Goal: Task Accomplishment & Management: Use online tool/utility

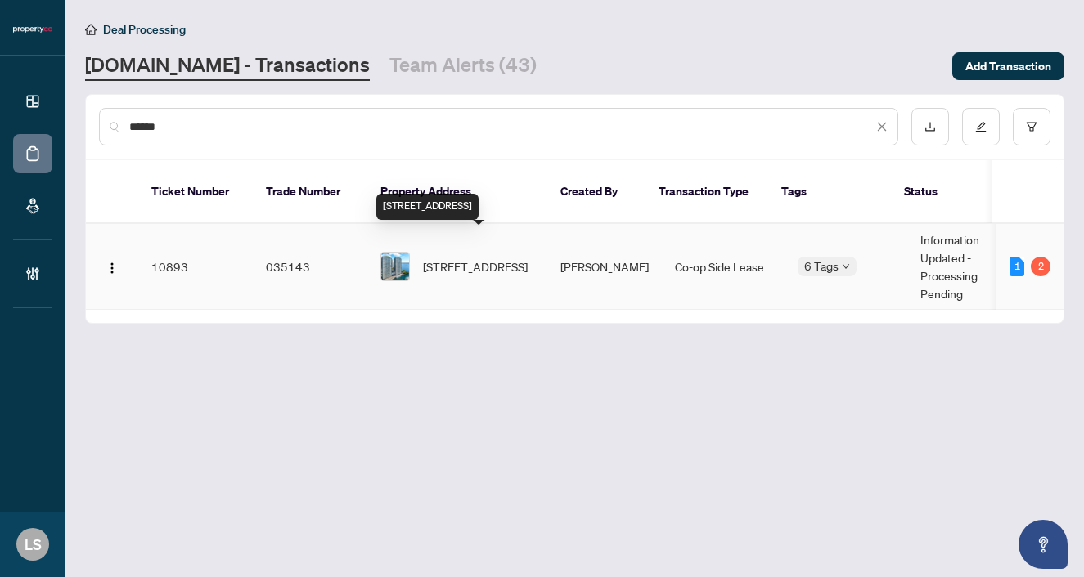
click at [492, 258] on span "903-99 Harbour Sq, Toronto, Ontario M5J 2H2, Canada" at bounding box center [475, 267] width 105 height 18
click at [184, 128] on input "******" at bounding box center [500, 127] width 743 height 18
paste input "text"
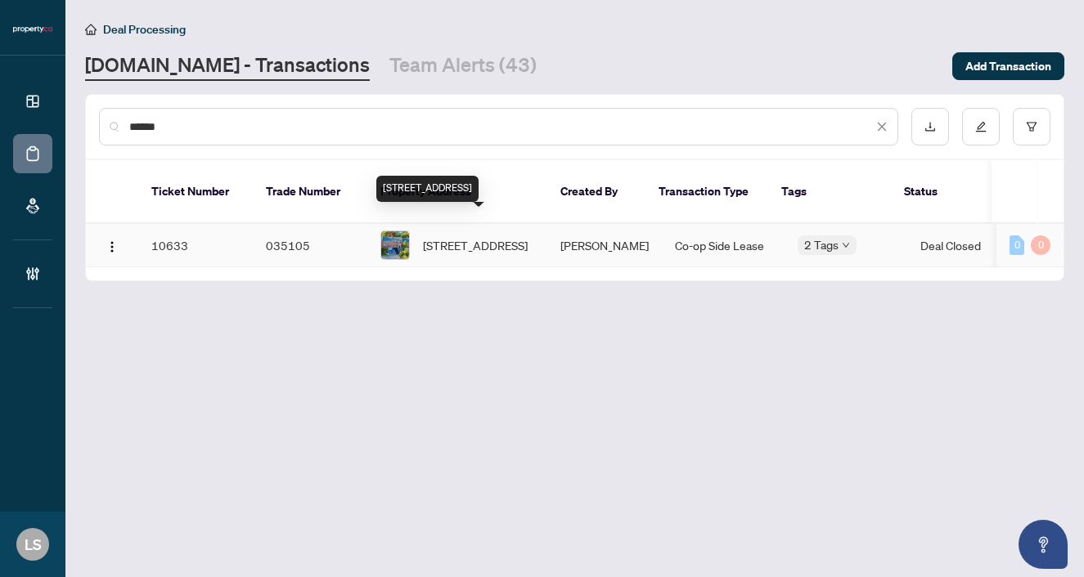
click at [442, 236] on span "6 Mallingham Crt, Toronto, Ontario M2N 6G4, Canada" at bounding box center [475, 245] width 105 height 18
click at [269, 125] on input "******" at bounding box center [500, 127] width 743 height 18
paste input "text"
click at [462, 236] on span "1403-395 Bloor St, Toronto, Ontario M4W 1H7, Canada" at bounding box center [475, 245] width 105 height 18
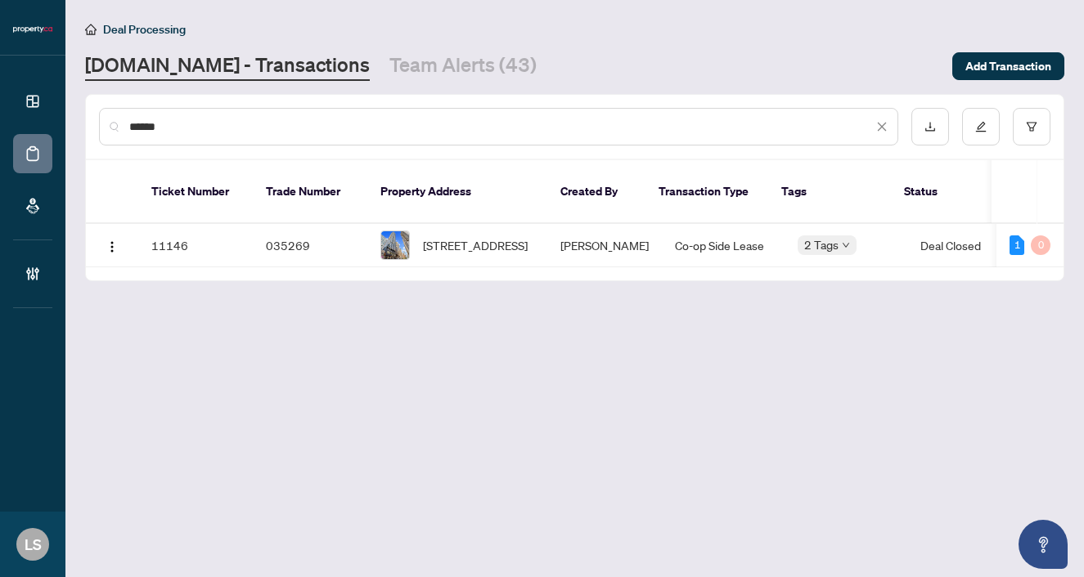
click at [242, 129] on input "******" at bounding box center [500, 127] width 743 height 18
paste input "text"
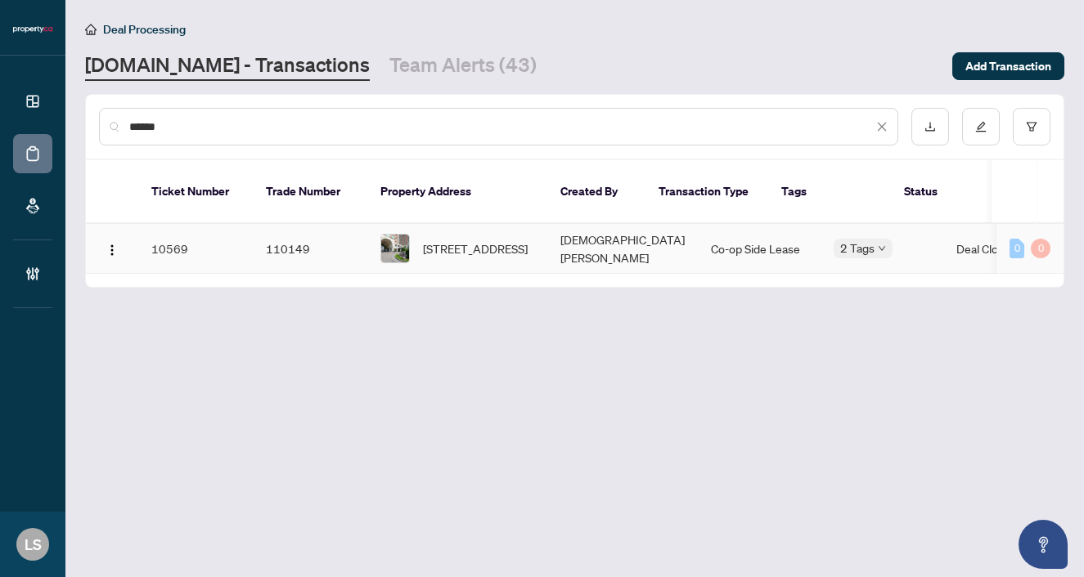
click at [466, 249] on td "303-38 Avenue Rd, Toronto, Ontario M5R 2G2, Canada" at bounding box center [457, 249] width 180 height 50
click at [159, 134] on input "******" at bounding box center [500, 127] width 743 height 18
paste input "text"
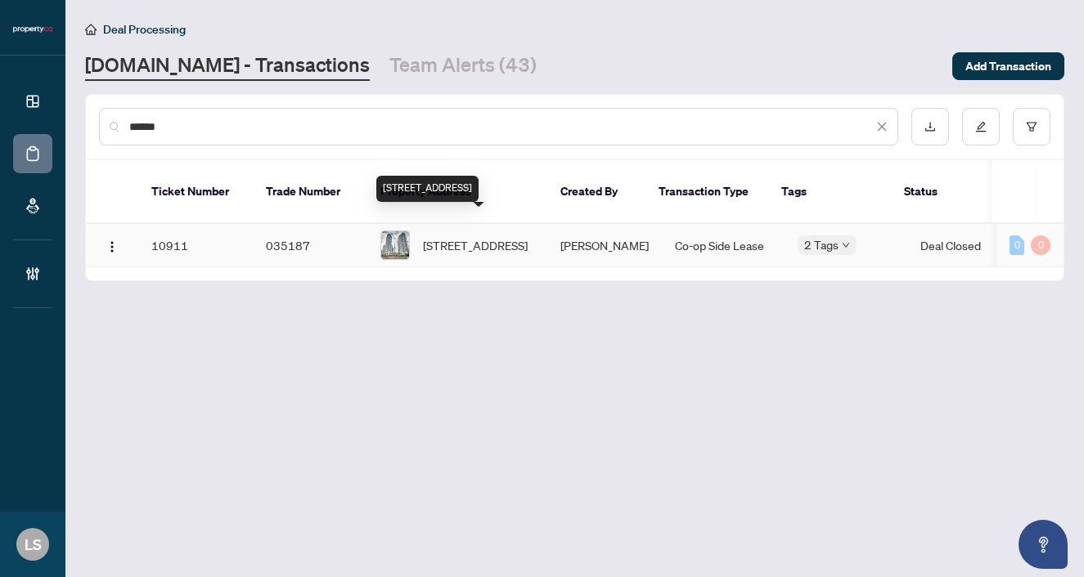
click at [493, 236] on span "2413-8 York St, Toronto, Ontario M5J 2Y2, Canada" at bounding box center [475, 245] width 105 height 18
click at [282, 118] on input "******" at bounding box center [500, 127] width 743 height 18
paste input "text"
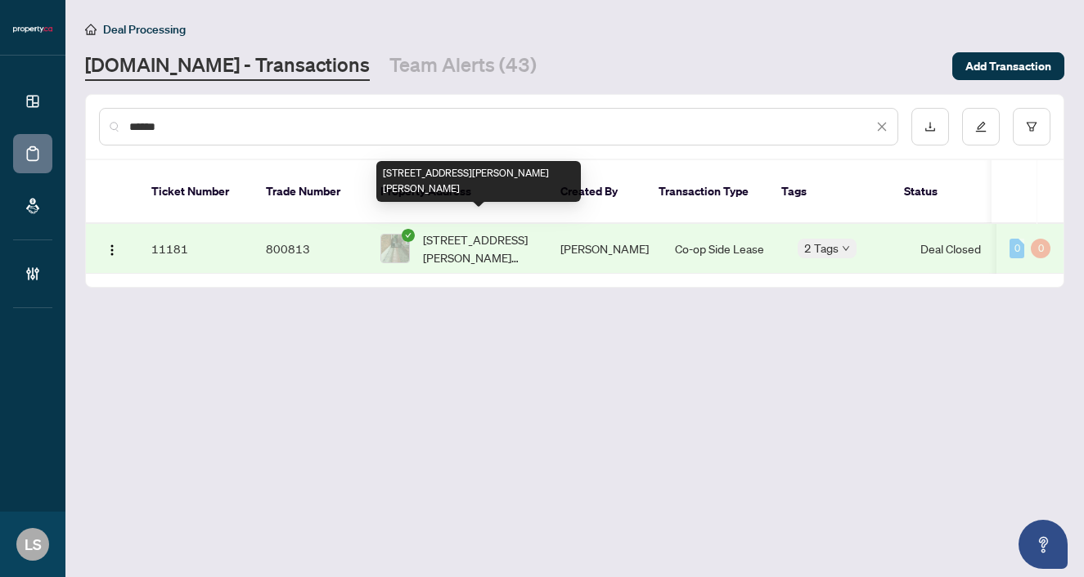
click at [479, 243] on span "19-19 Patrice Cres, Vaughan, Ontario L4J 4Y8, Canada" at bounding box center [478, 249] width 111 height 36
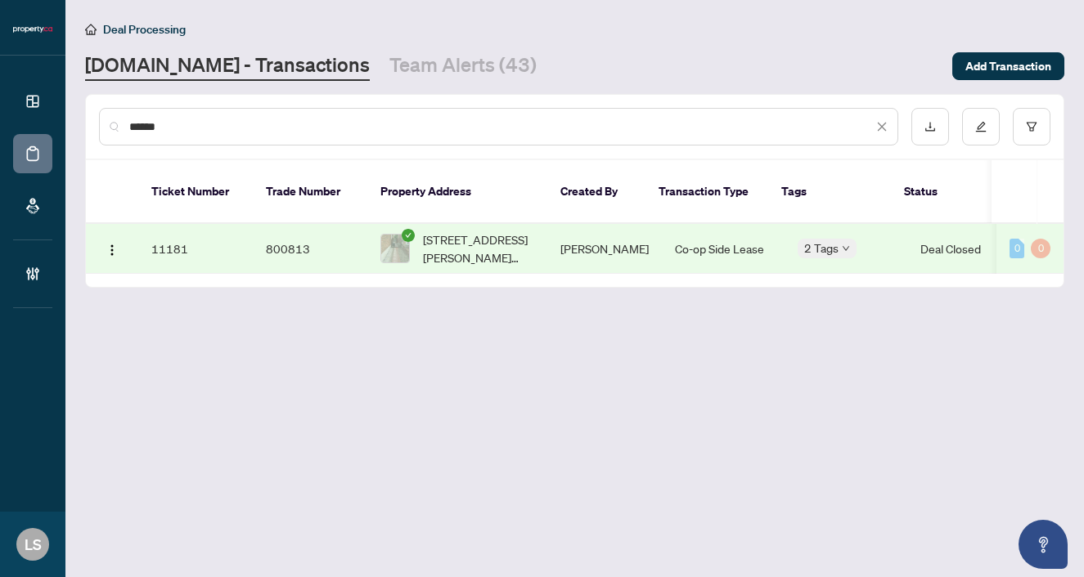
click at [220, 132] on input "******" at bounding box center [500, 127] width 743 height 18
paste input "text"
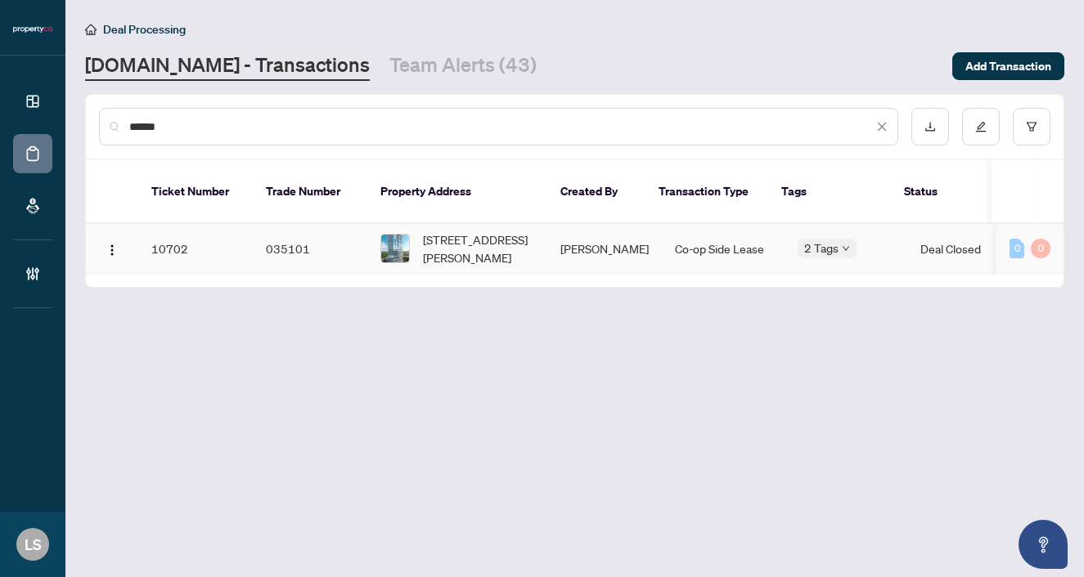
click at [462, 236] on span "1710-370 Martha St, Burlington, Ontario L7R 0G9, Canada" at bounding box center [478, 249] width 111 height 36
click at [208, 126] on input "******" at bounding box center [500, 127] width 743 height 18
paste input "text"
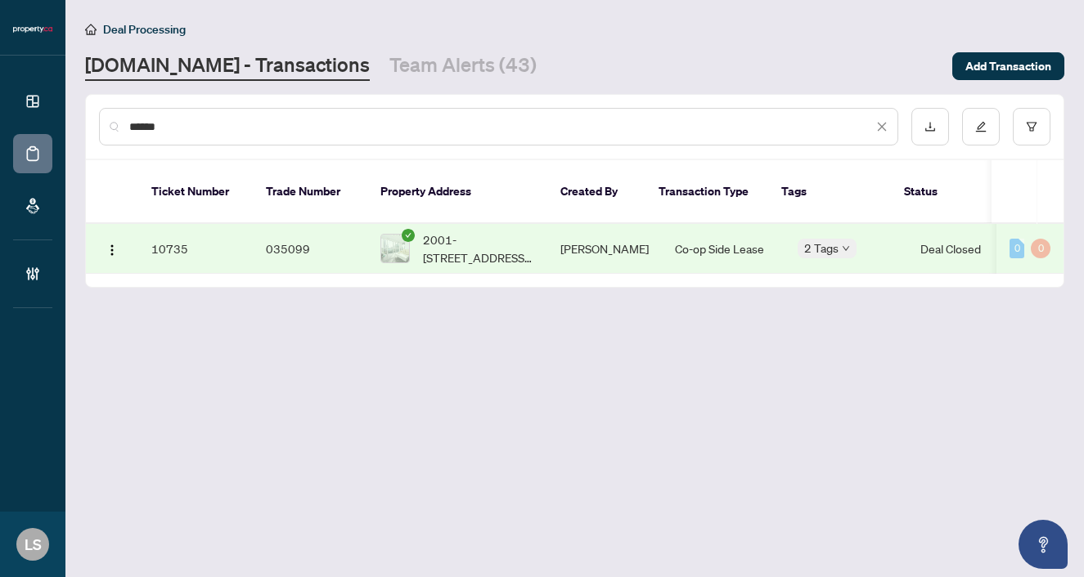
click at [525, 231] on span "2001-28 Ted Rogers Way, Toronto, Ontario M4Y 2J4, Canada" at bounding box center [478, 249] width 111 height 36
click at [171, 128] on input "******" at bounding box center [500, 127] width 743 height 18
paste input "text"
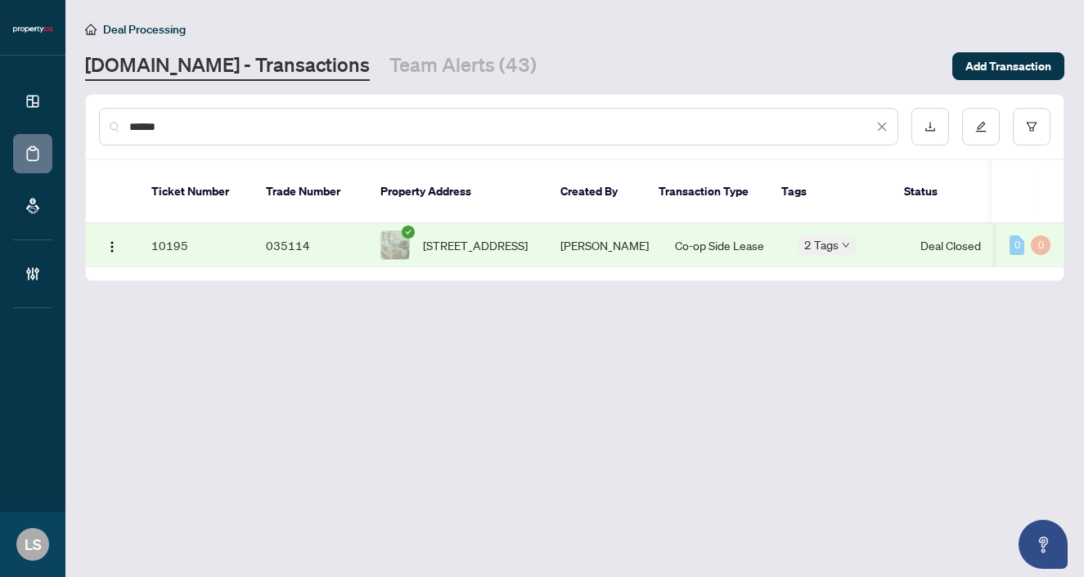
click at [445, 236] on span "508-90 Broadview Ave, Toronto, Ontario M4M 0A7, Canada" at bounding box center [475, 245] width 105 height 18
click at [240, 130] on input "******" at bounding box center [500, 127] width 743 height 18
paste input "text"
click at [470, 236] on span "657-38 Stadium Rd, Toronto, Ontario M5V 3P4, Canada" at bounding box center [475, 245] width 105 height 18
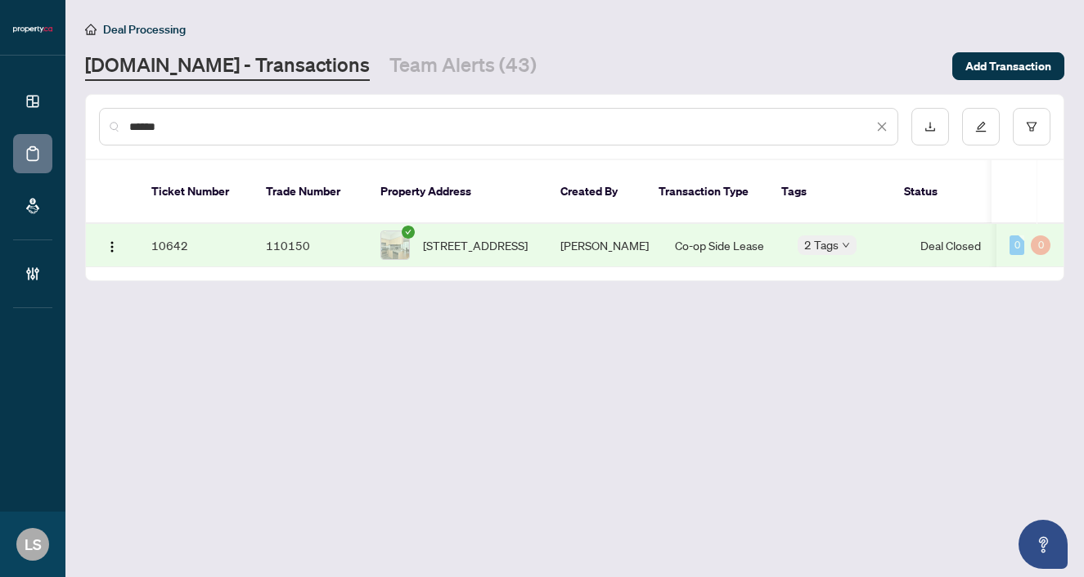
click at [371, 113] on div "******" at bounding box center [498, 127] width 799 height 38
click at [179, 132] on input "******" at bounding box center [500, 127] width 743 height 18
paste input "text"
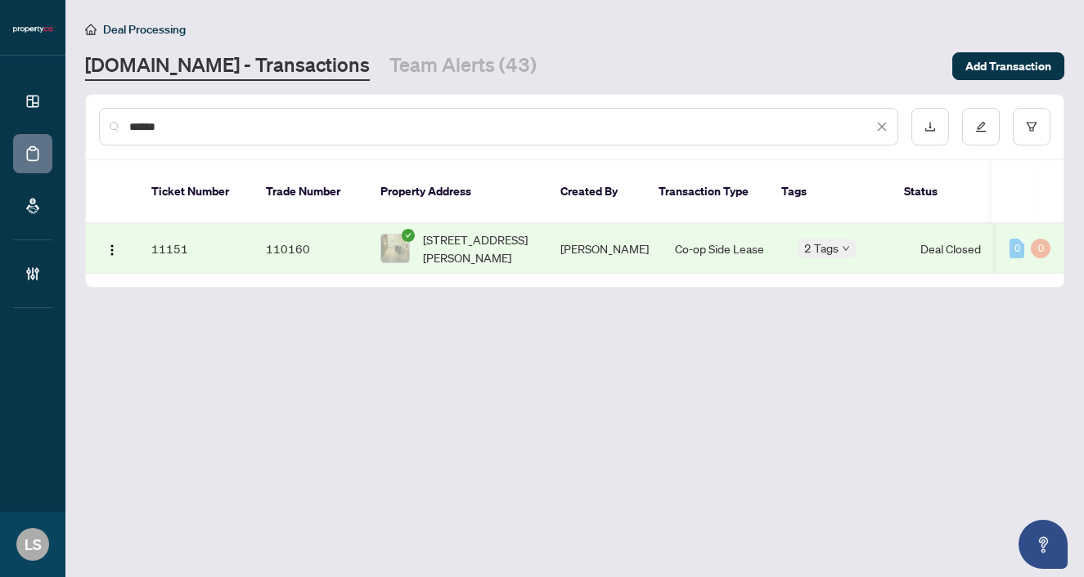
click at [504, 234] on span "311-20 Tubman Ave, Toronto, Ontario M5A 0M8, Canada" at bounding box center [478, 249] width 111 height 36
click at [175, 120] on input "******" at bounding box center [500, 127] width 743 height 18
paste input "text"
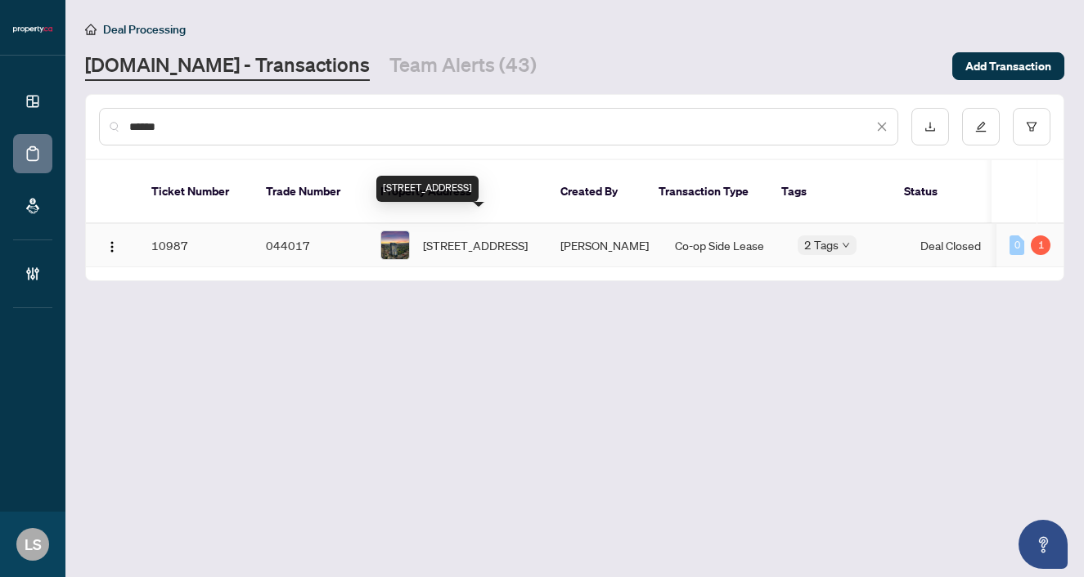
click at [454, 236] on span "2710-286 Main St, Toronto, Ontario M4C 4X4, Canada" at bounding box center [475, 245] width 105 height 18
click at [217, 125] on input "******" at bounding box center [500, 127] width 743 height 18
paste input "text"
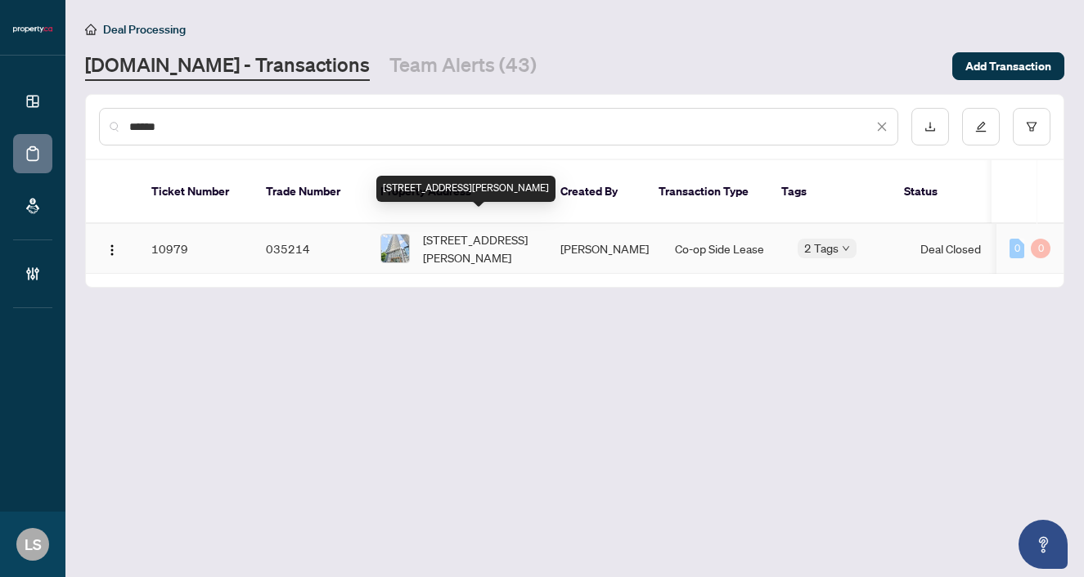
click at [471, 231] on span "1202-42 Charles St, Toronto, Ontario M4Y 0B8, Canada" at bounding box center [478, 249] width 111 height 36
click at [186, 125] on input "******" at bounding box center [500, 127] width 743 height 18
paste input "text"
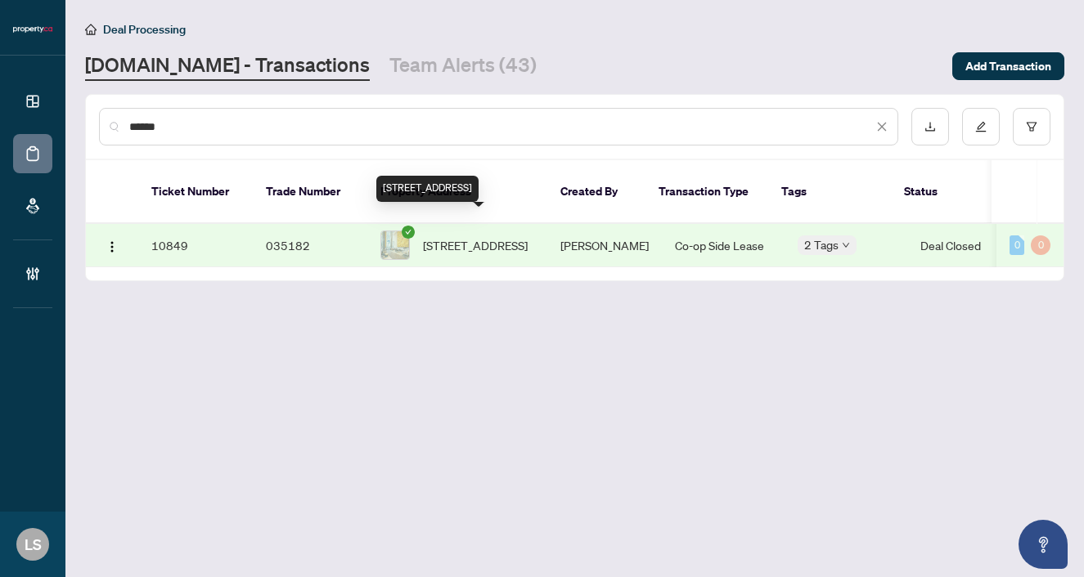
click at [463, 236] on span "3207-10 YORK St, Toronto, Ontario M5J 0E1, Canada" at bounding box center [475, 245] width 105 height 18
click at [229, 123] on input "******" at bounding box center [500, 127] width 743 height 18
paste input "text"
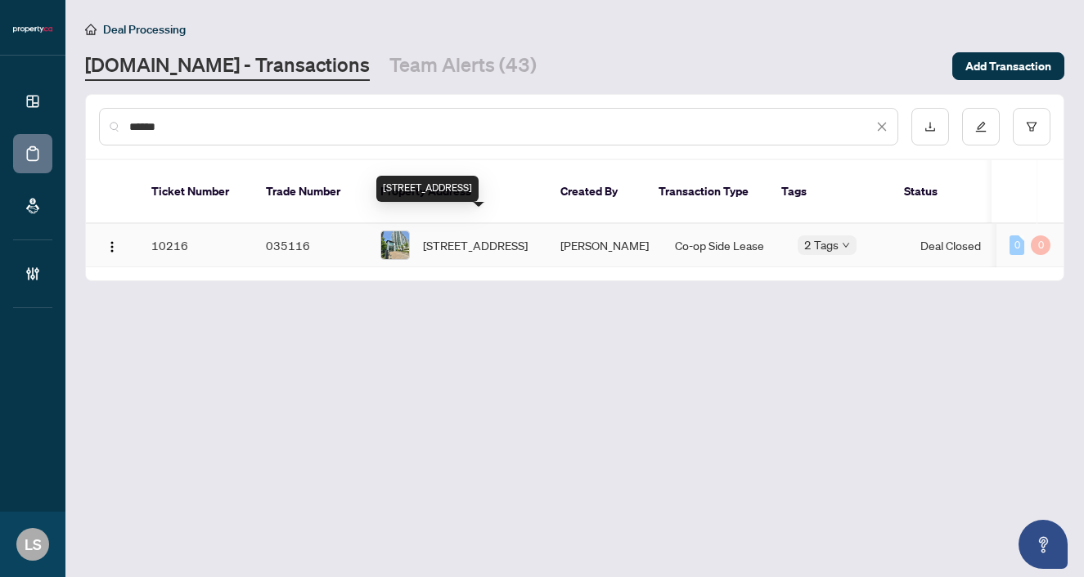
click at [486, 236] on span "1205-55 South Town Centre Blvd, Markham, Ontario L6G 0B1, Canada" at bounding box center [475, 245] width 105 height 18
click at [192, 128] on input "******" at bounding box center [500, 127] width 743 height 18
paste input "text"
type input "******"
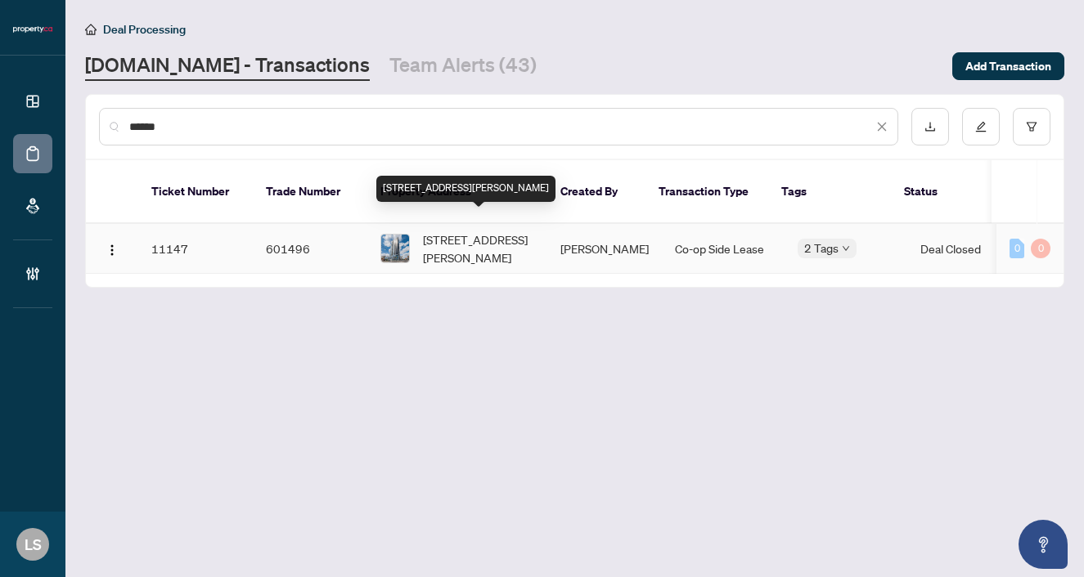
click at [451, 232] on span "3503-60 Frederick St, Kitchener, Ontario N2H 0C7, Canada" at bounding box center [478, 249] width 111 height 36
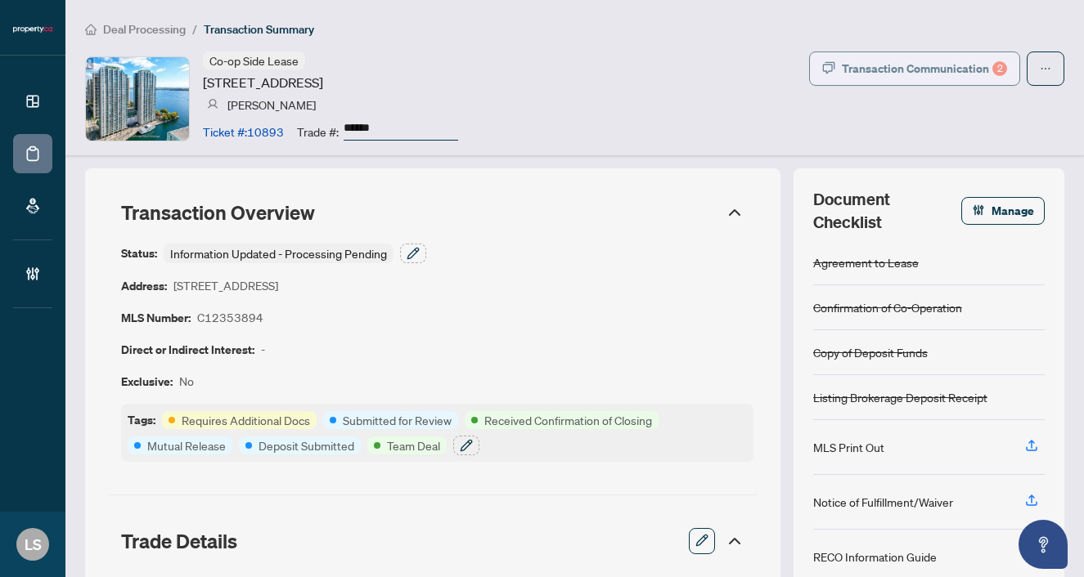
click at [877, 71] on div "Transaction Communication 2" at bounding box center [923, 69] width 165 height 26
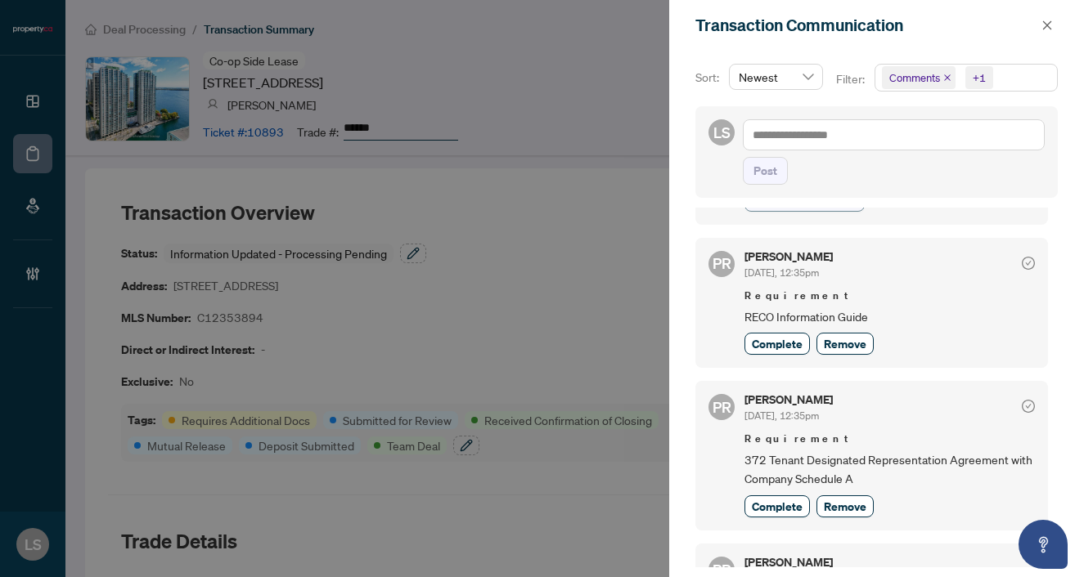
scroll to position [182, 0]
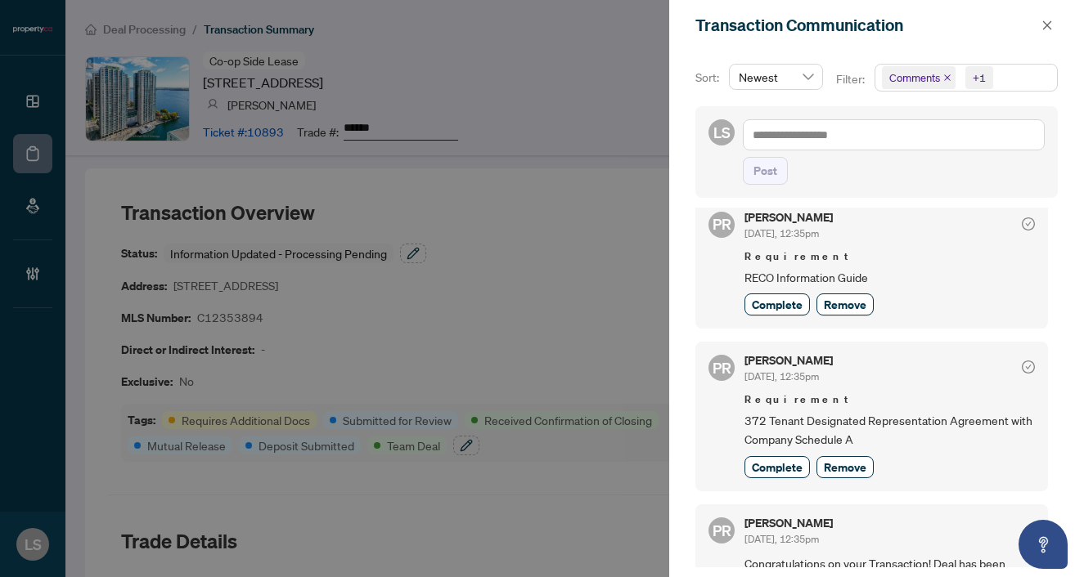
click at [533, 318] on div at bounding box center [542, 288] width 1084 height 577
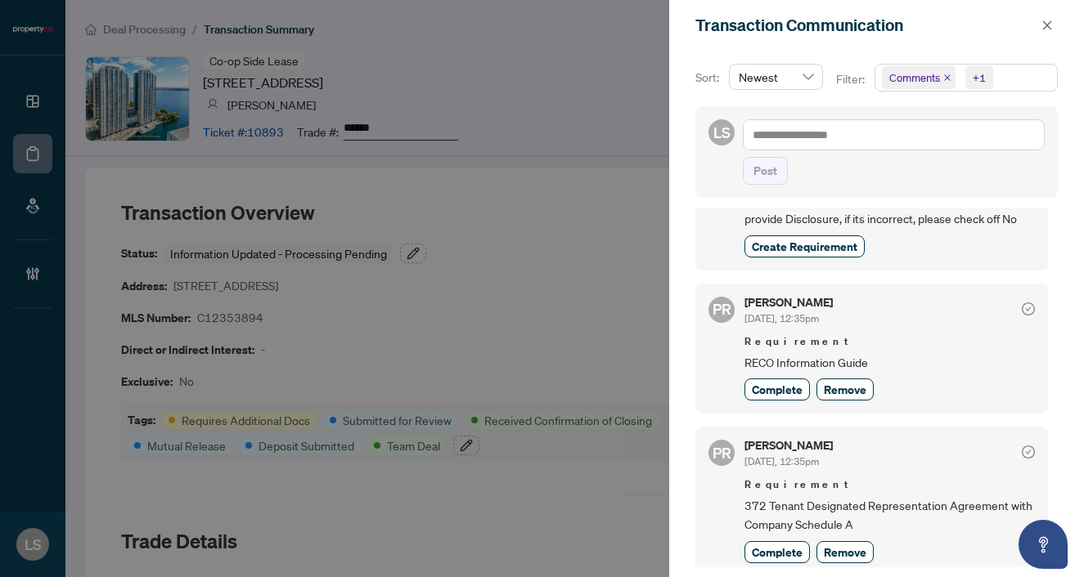
scroll to position [97, 0]
click at [1052, 15] on div "Transaction Communication" at bounding box center [876, 25] width 415 height 51
click at [1049, 21] on icon "close" at bounding box center [1046, 25] width 11 height 11
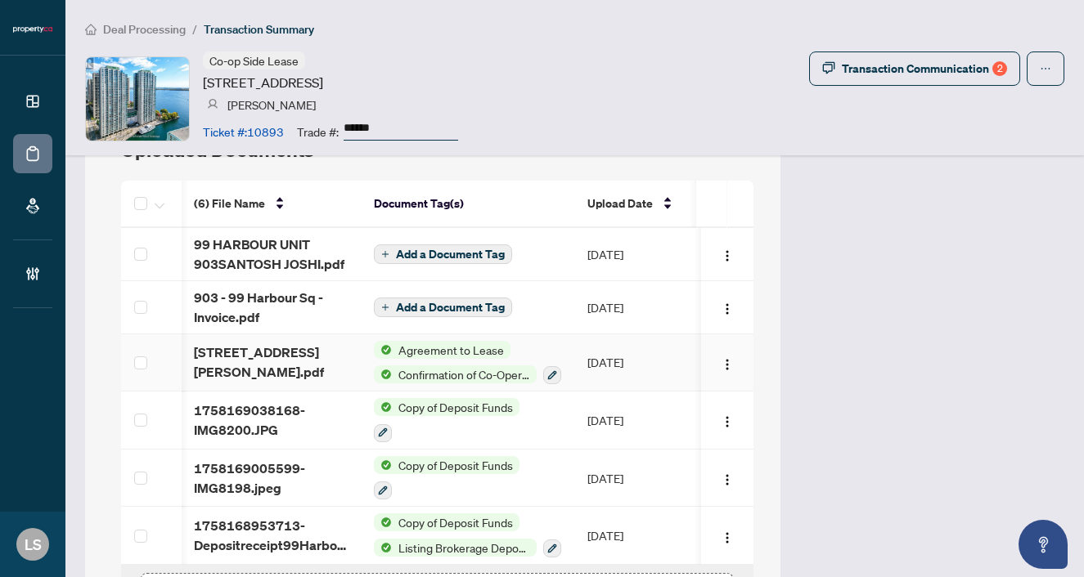
scroll to position [1784, 0]
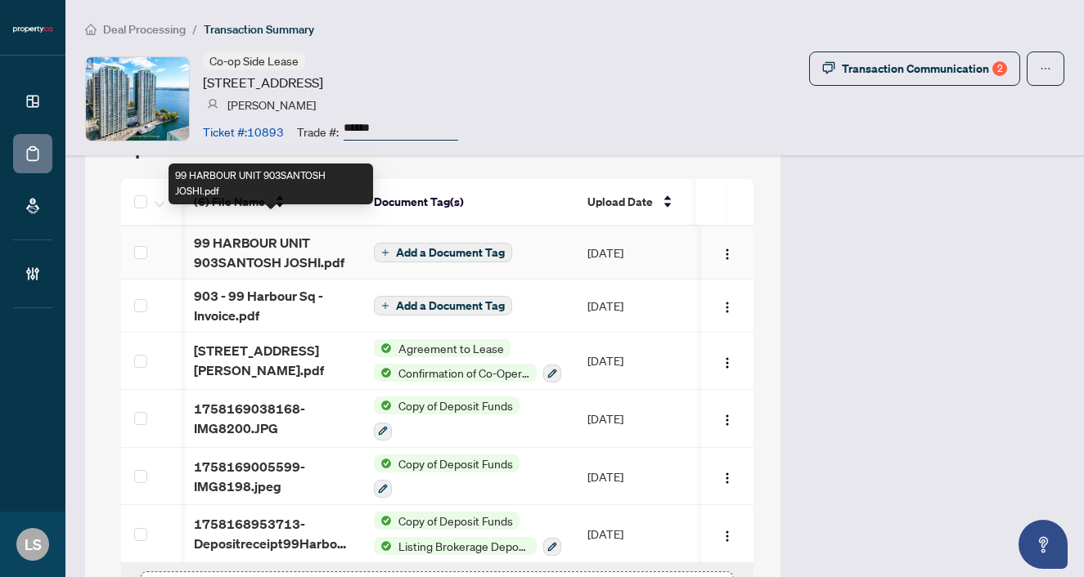
click at [245, 233] on span "99 HARBOUR UNIT 903SANTOSH JOSHI.pdf" at bounding box center [271, 252] width 154 height 39
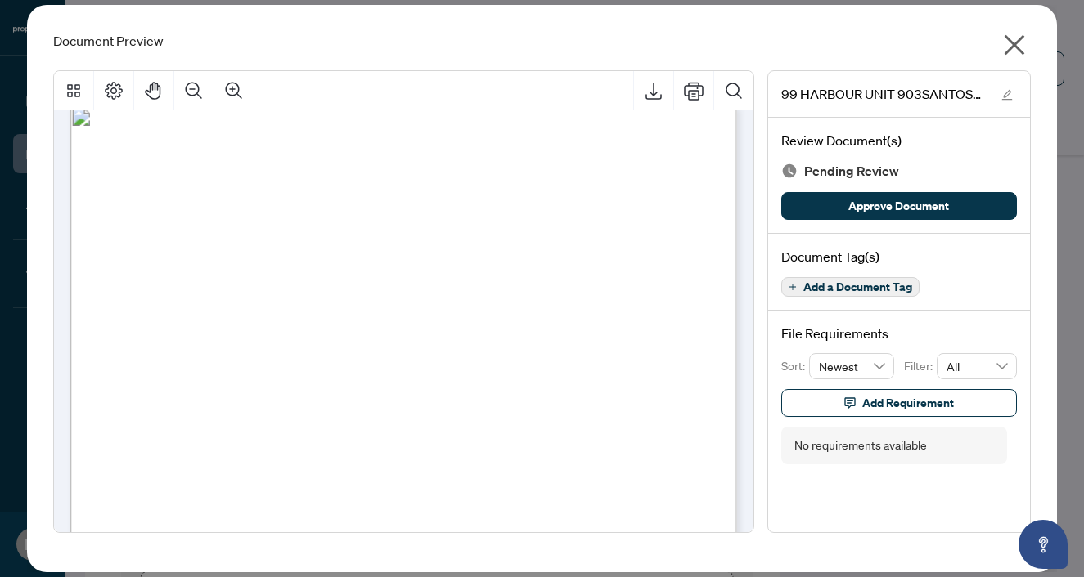
scroll to position [1259, 0]
click at [1013, 44] on icon "close" at bounding box center [1014, 45] width 20 height 20
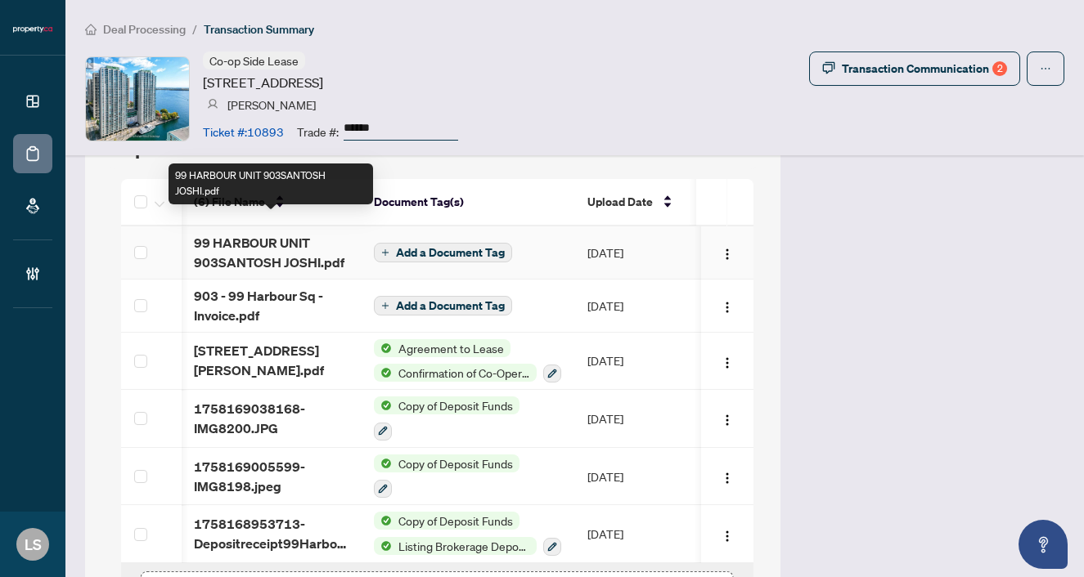
click at [279, 233] on span "99 HARBOUR UNIT 903SANTOSH JOSHI.pdf" at bounding box center [271, 252] width 154 height 39
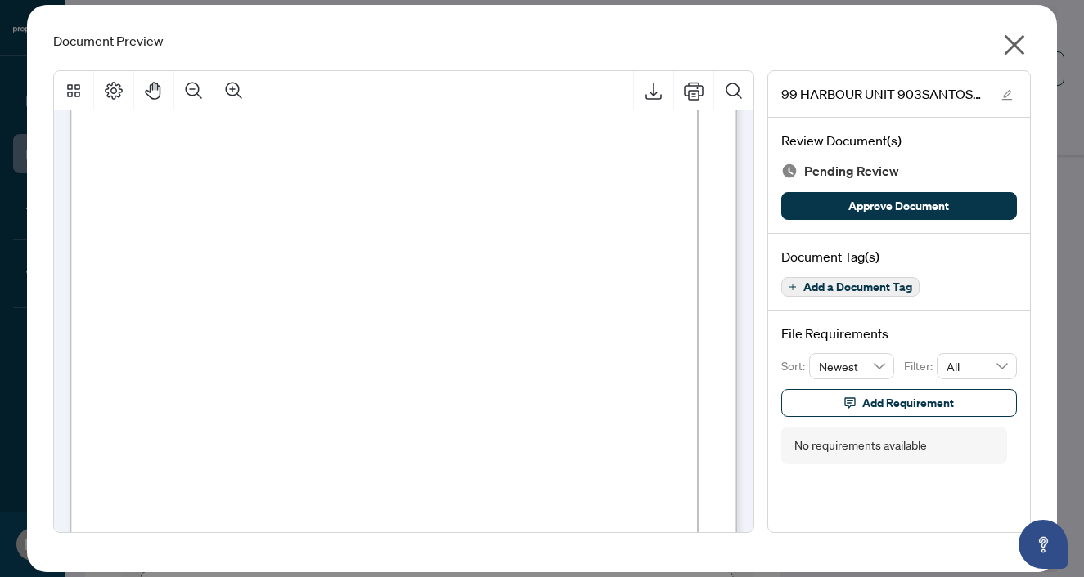
scroll to position [38254, 0]
click at [878, 289] on span "Add a Document Tag" at bounding box center [857, 286] width 109 height 11
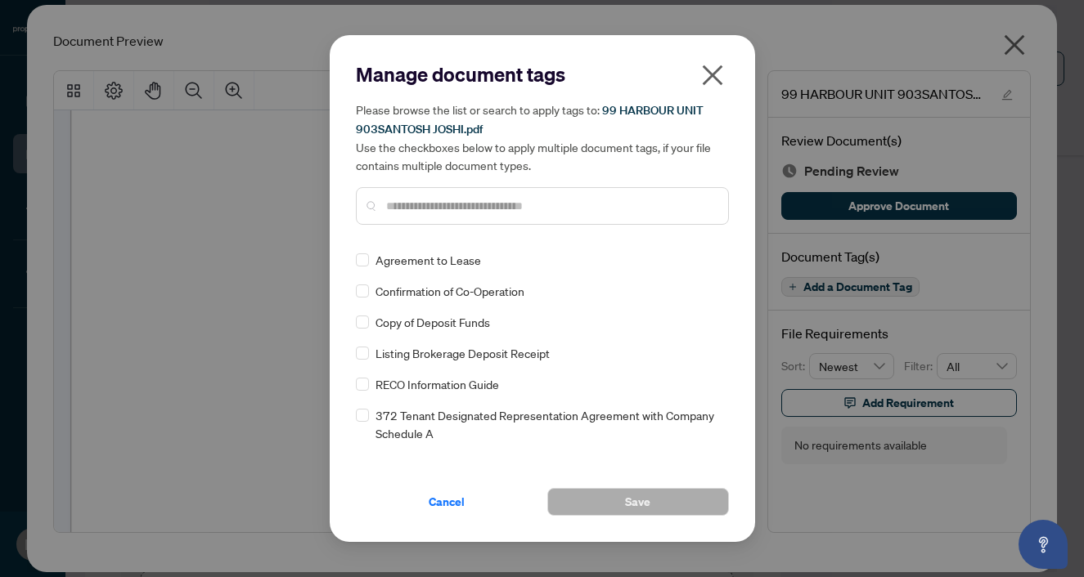
click at [388, 198] on input "text" at bounding box center [550, 206] width 329 height 18
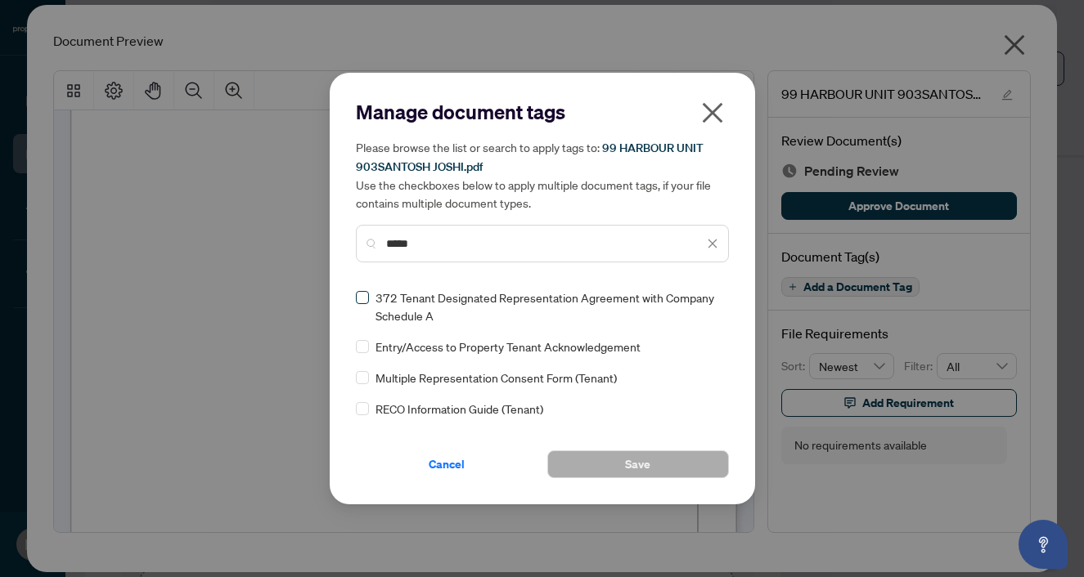
type input "*****"
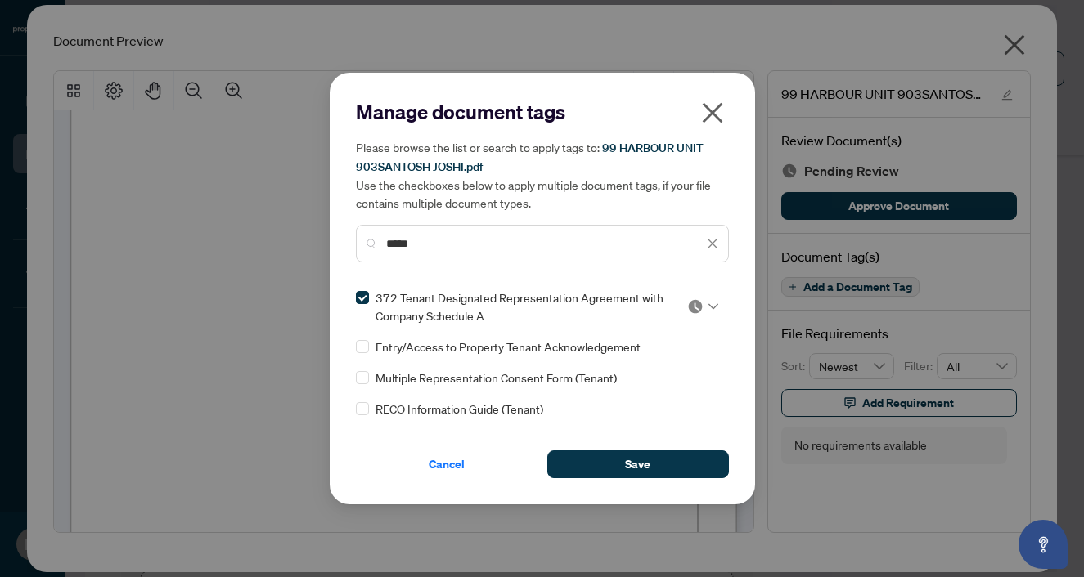
click at [696, 309] on img at bounding box center [695, 306] width 16 height 16
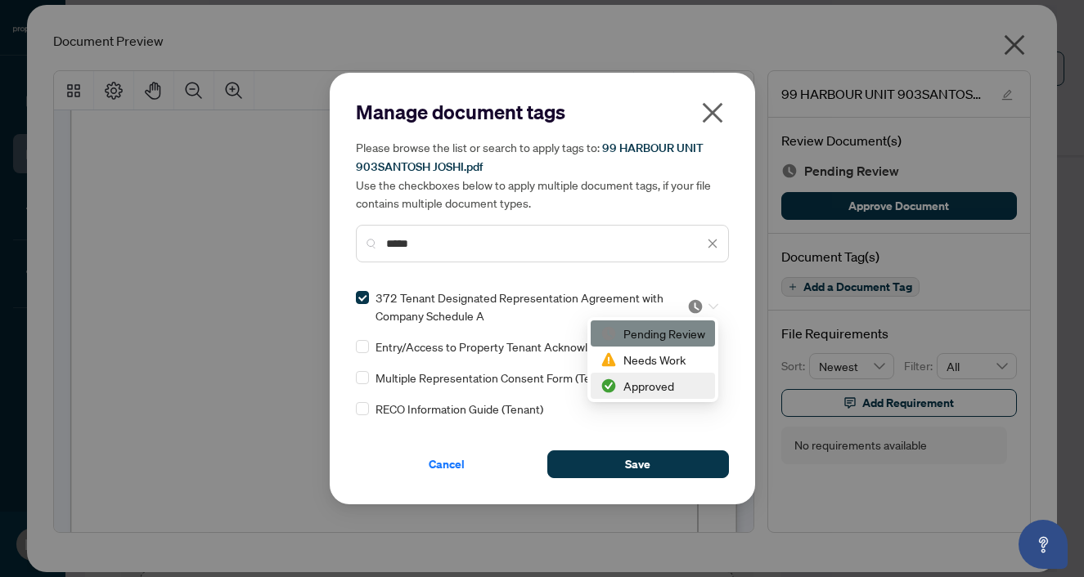
click at [666, 385] on div "Approved" at bounding box center [652, 386] width 105 height 18
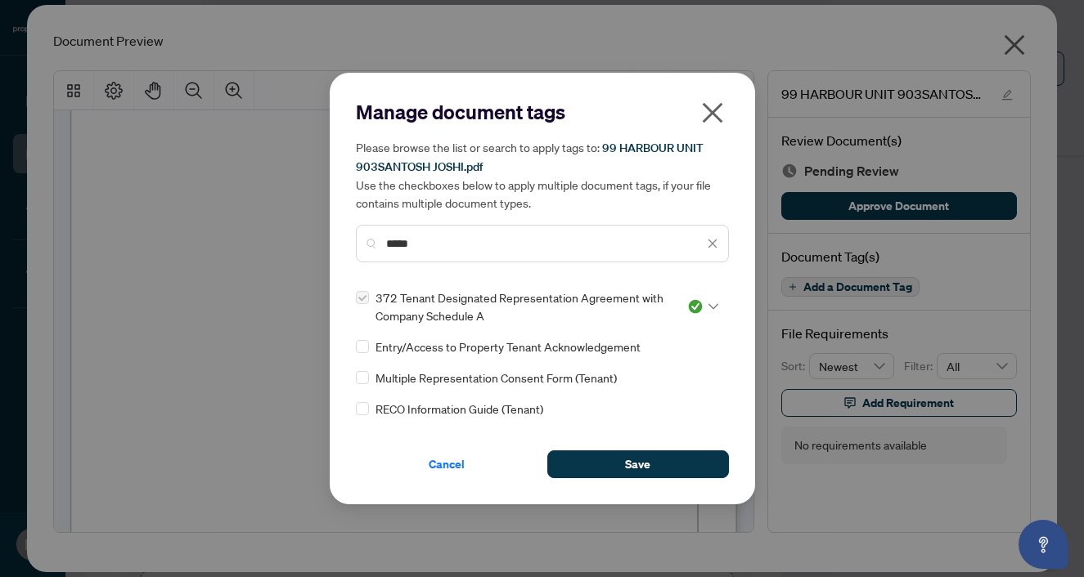
click at [714, 246] on icon "close" at bounding box center [712, 243] width 11 height 11
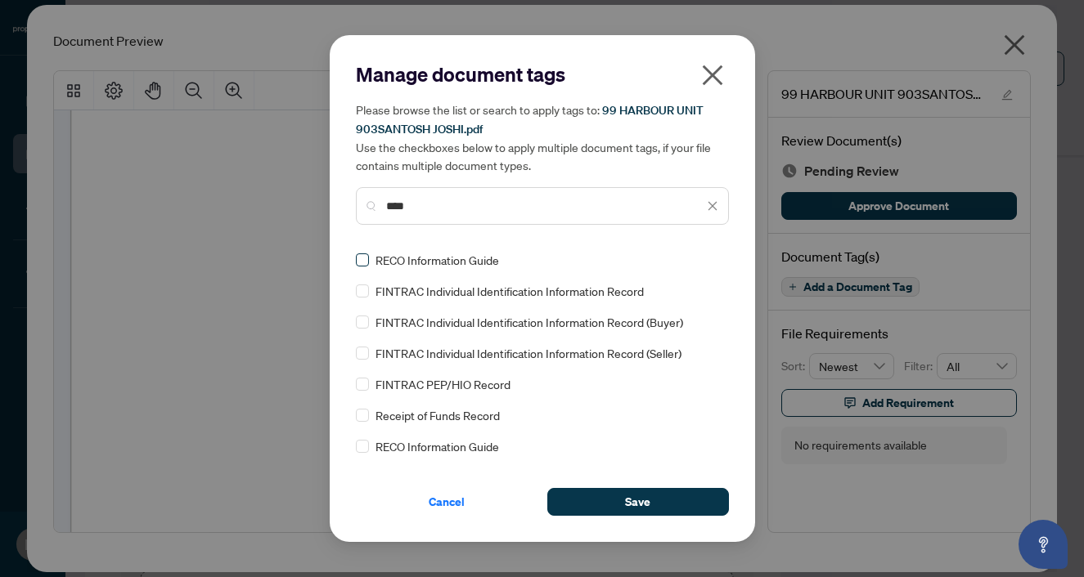
type input "****"
click at [361, 263] on span at bounding box center [362, 260] width 13 height 13
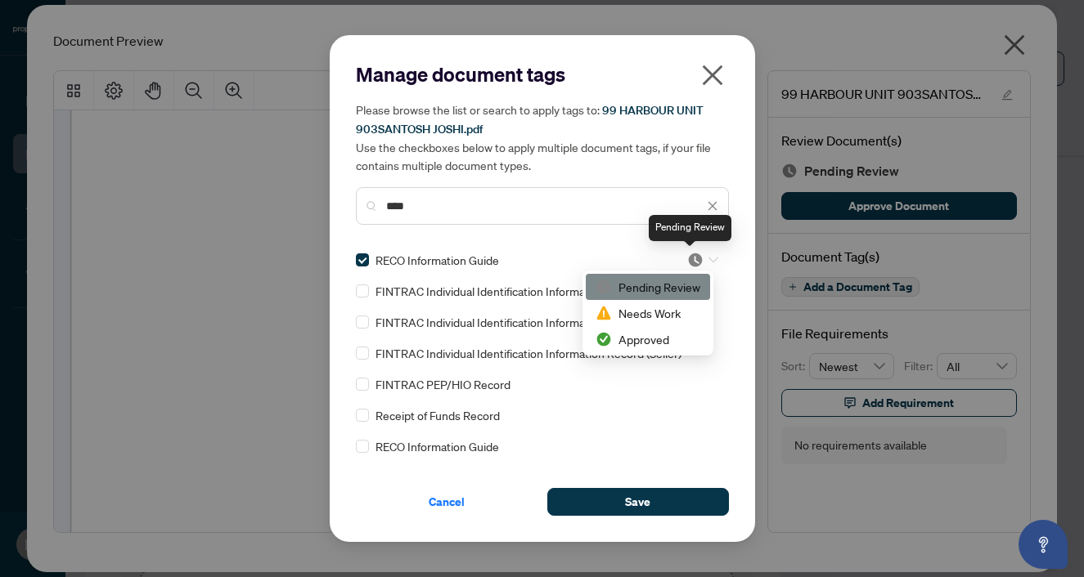
click at [697, 258] on img at bounding box center [695, 260] width 16 height 16
click at [645, 336] on div "Approved" at bounding box center [647, 339] width 105 height 18
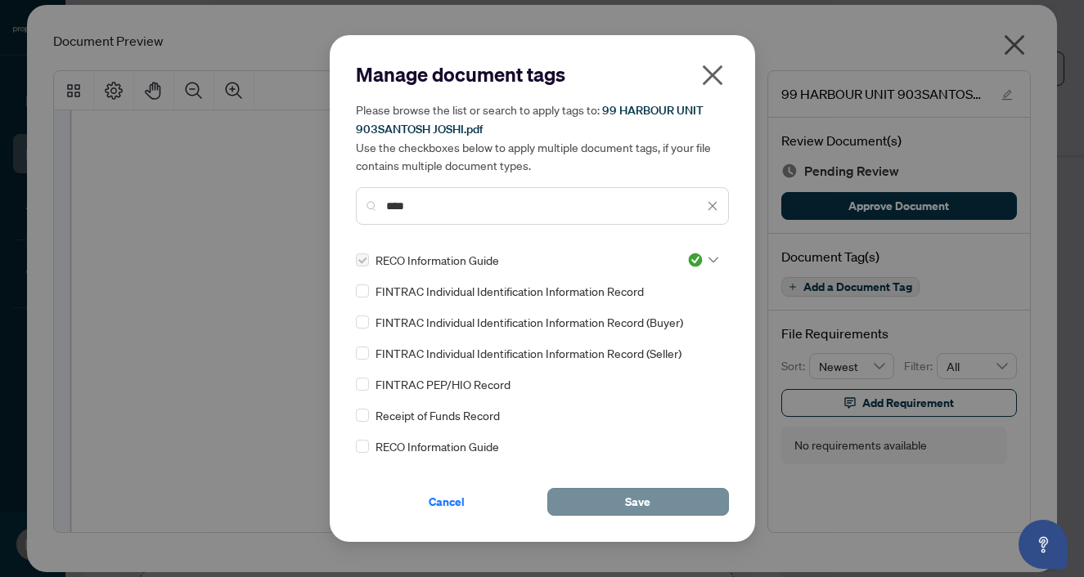
click at [631, 494] on span "Save" at bounding box center [637, 502] width 25 height 26
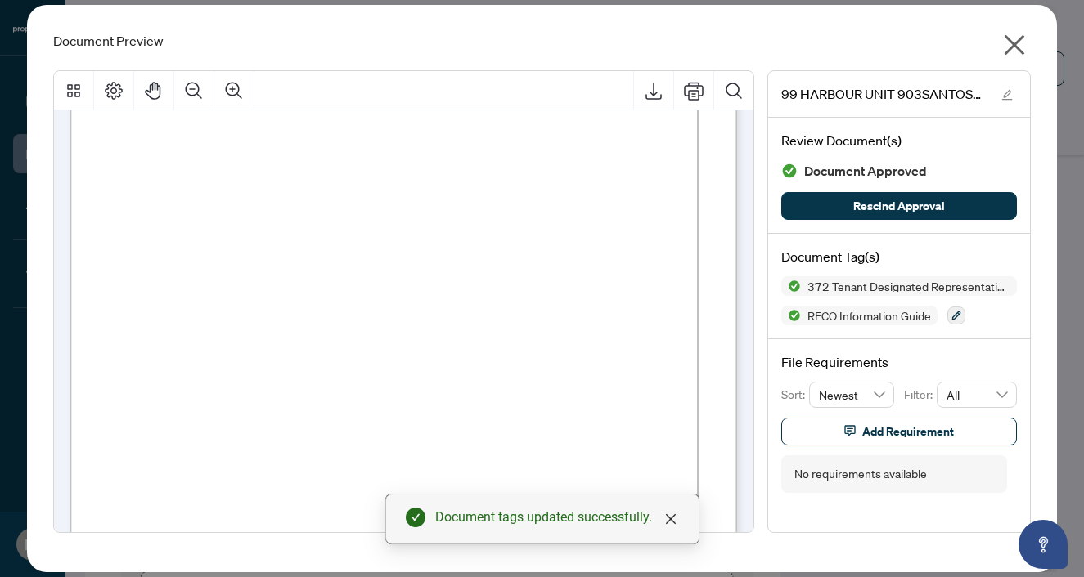
click at [1018, 52] on icon "close" at bounding box center [1014, 45] width 26 height 26
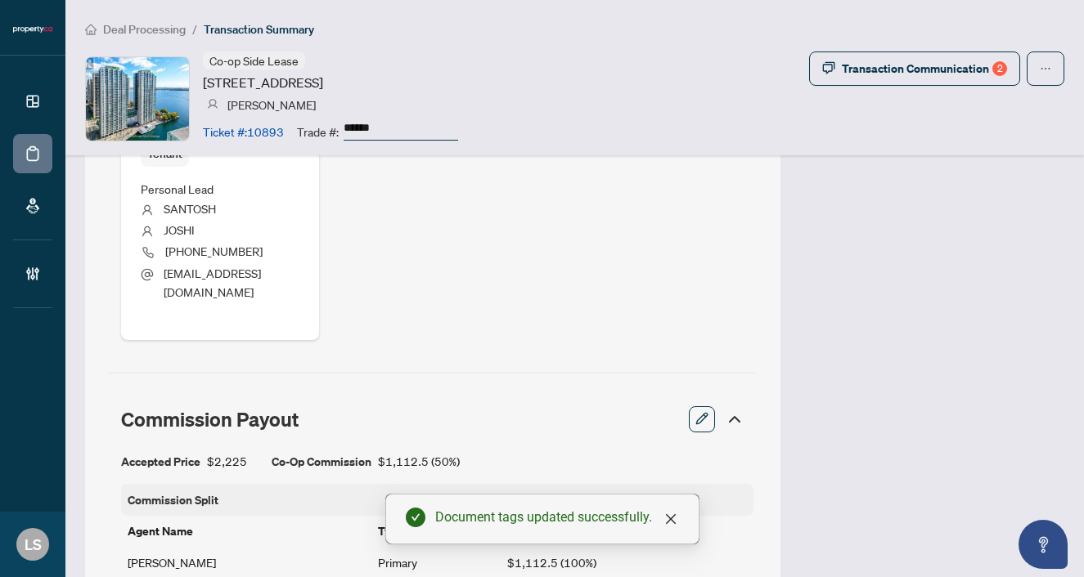
scroll to position [943, 0]
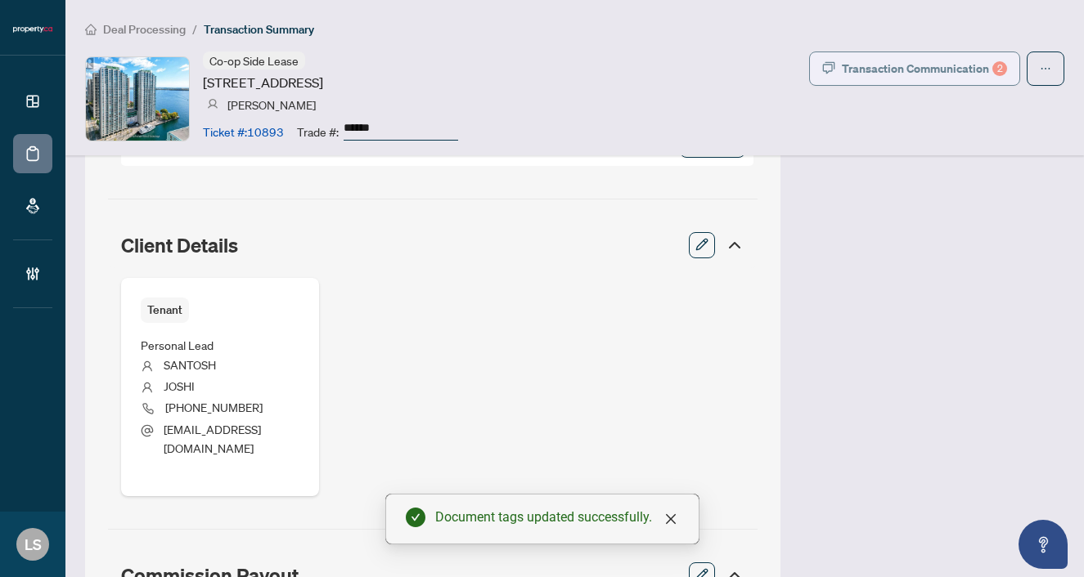
click at [861, 68] on div "Transaction Communication 2" at bounding box center [923, 69] width 165 height 26
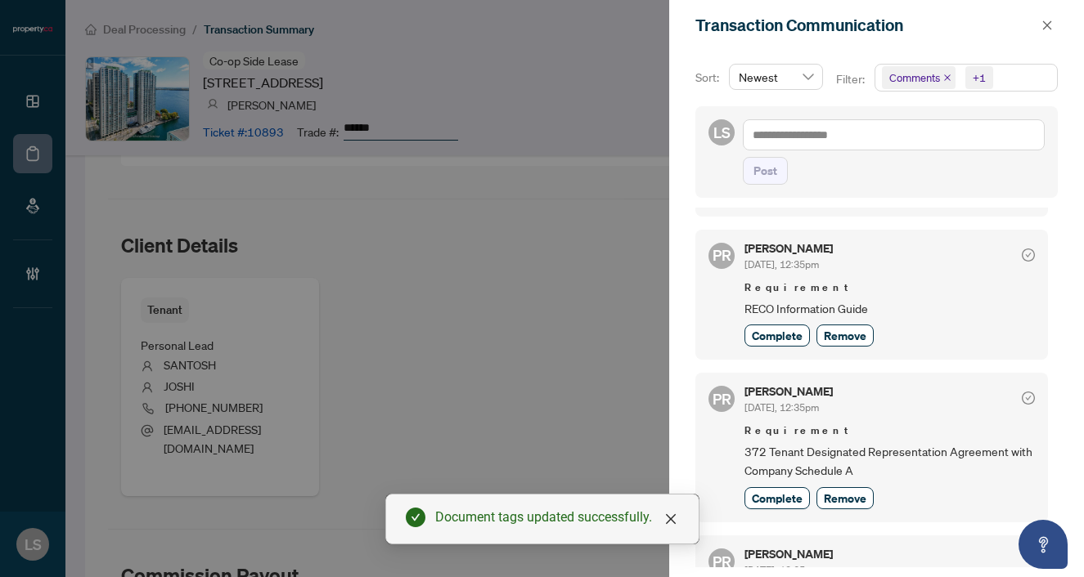
scroll to position [186, 0]
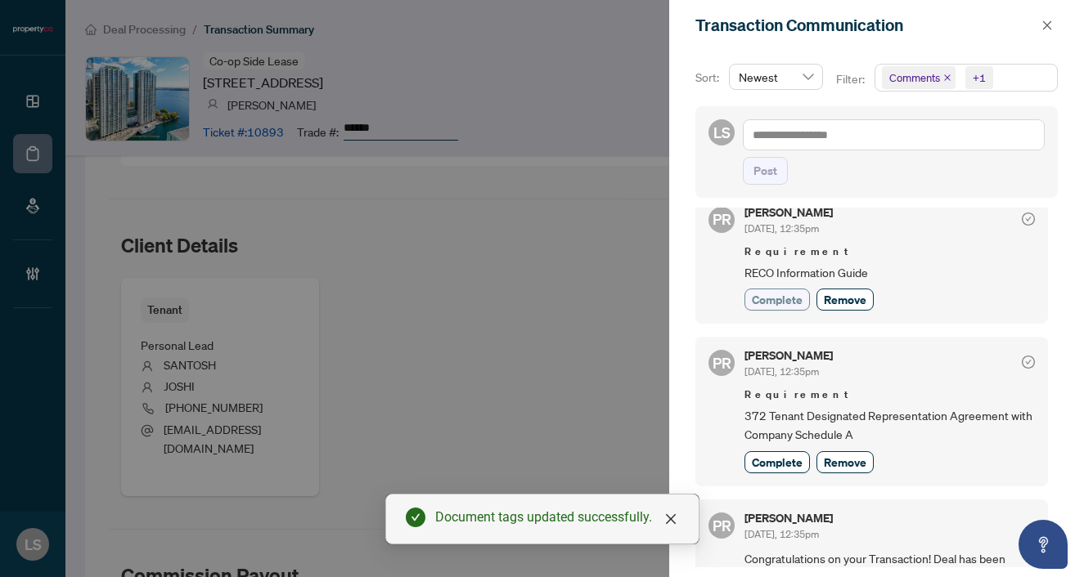
click at [791, 295] on span "Complete" at bounding box center [777, 299] width 51 height 17
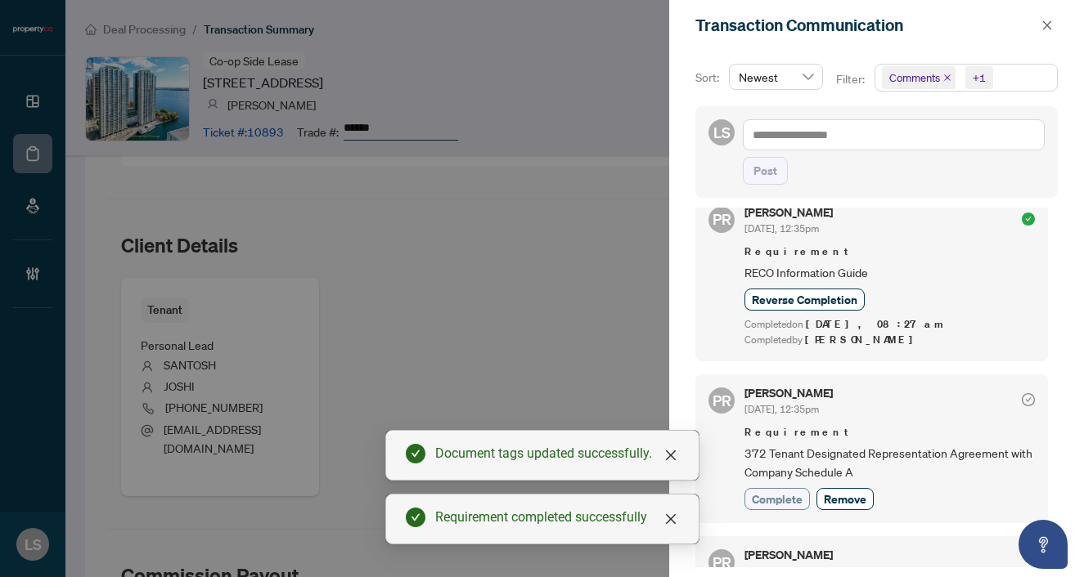
click at [776, 492] on span "Complete" at bounding box center [777, 499] width 51 height 17
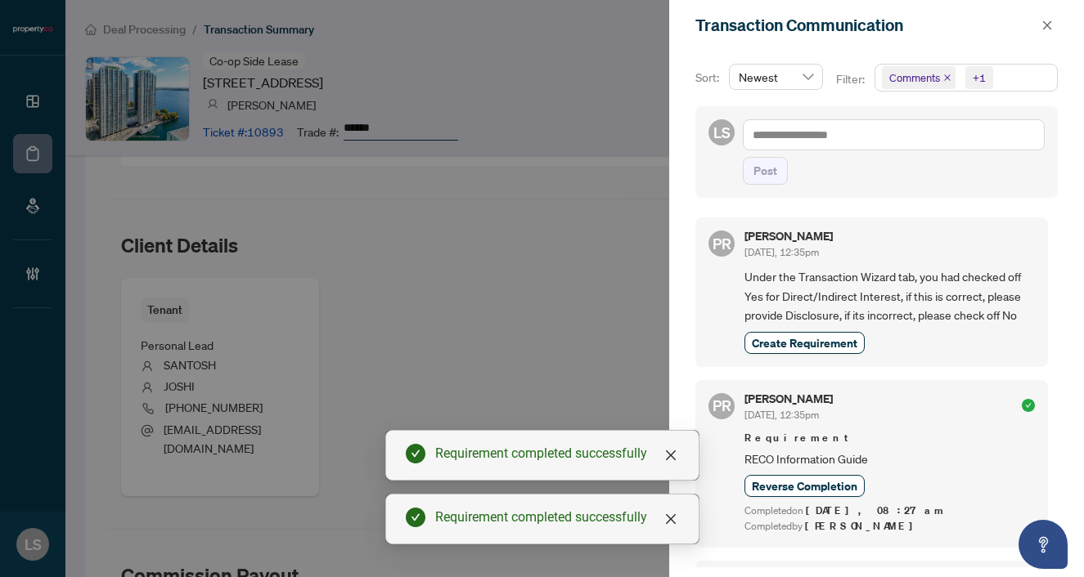
scroll to position [0, 0]
click at [1049, 15] on span "button" at bounding box center [1046, 25] width 11 height 26
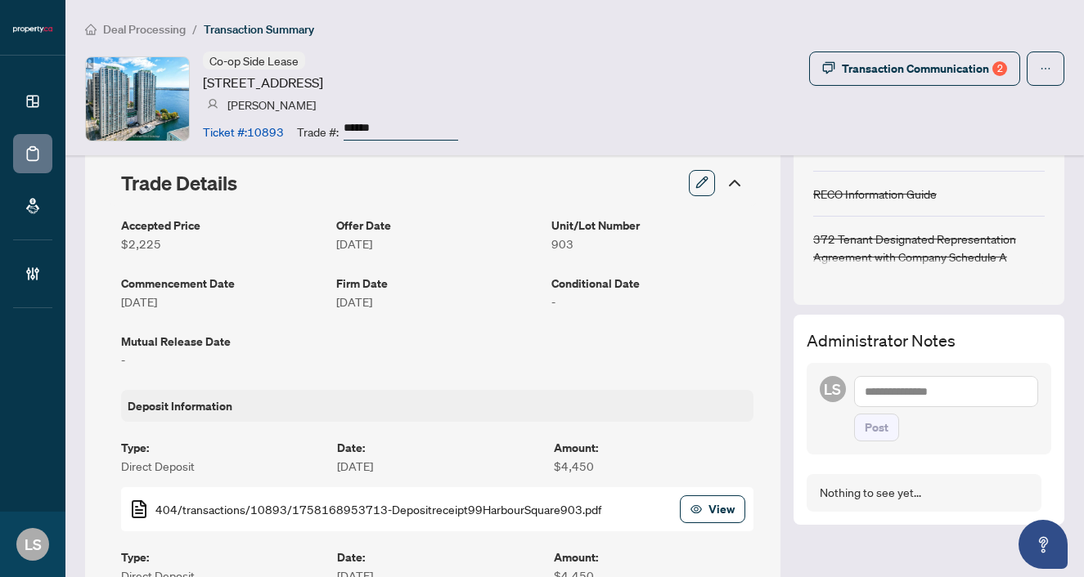
scroll to position [145, 0]
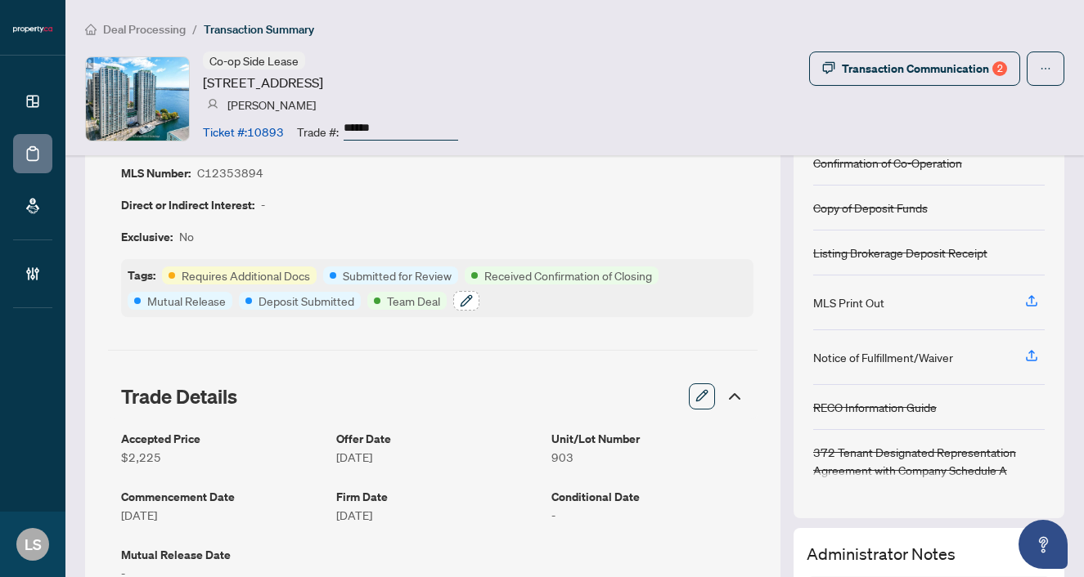
click at [466, 300] on icon "button" at bounding box center [466, 300] width 13 height 13
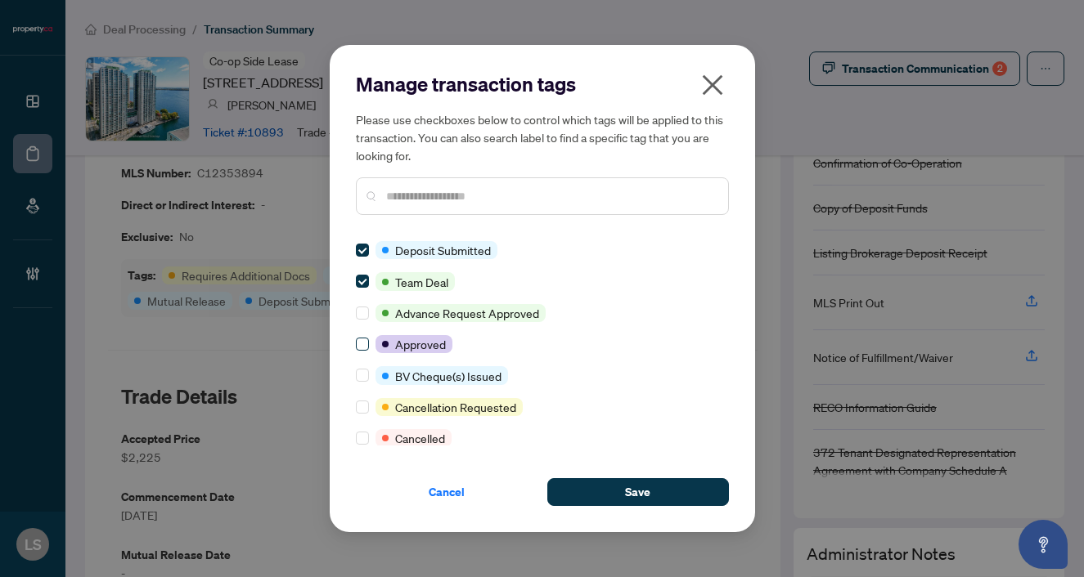
click at [366, 343] on span at bounding box center [362, 344] width 13 height 13
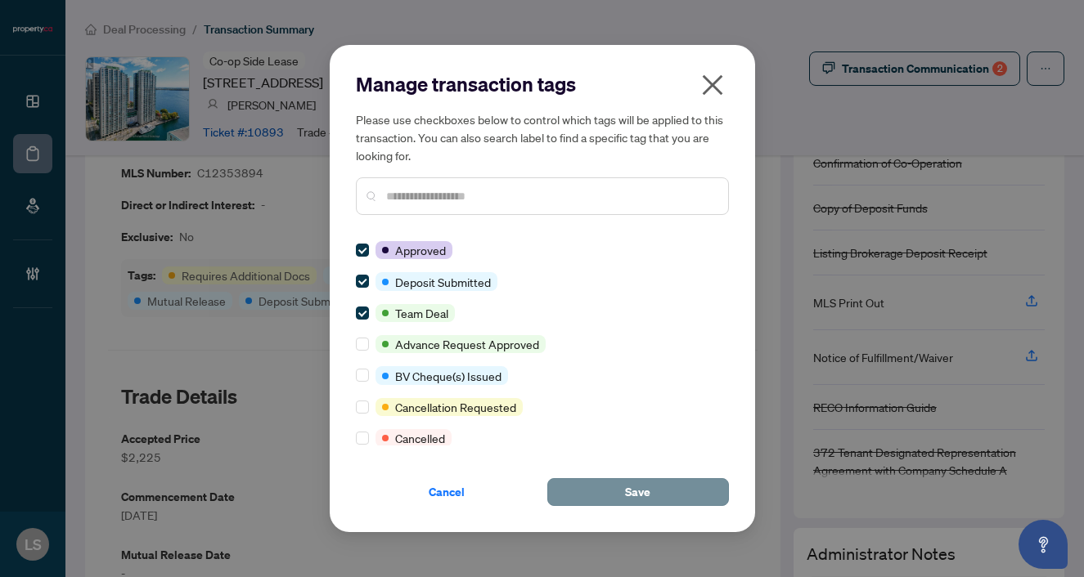
click at [604, 490] on button "Save" at bounding box center [638, 492] width 182 height 28
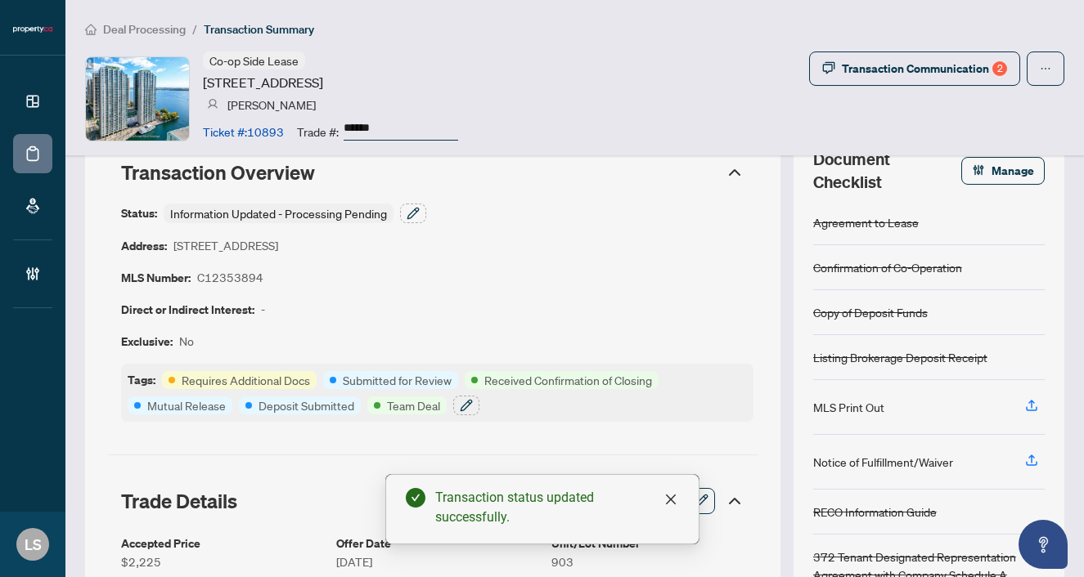
scroll to position [13, 0]
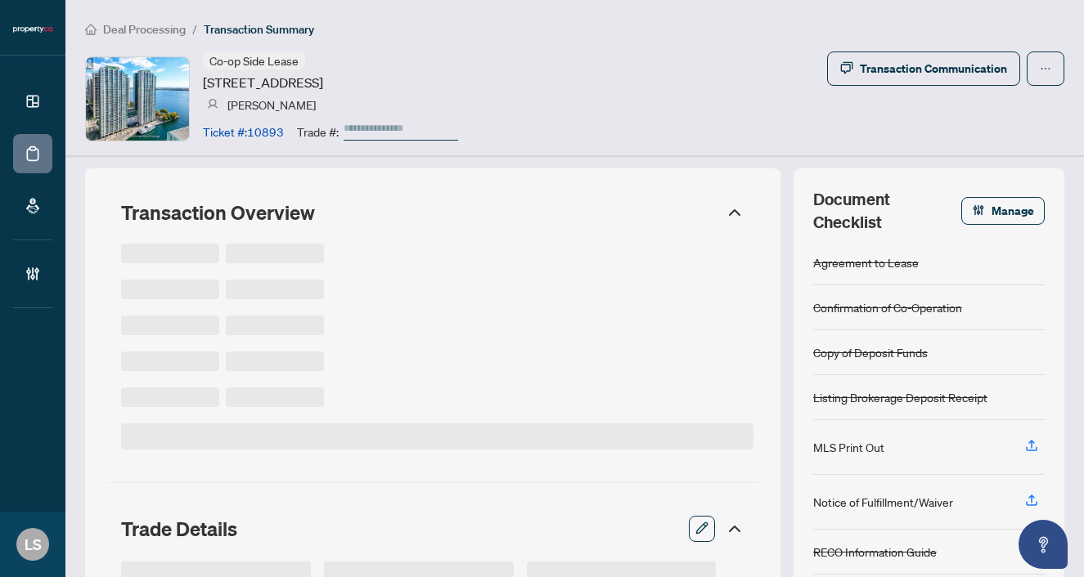
type input "******"
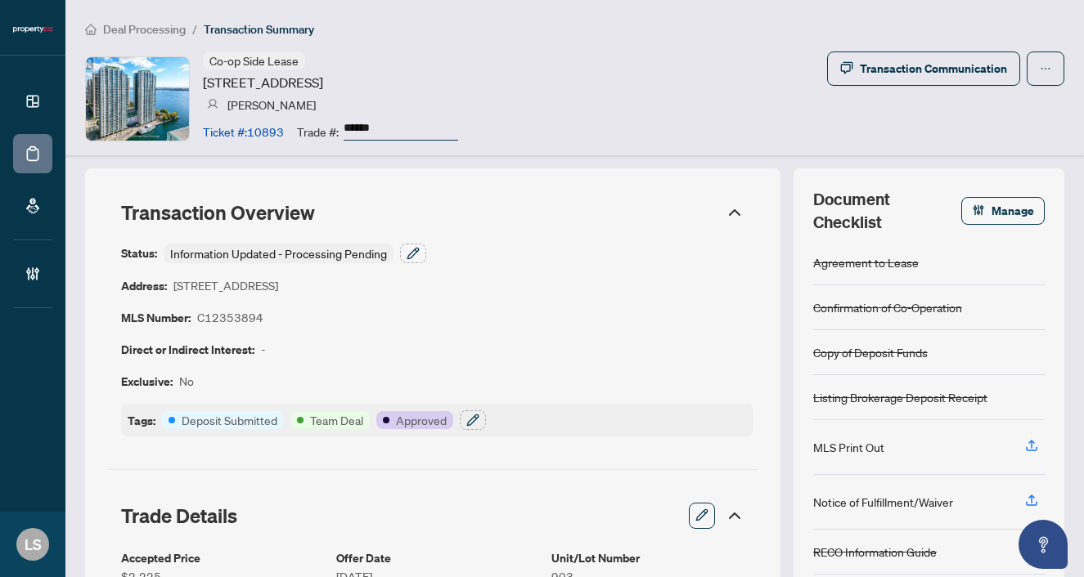
click at [141, 28] on span "Deal Processing" at bounding box center [144, 29] width 83 height 15
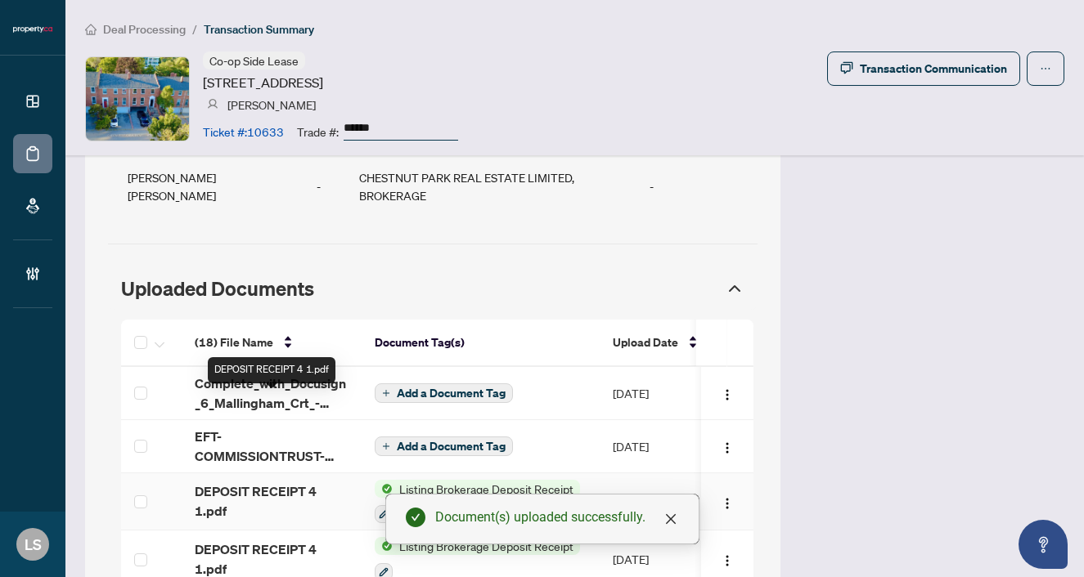
scroll to position [1487, 0]
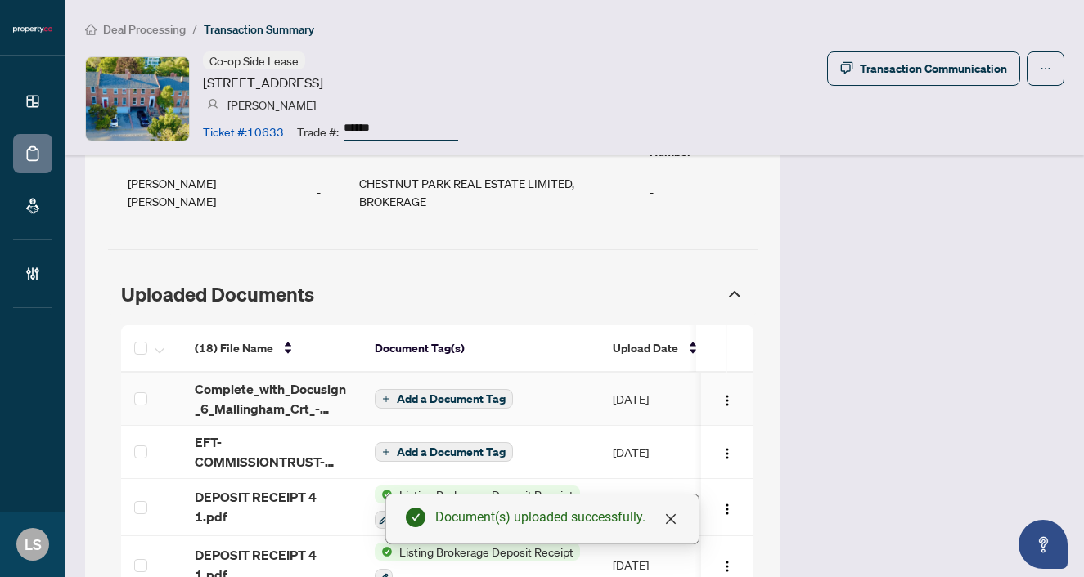
click at [433, 393] on span "Add a Document Tag" at bounding box center [451, 398] width 109 height 11
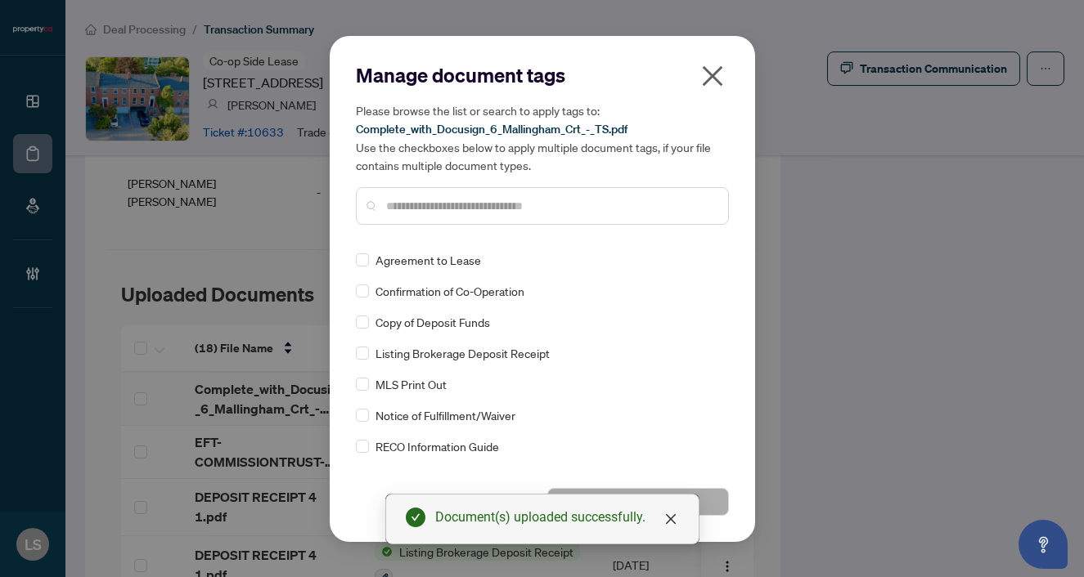
click at [422, 195] on div at bounding box center [542, 206] width 373 height 38
click at [430, 200] on input "text" at bounding box center [550, 206] width 329 height 18
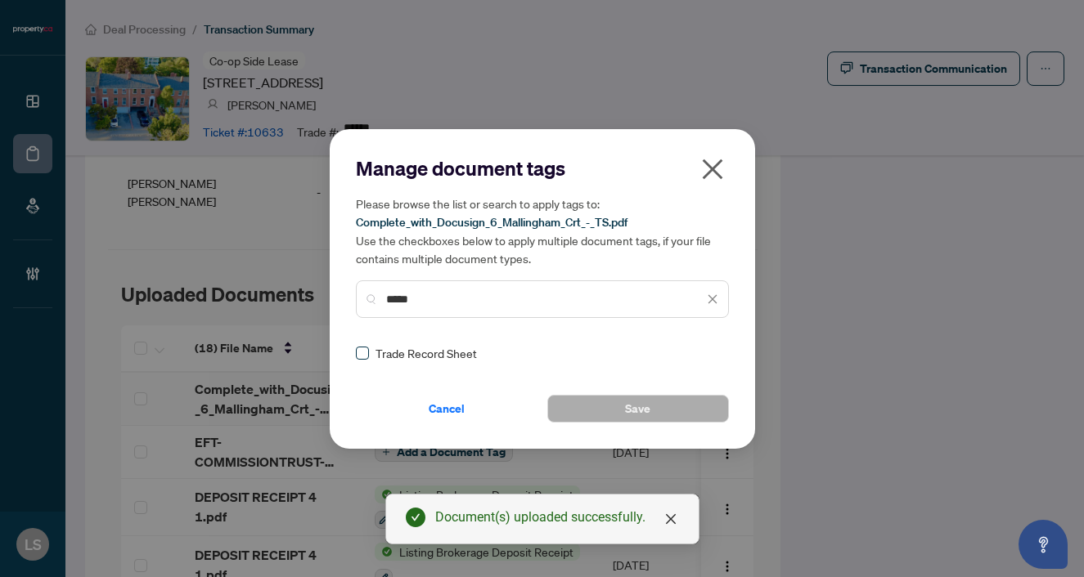
type input "*****"
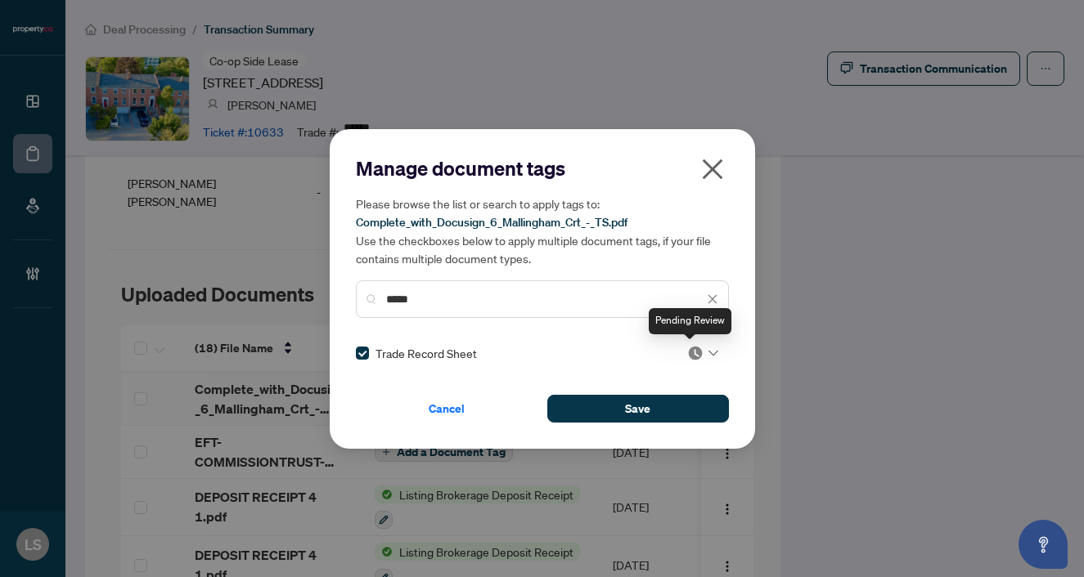
click at [687, 357] on img at bounding box center [695, 353] width 16 height 16
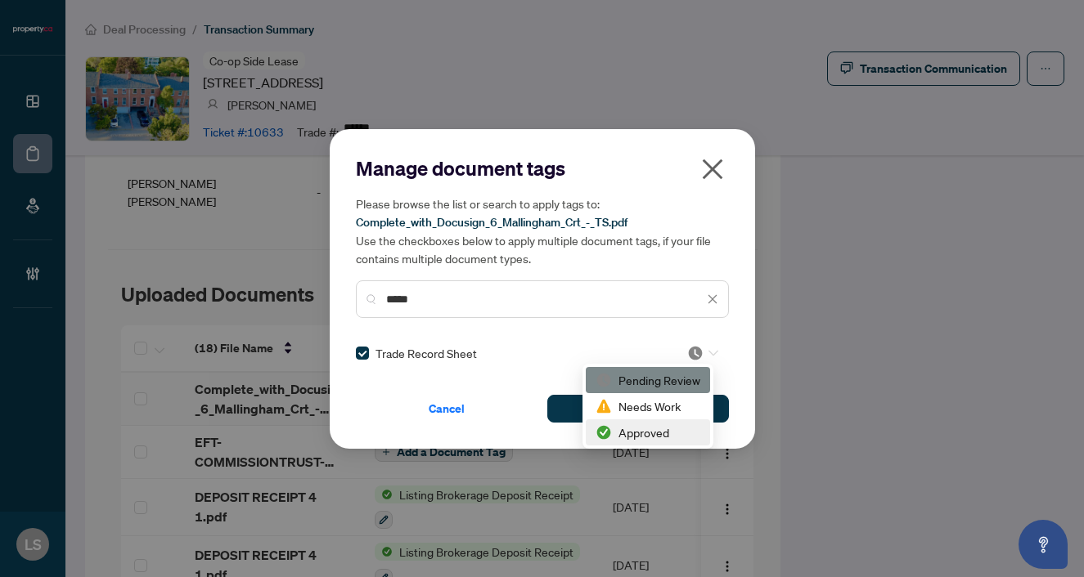
click at [665, 429] on div "Approved" at bounding box center [647, 433] width 105 height 18
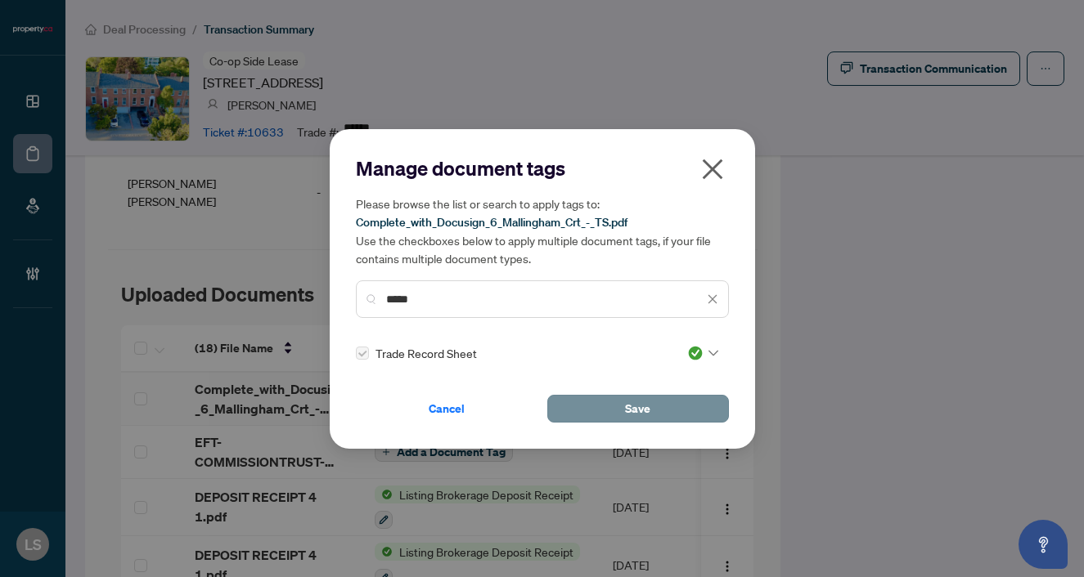
click at [636, 407] on span "Save" at bounding box center [637, 409] width 25 height 26
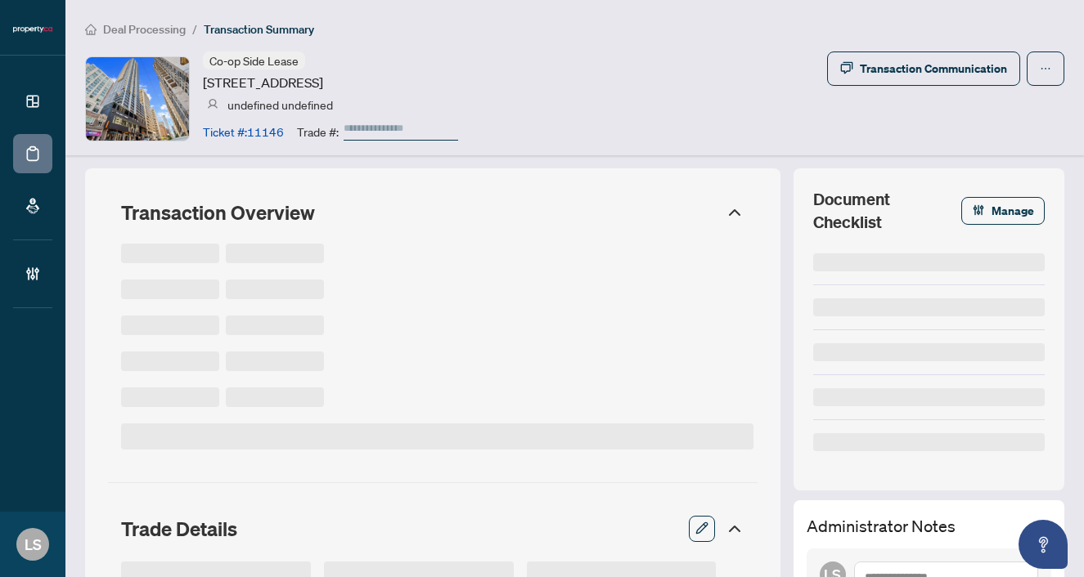
type input "******"
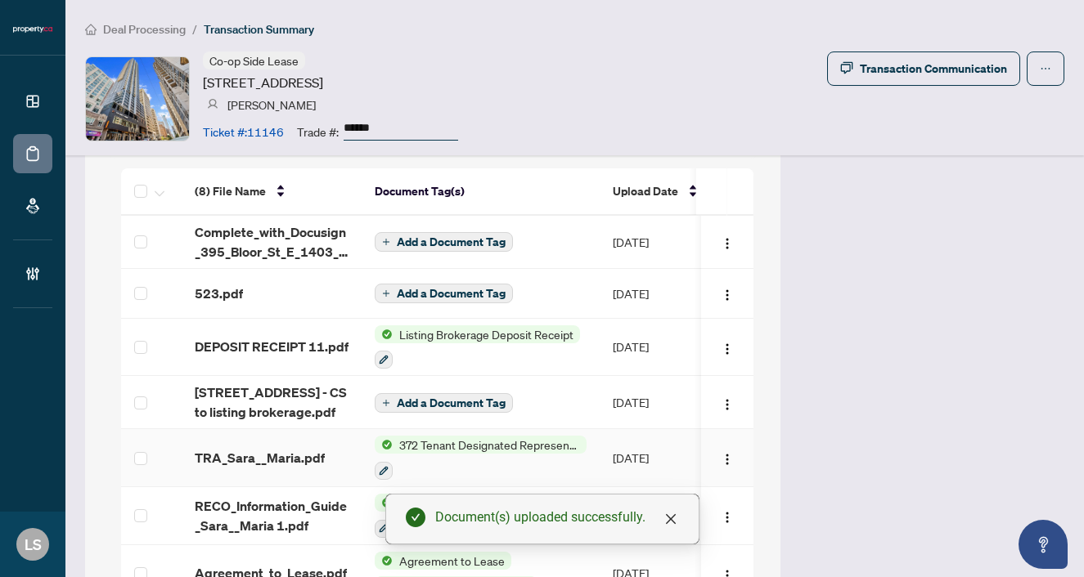
scroll to position [1577, 0]
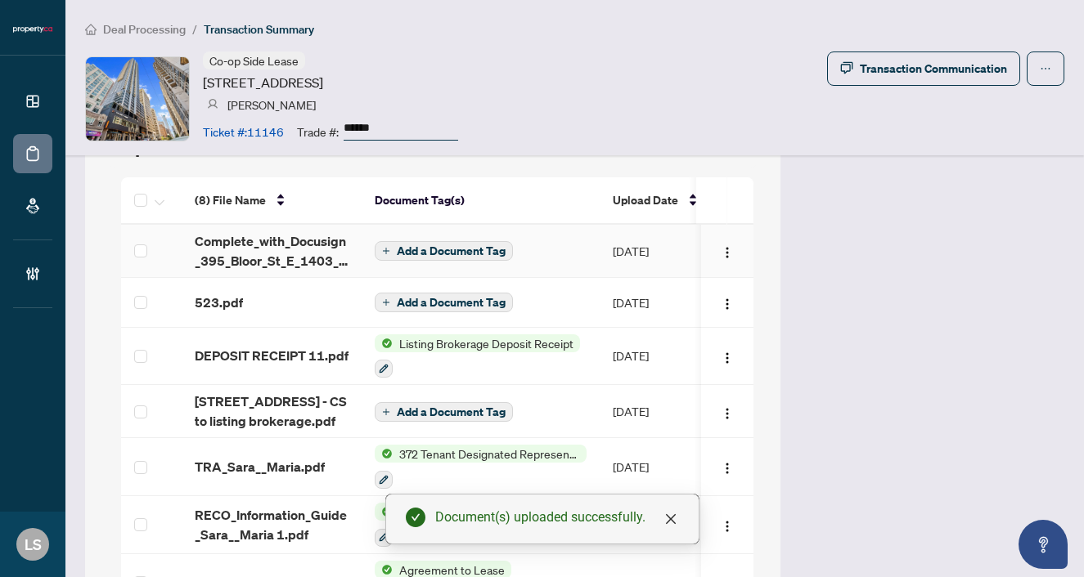
click at [416, 245] on span "Add a Document Tag" at bounding box center [451, 250] width 109 height 11
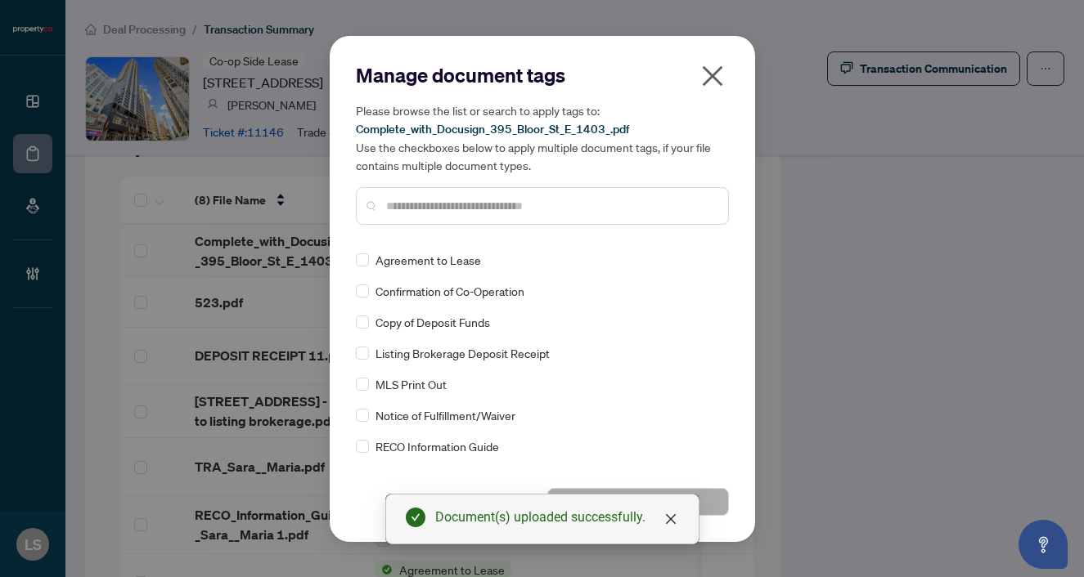
click at [425, 209] on input "text" at bounding box center [550, 206] width 329 height 18
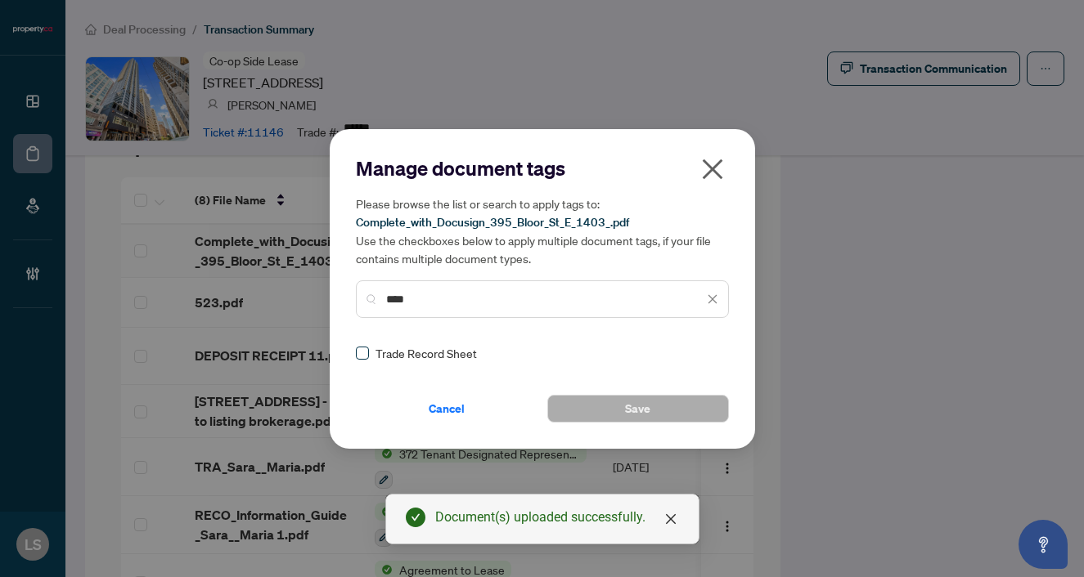
type input "****"
click at [366, 348] on span at bounding box center [362, 353] width 13 height 13
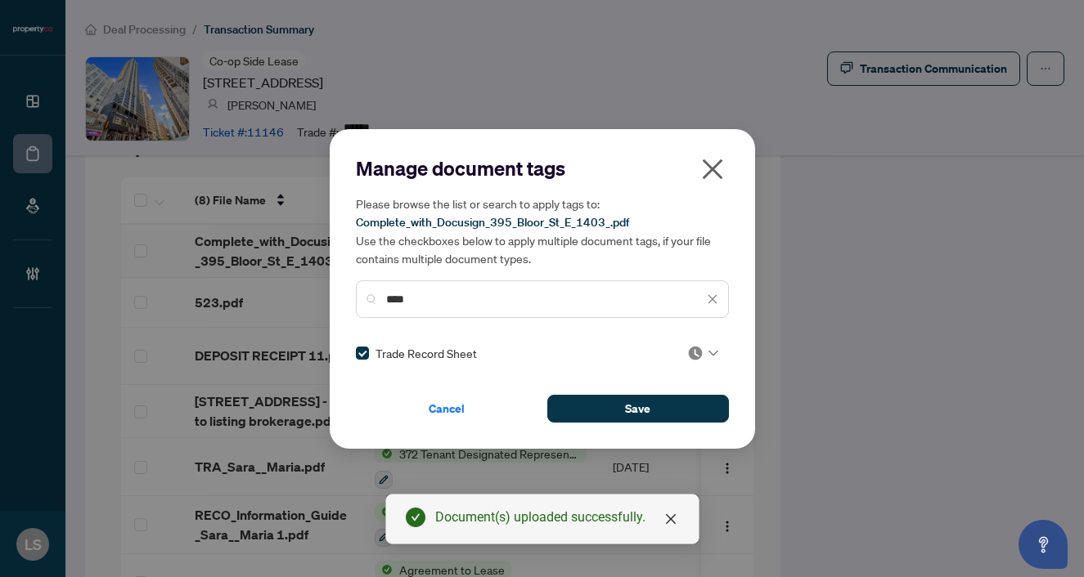
click at [708, 350] on icon at bounding box center [713, 353] width 10 height 7
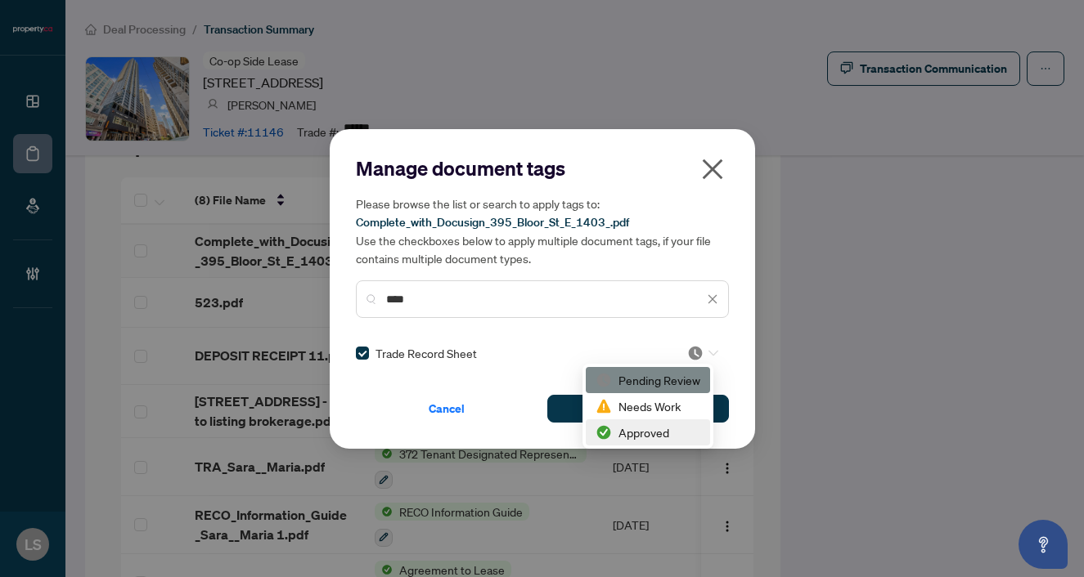
click at [645, 429] on div "Approved" at bounding box center [647, 433] width 105 height 18
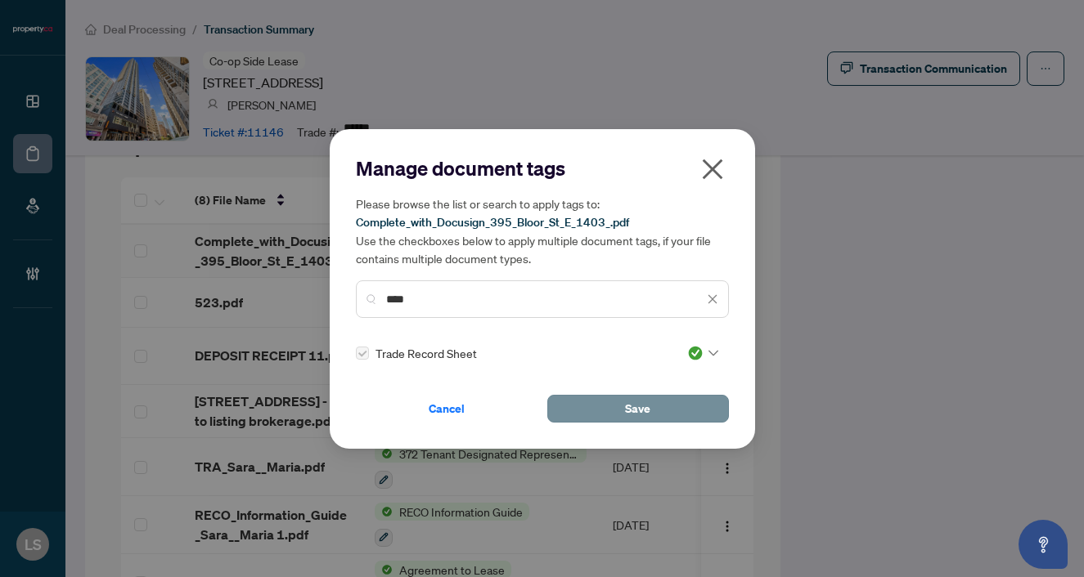
click at [638, 415] on span "Save" at bounding box center [637, 409] width 25 height 26
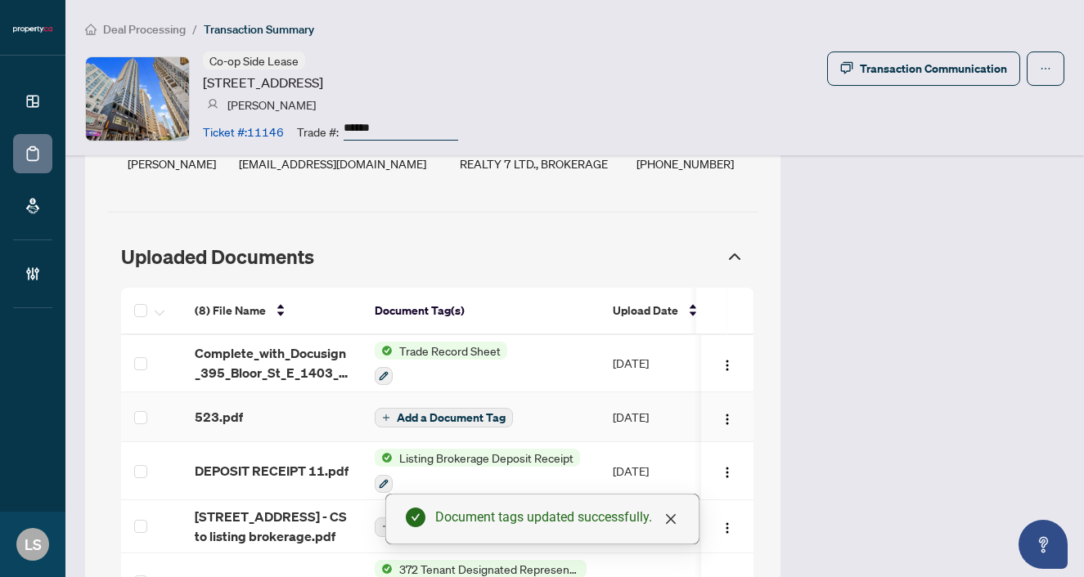
scroll to position [1422, 0]
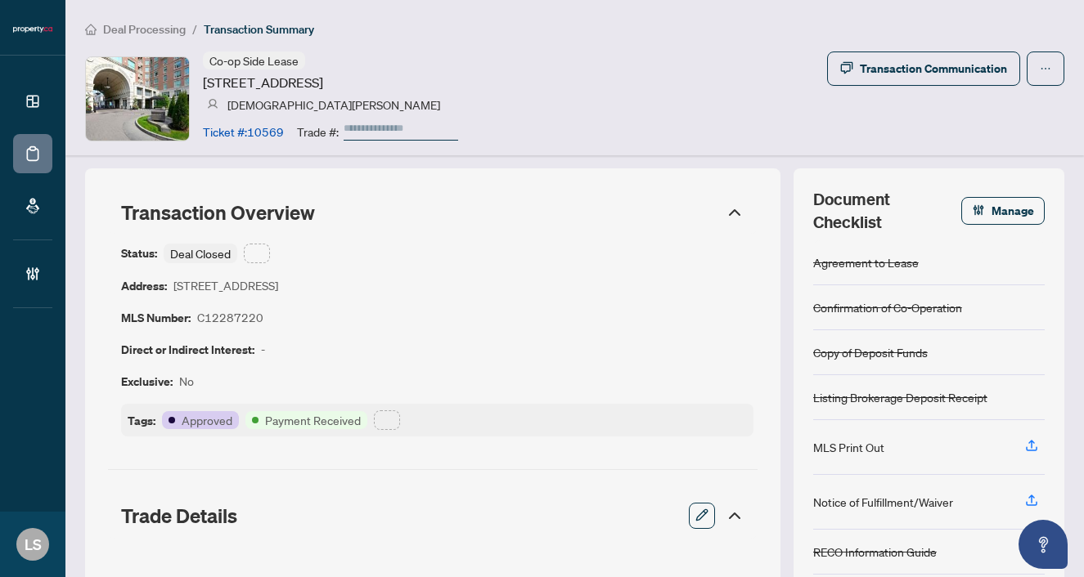
type input "******"
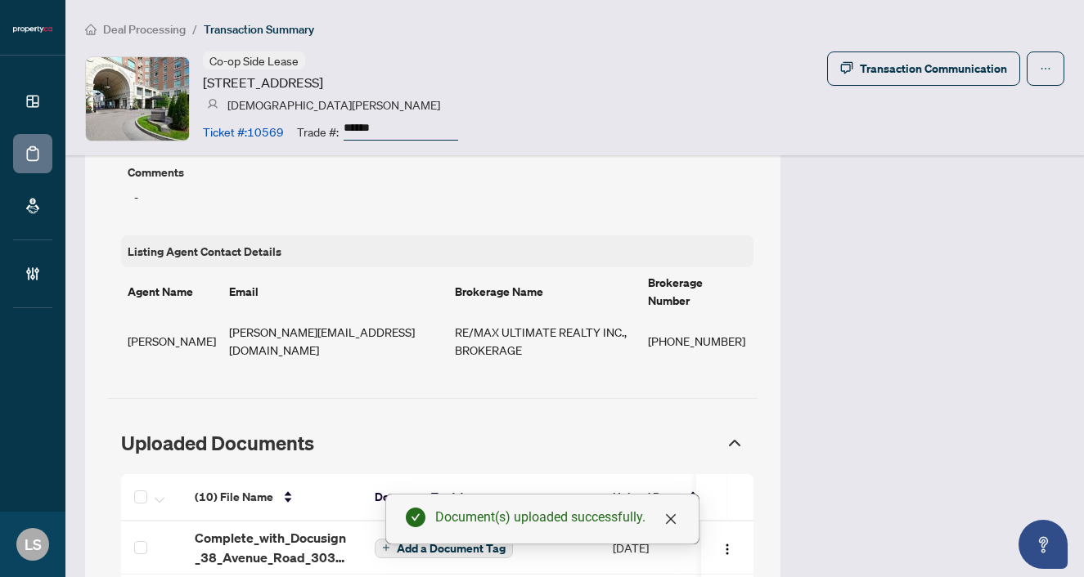
scroll to position [1424, 0]
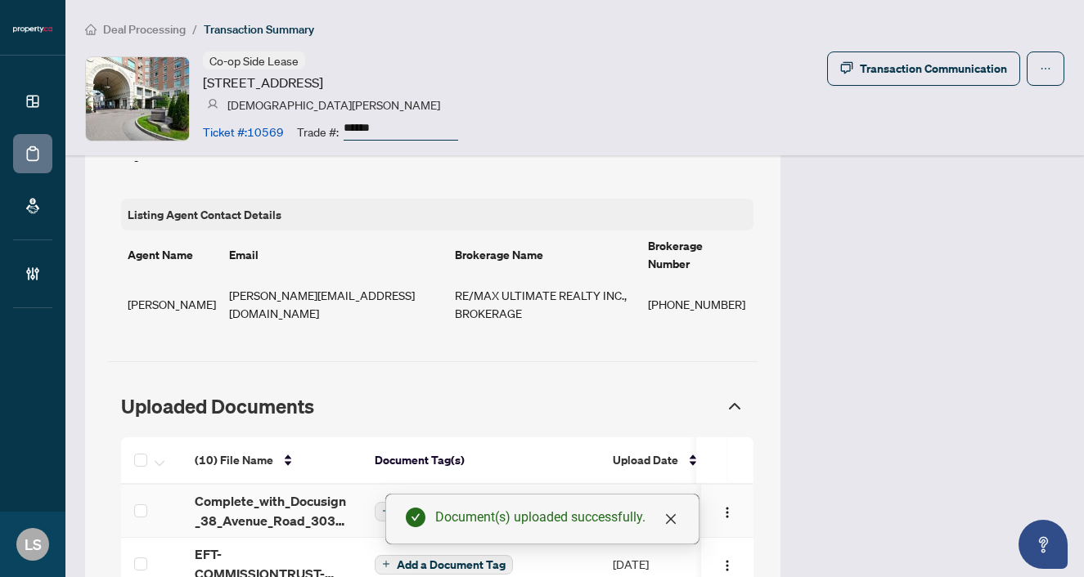
click at [422, 506] on span "Add a Document Tag" at bounding box center [451, 511] width 109 height 11
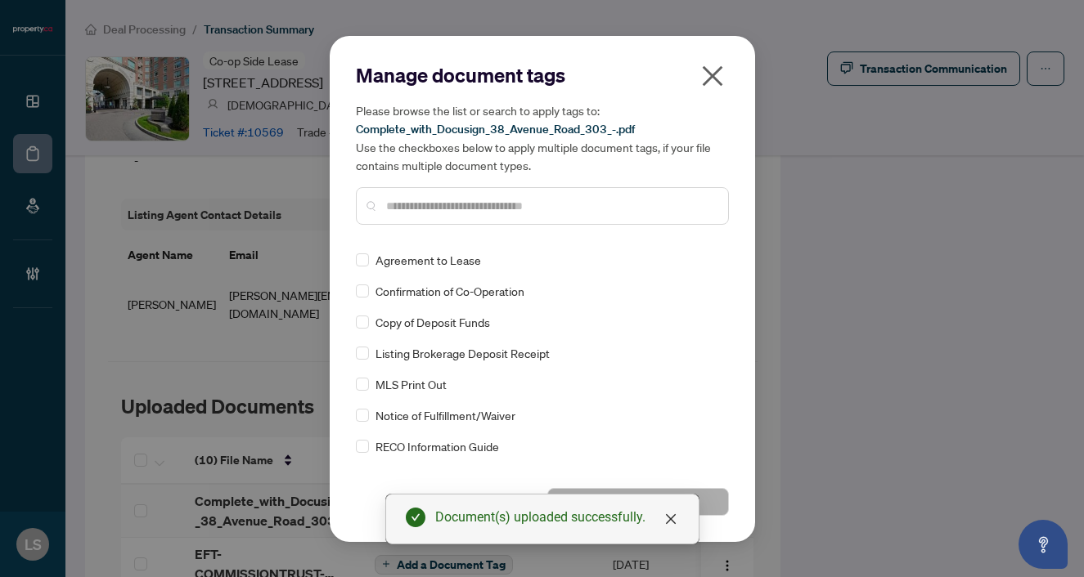
click at [424, 204] on input "text" at bounding box center [550, 206] width 329 height 18
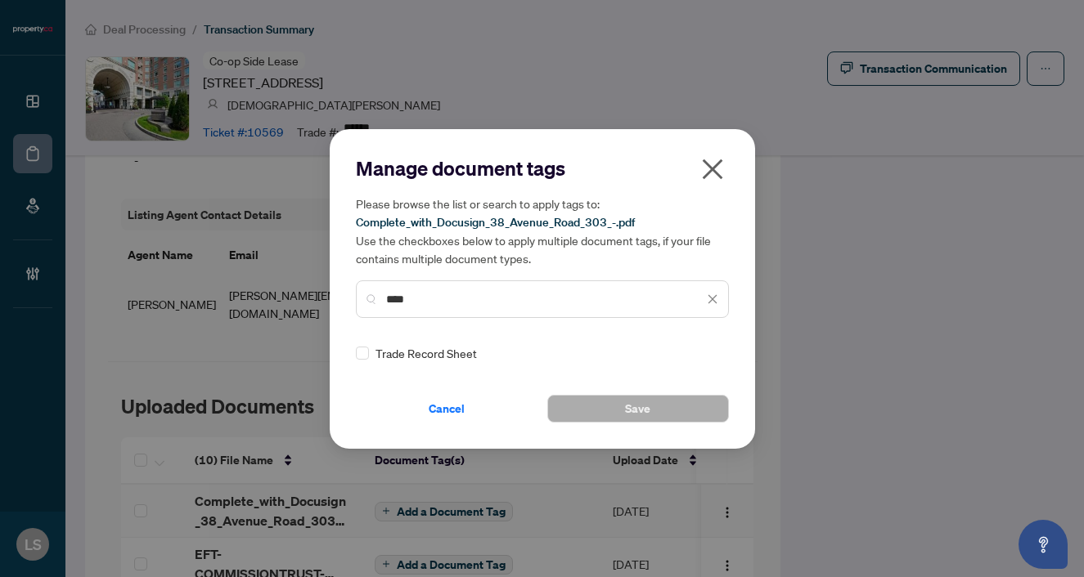
type input "****"
click at [351, 361] on div "Manage document tags Please browse the list or search to apply tags to: Complet…" at bounding box center [542, 289] width 425 height 320
click at [357, 359] on label at bounding box center [362, 353] width 13 height 18
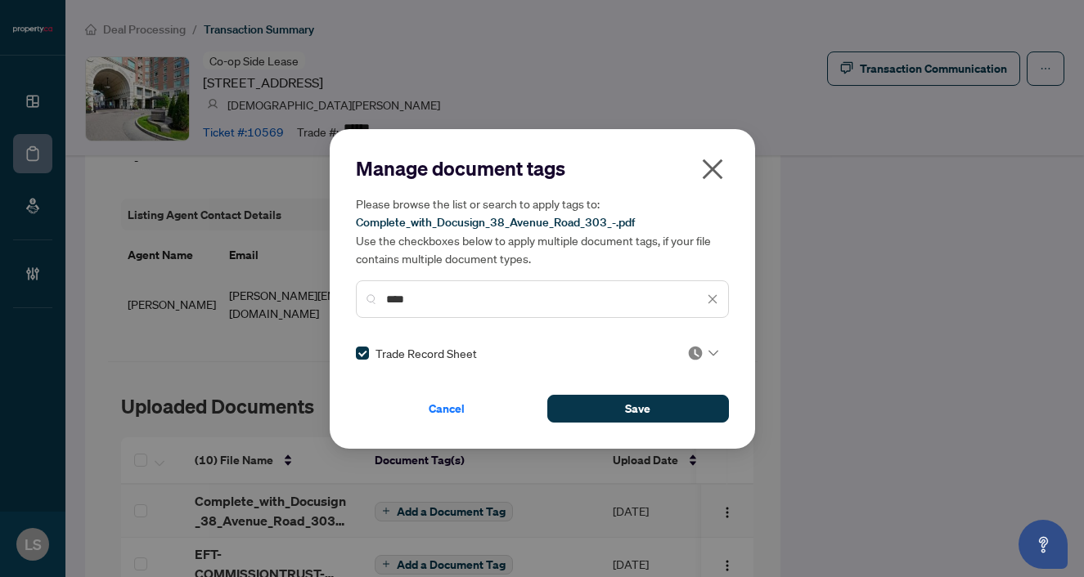
click at [695, 347] on img at bounding box center [695, 353] width 16 height 16
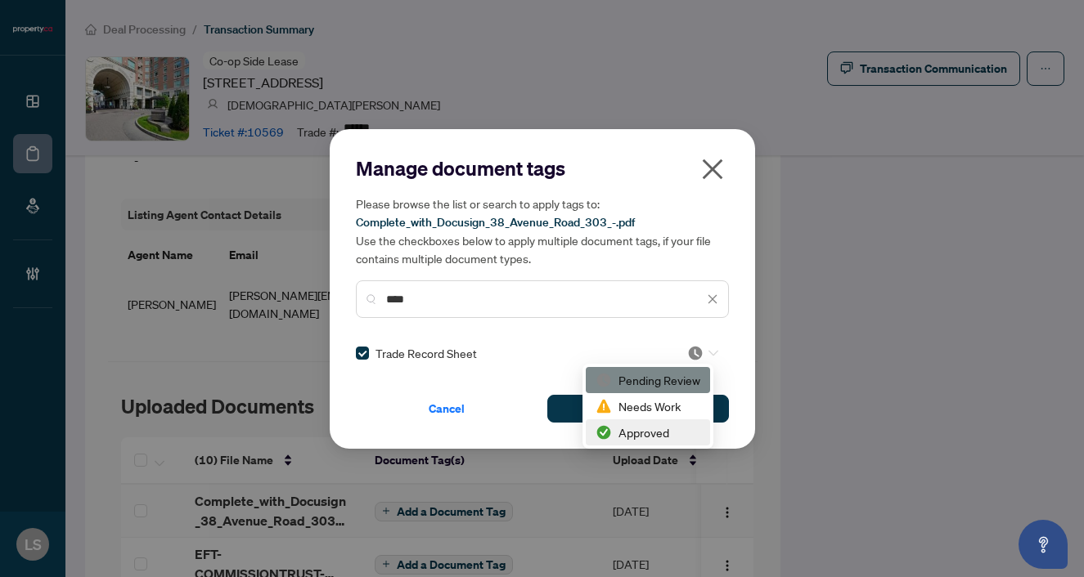
click at [653, 426] on div "Approved" at bounding box center [647, 433] width 105 height 18
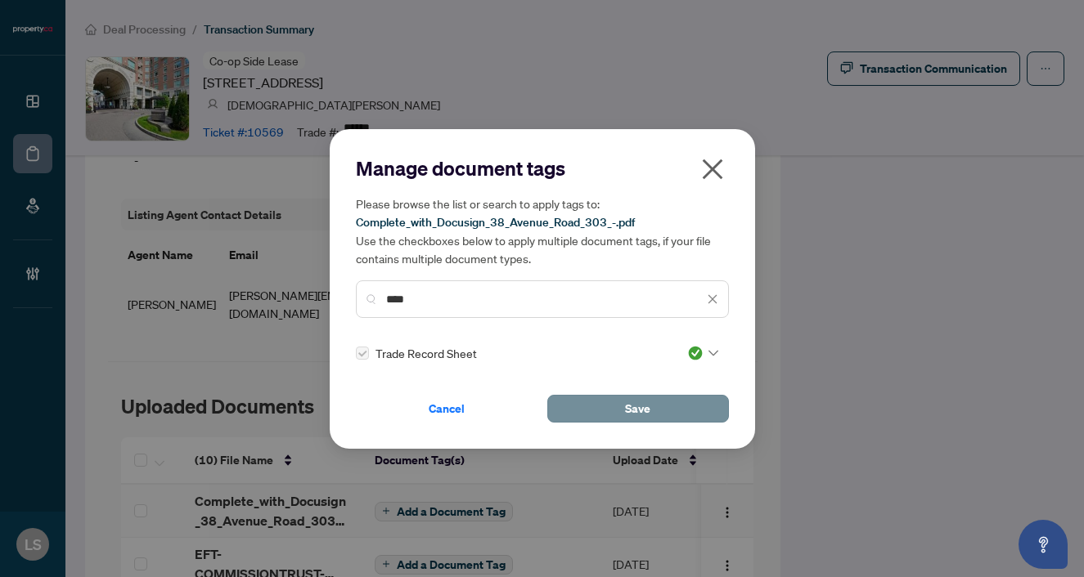
click at [631, 416] on span "Save" at bounding box center [637, 409] width 25 height 26
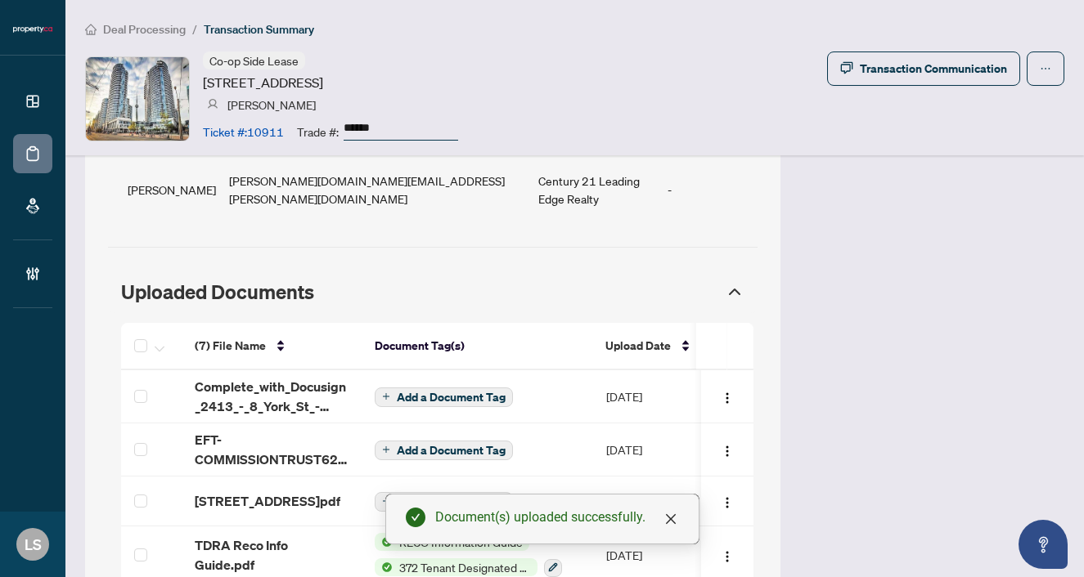
scroll to position [1479, 0]
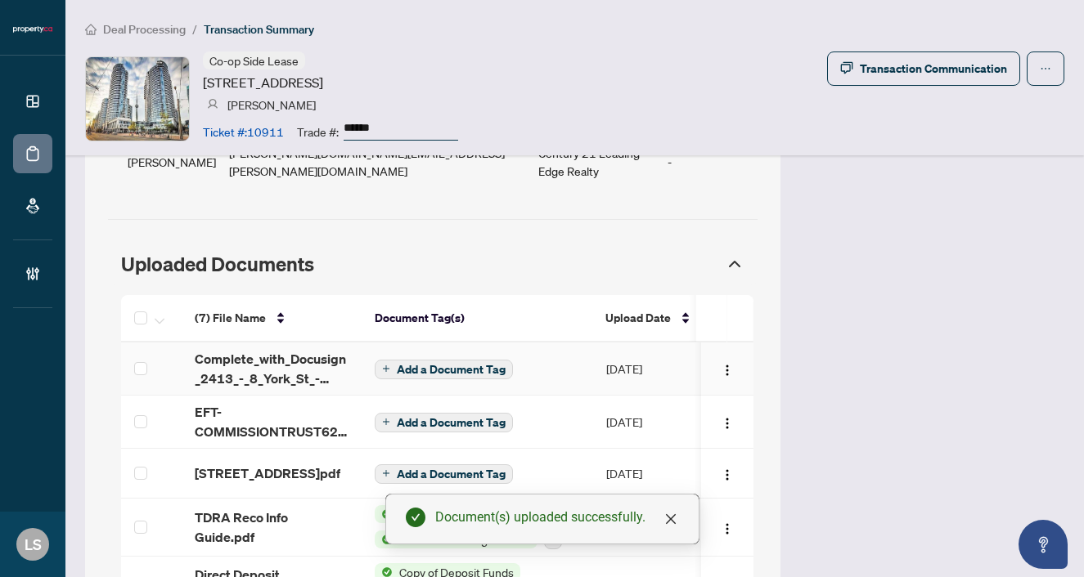
click at [459, 364] on span "Add a Document Tag" at bounding box center [451, 369] width 109 height 11
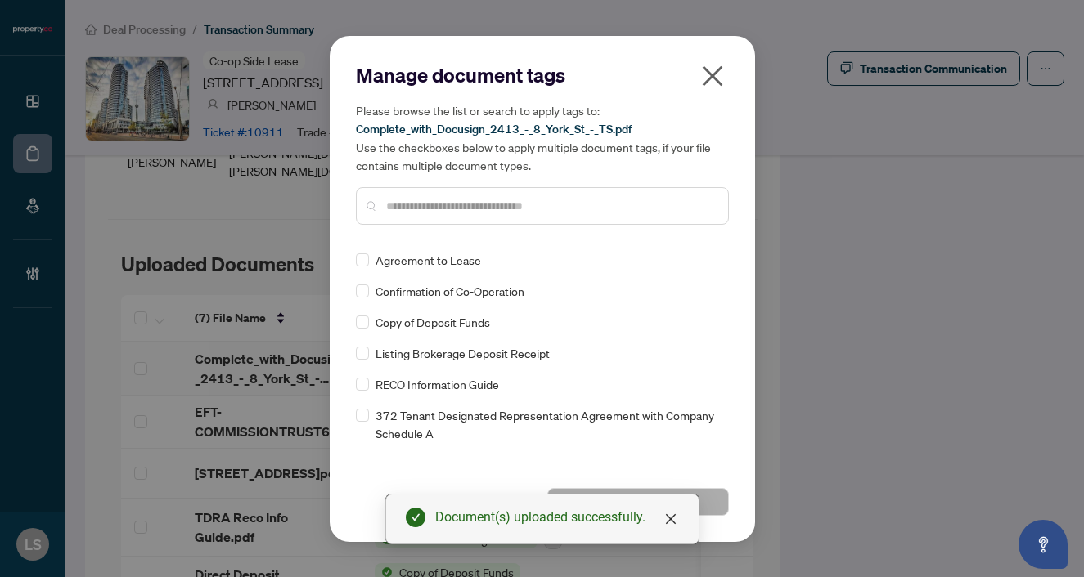
click at [433, 205] on input "text" at bounding box center [550, 206] width 329 height 18
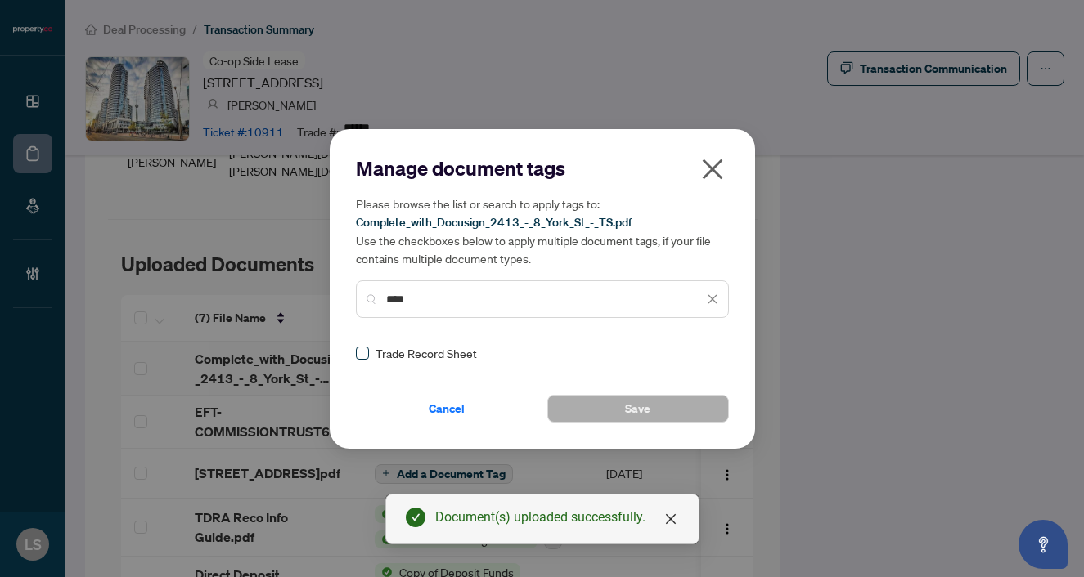
type input "****"
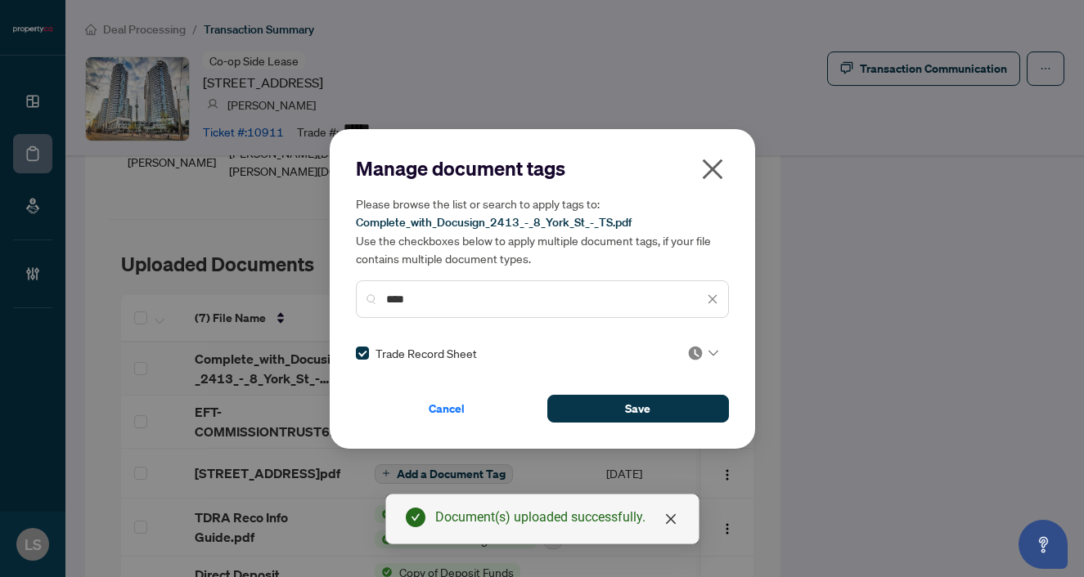
click at [693, 352] on img at bounding box center [695, 353] width 16 height 16
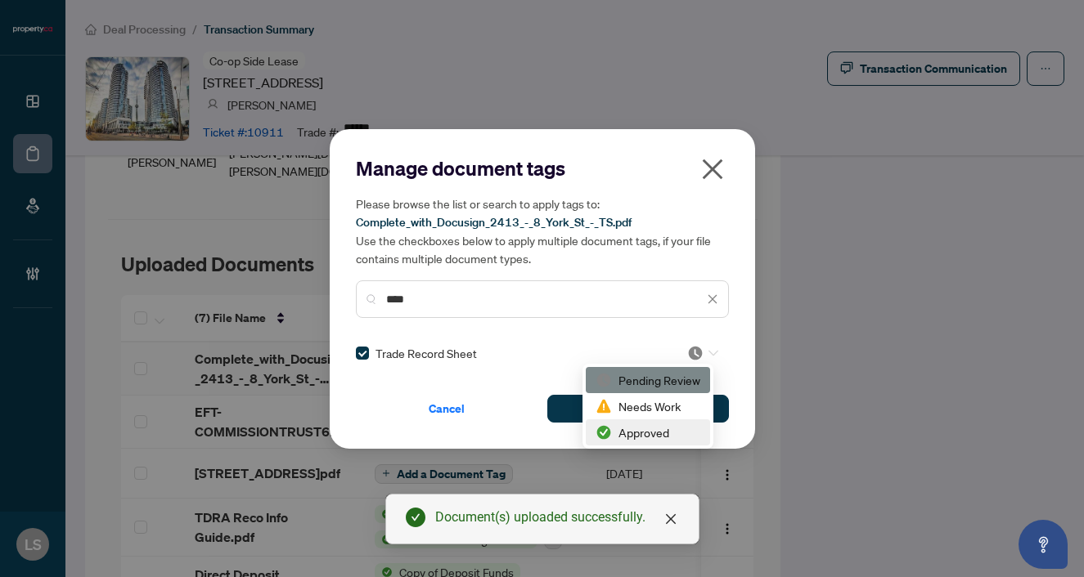
click at [648, 433] on div "Approved" at bounding box center [647, 433] width 105 height 18
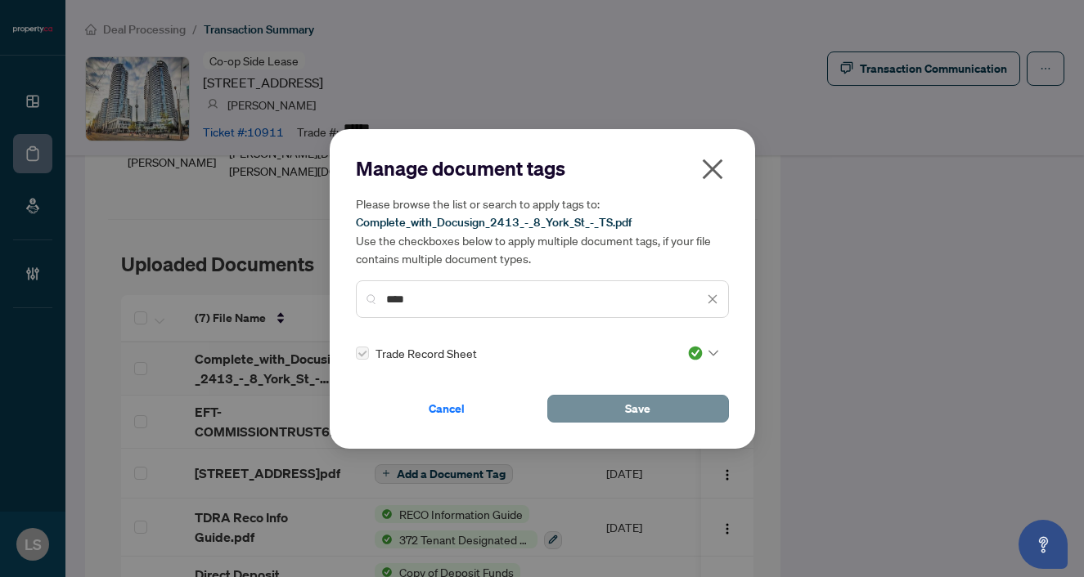
click at [608, 410] on button "Save" at bounding box center [638, 409] width 182 height 28
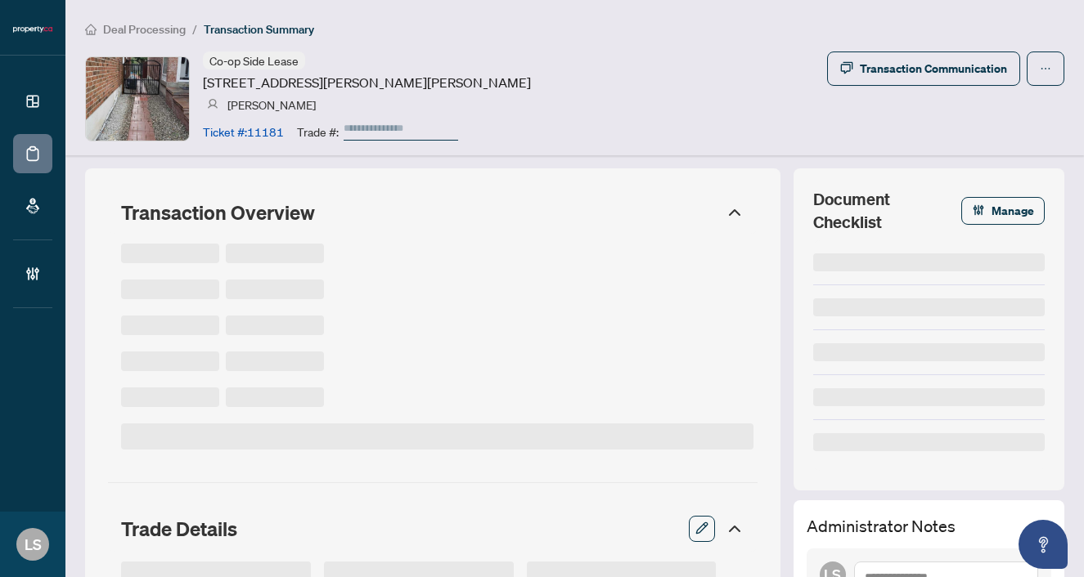
type input "******"
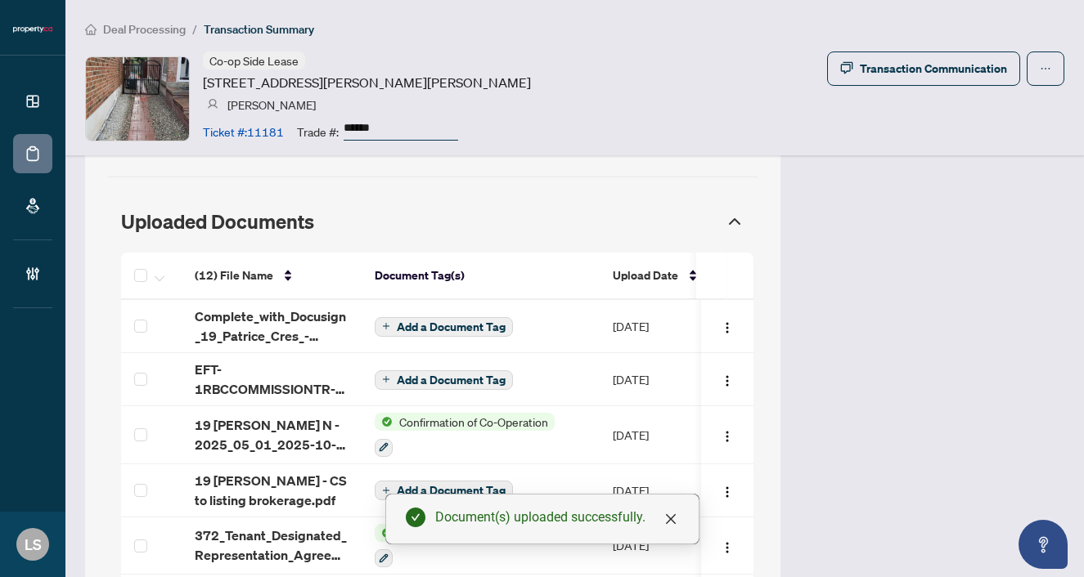
scroll to position [1483, 0]
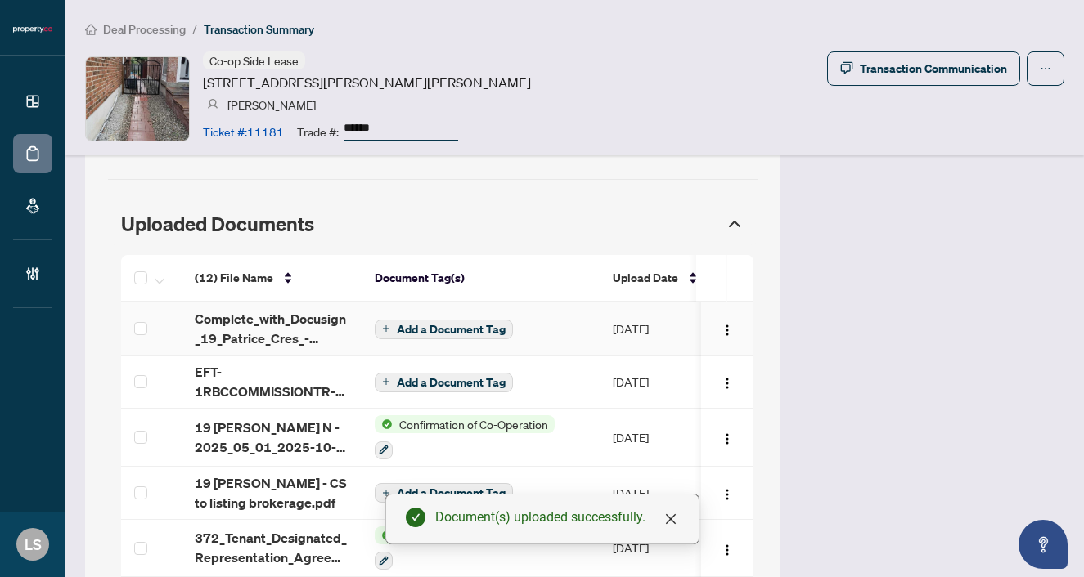
click at [422, 324] on span "Add a Document Tag" at bounding box center [451, 329] width 109 height 11
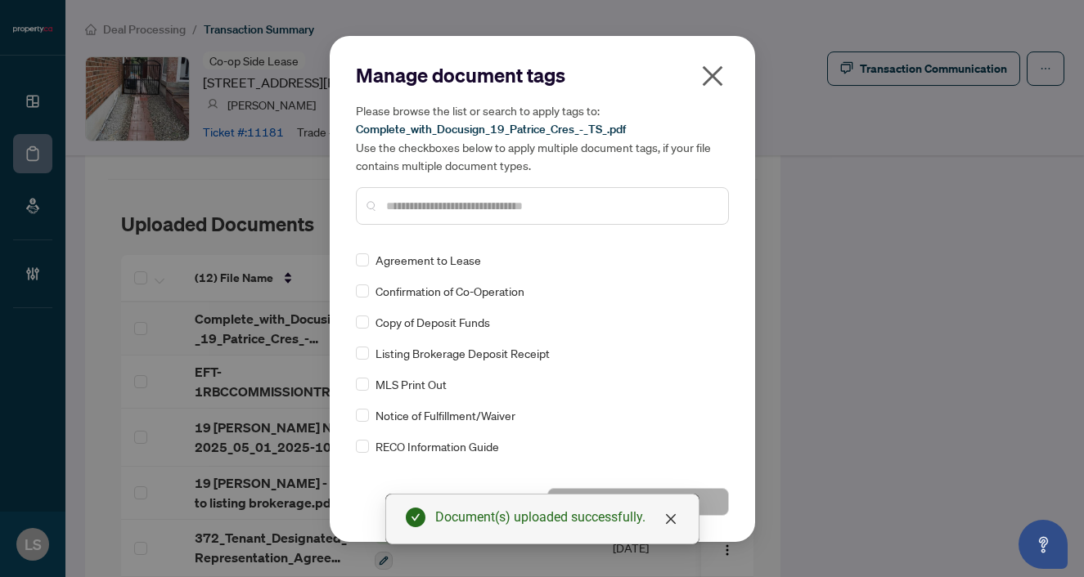
click at [479, 207] on input "text" at bounding box center [550, 206] width 329 height 18
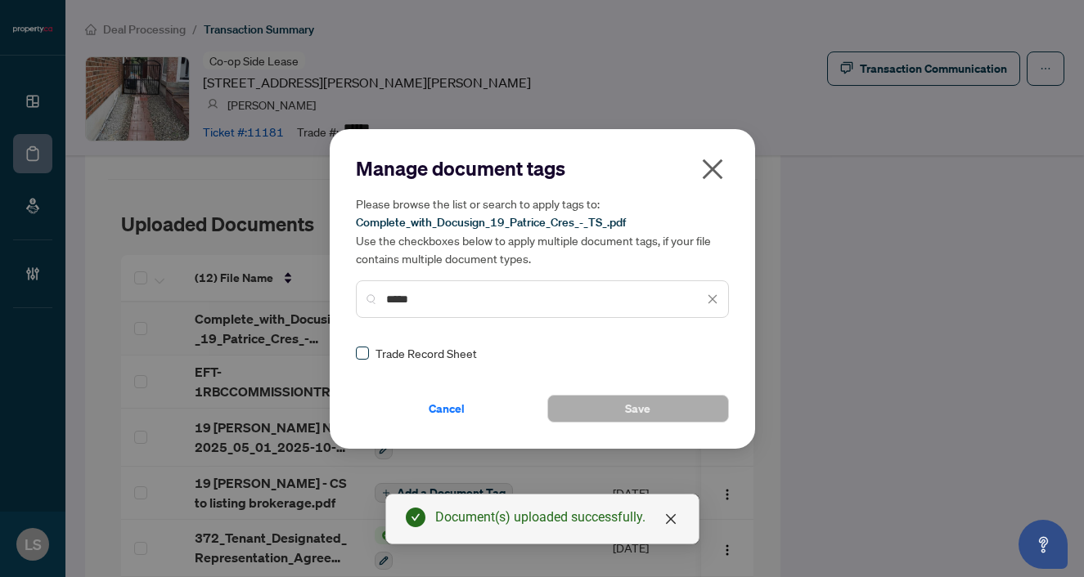
type input "*****"
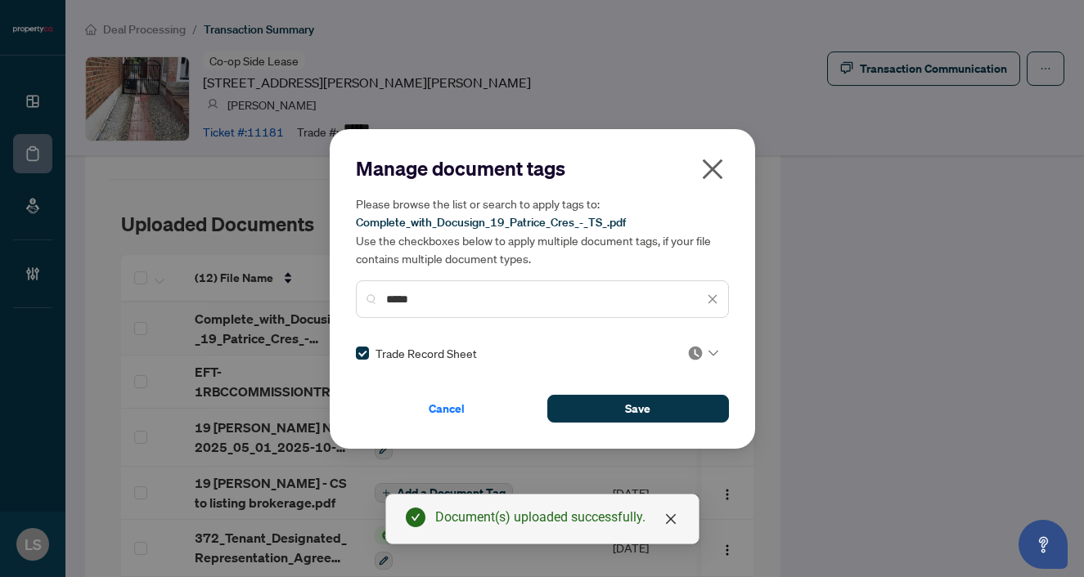
click at [688, 361] on input "search" at bounding box center [695, 353] width 16 height 25
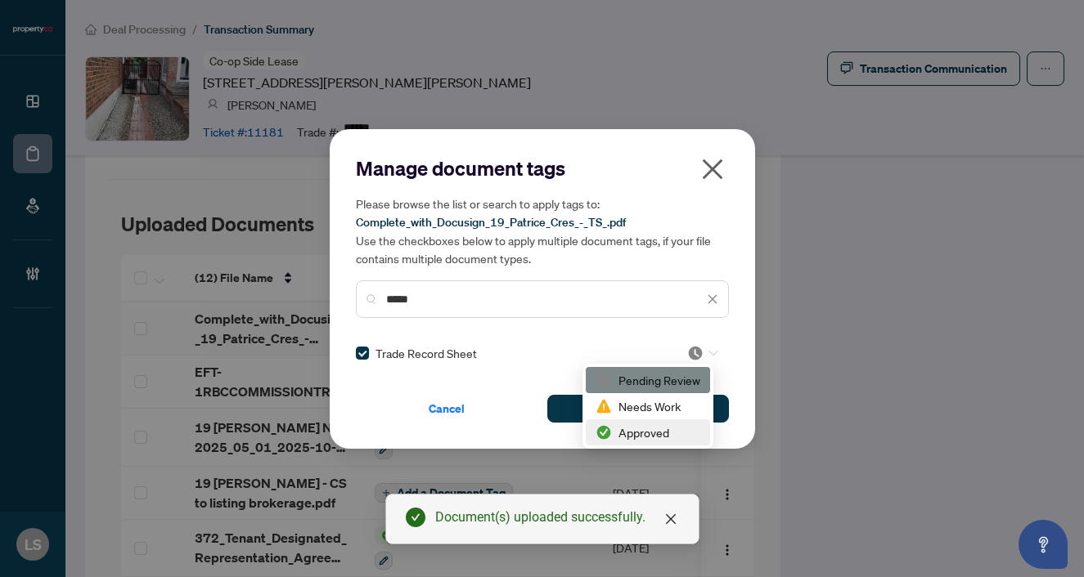
click at [644, 442] on div "Approved" at bounding box center [648, 433] width 124 height 26
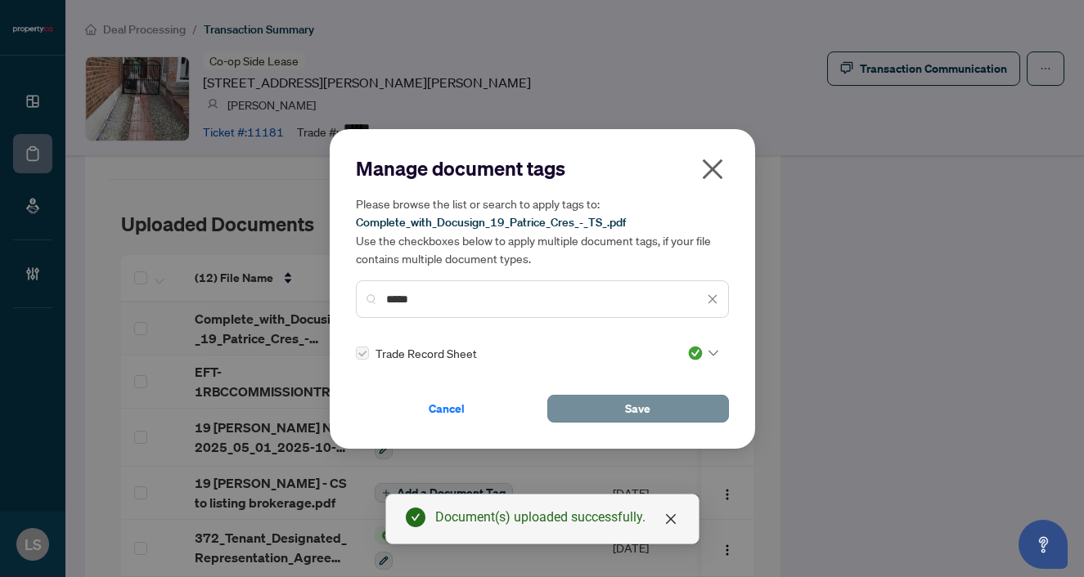
click at [599, 408] on button "Save" at bounding box center [638, 409] width 182 height 28
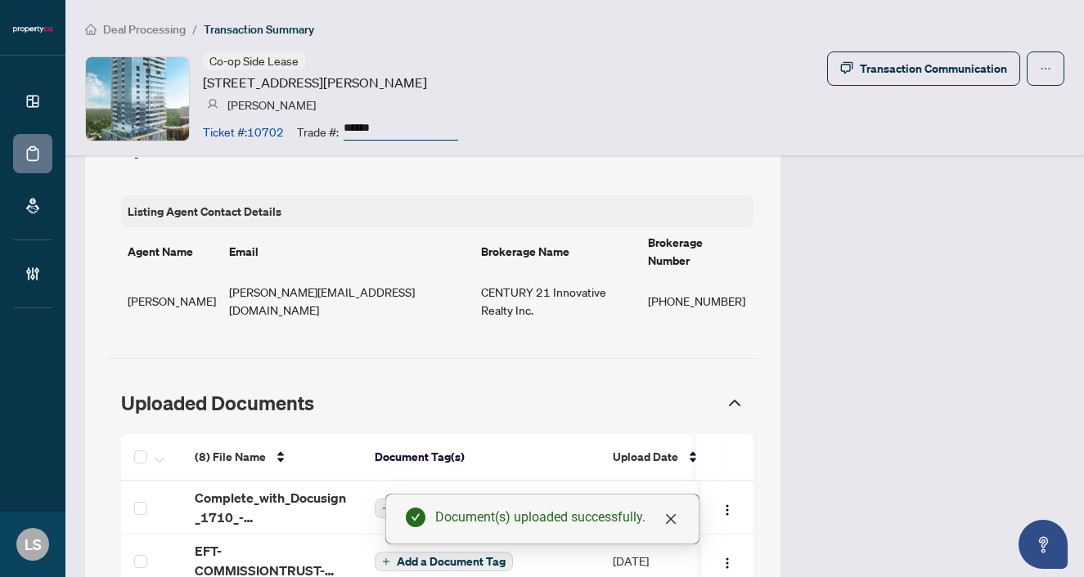
scroll to position [1443, 0]
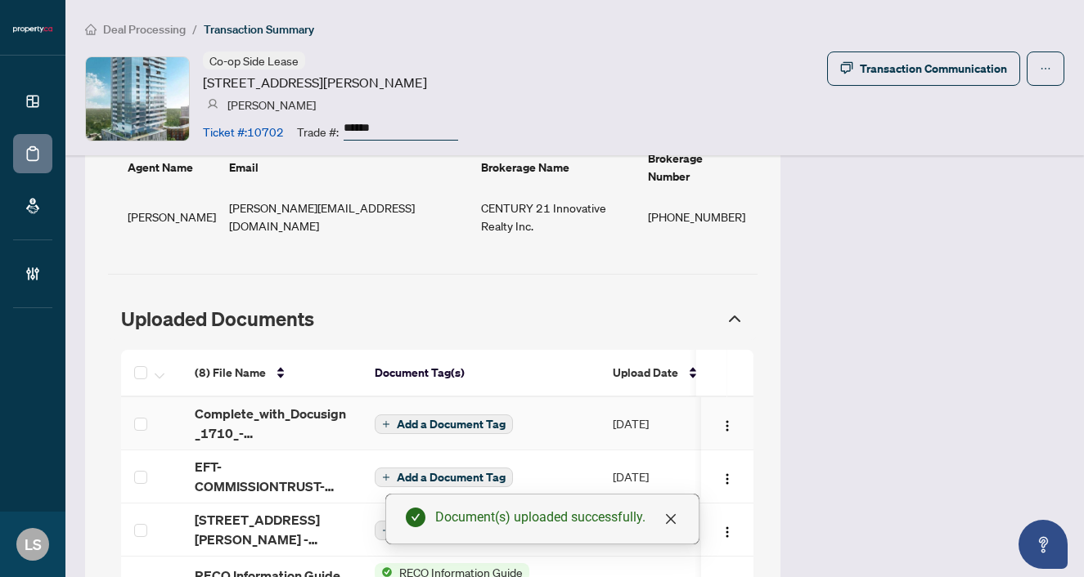
click at [439, 419] on span "Add a Document Tag" at bounding box center [451, 424] width 109 height 11
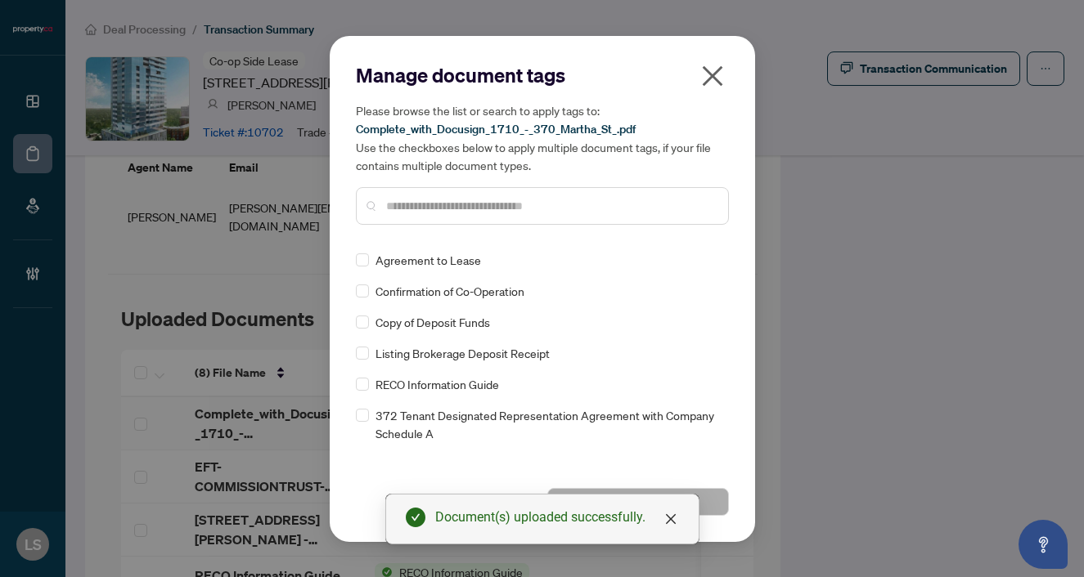
click at [424, 200] on input "text" at bounding box center [550, 206] width 329 height 18
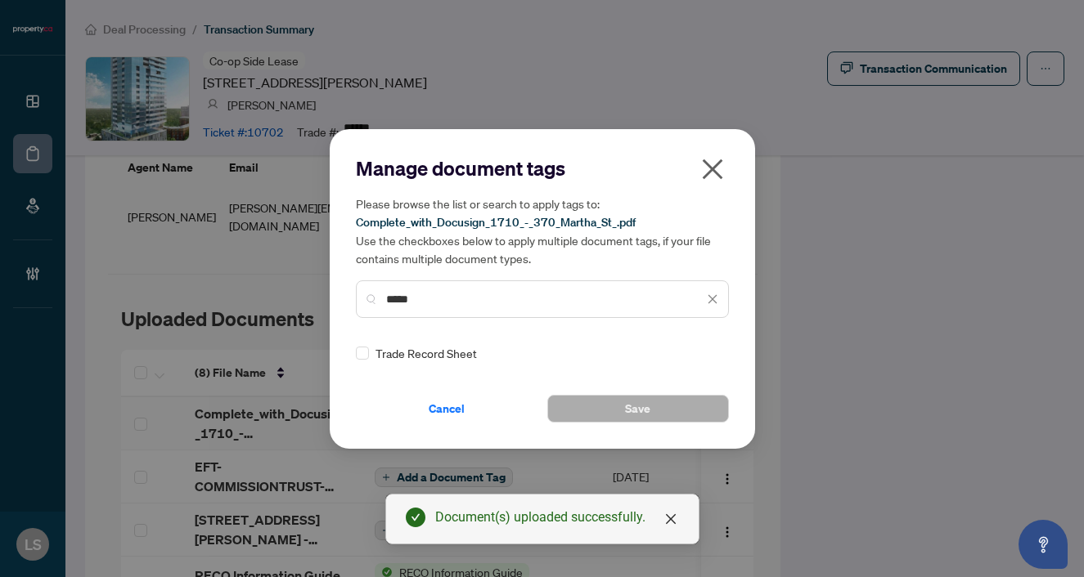
type input "*****"
click at [358, 337] on div "Manage document tags Please browse the list or search to apply tags to: Complet…" at bounding box center [542, 288] width 373 height 267
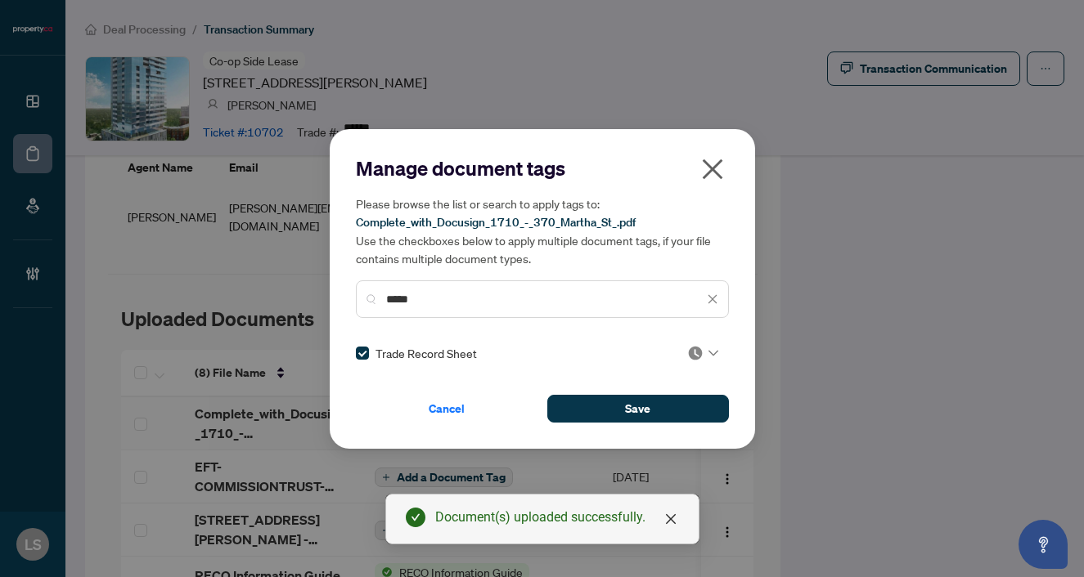
click at [692, 361] on input "search" at bounding box center [695, 353] width 16 height 25
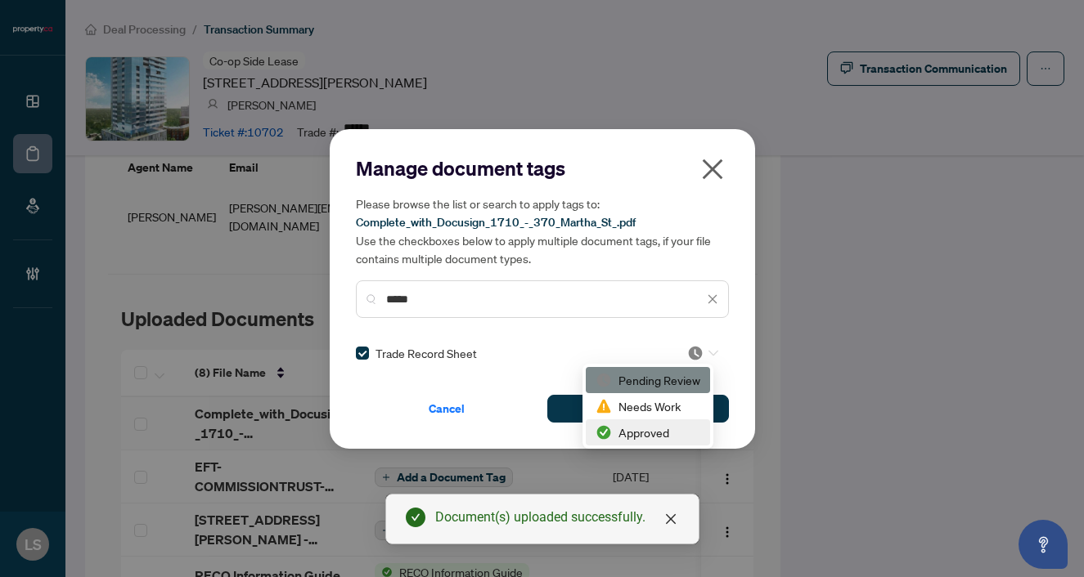
click at [608, 429] on img at bounding box center [603, 432] width 16 height 16
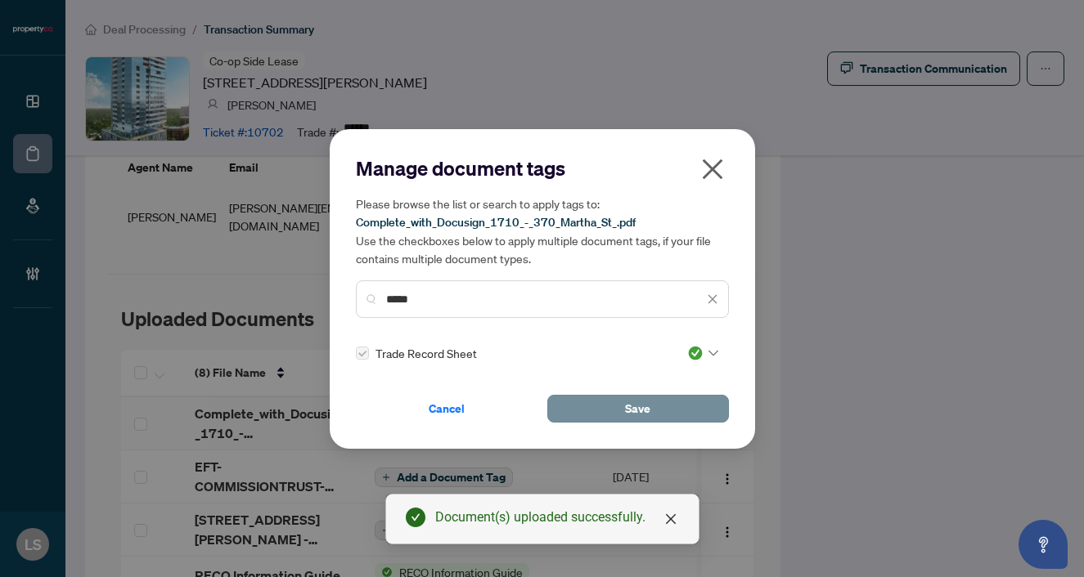
click at [580, 416] on button "Save" at bounding box center [638, 409] width 182 height 28
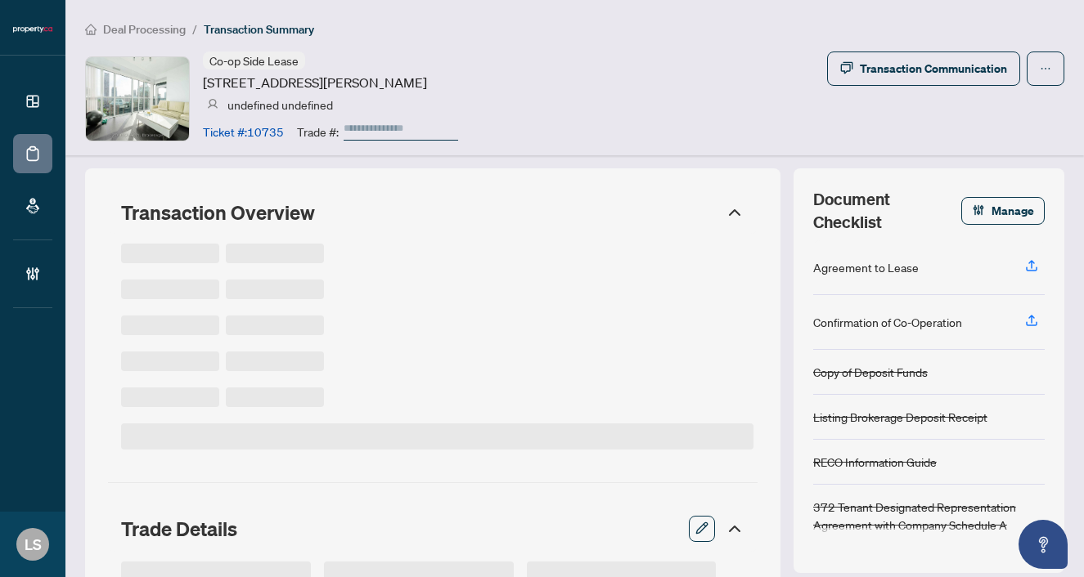
type input "******"
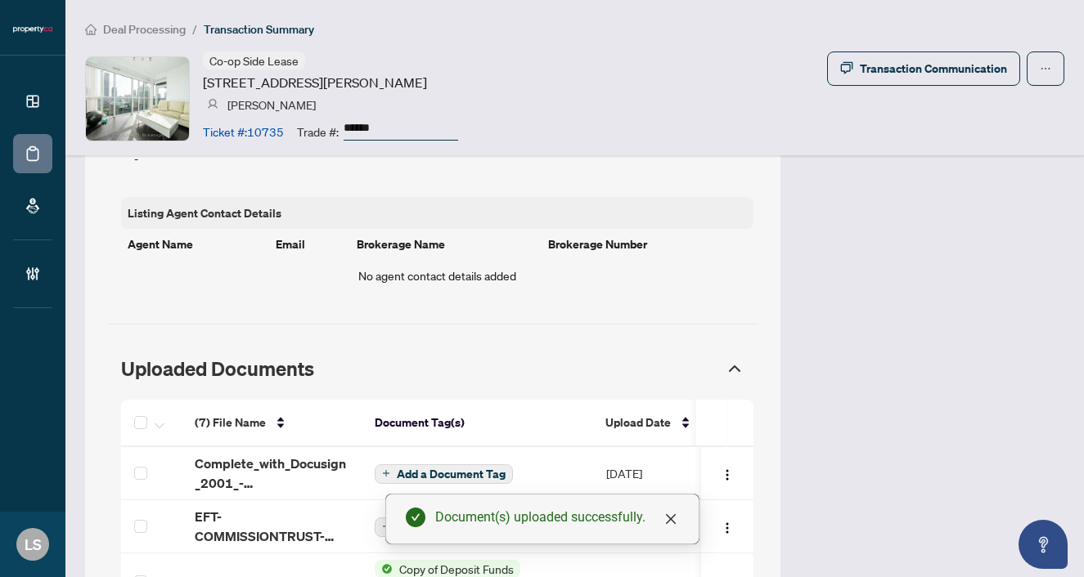
scroll to position [1254, 0]
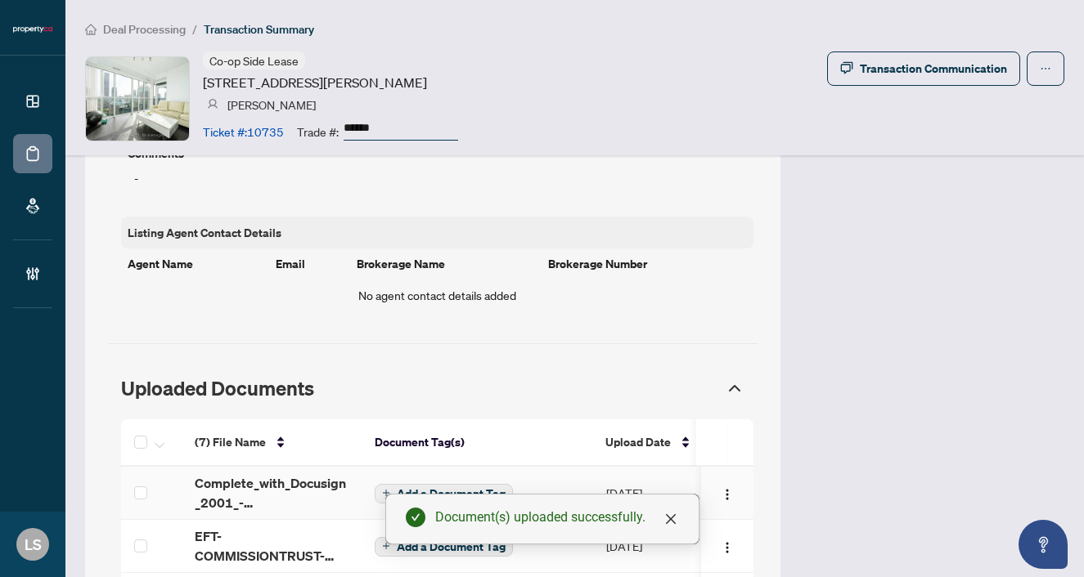
click at [434, 488] on span "Add a Document Tag" at bounding box center [451, 493] width 109 height 11
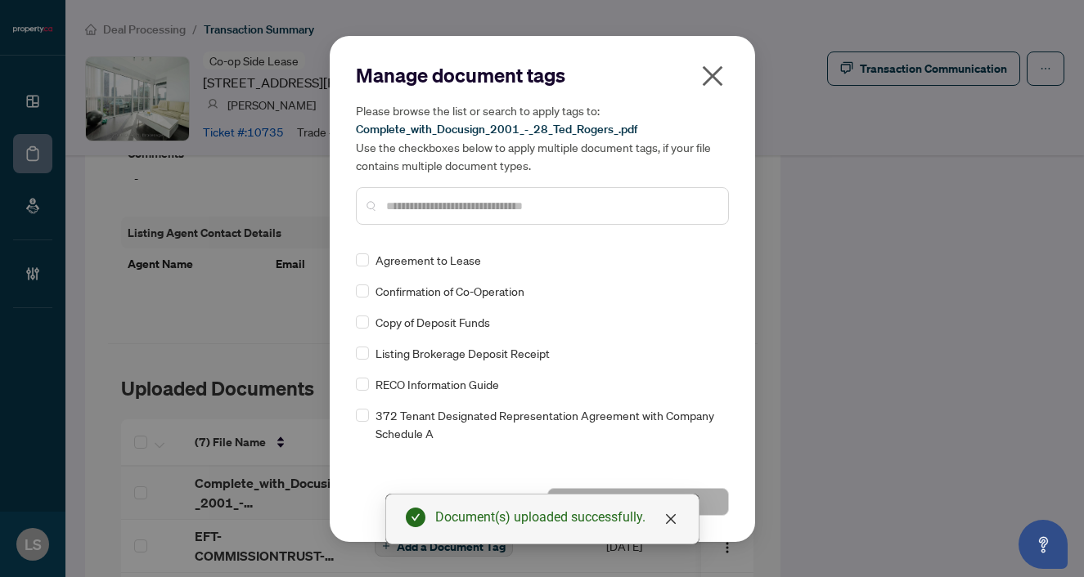
click at [435, 219] on div at bounding box center [542, 206] width 373 height 38
click at [433, 206] on input "text" at bounding box center [550, 206] width 329 height 18
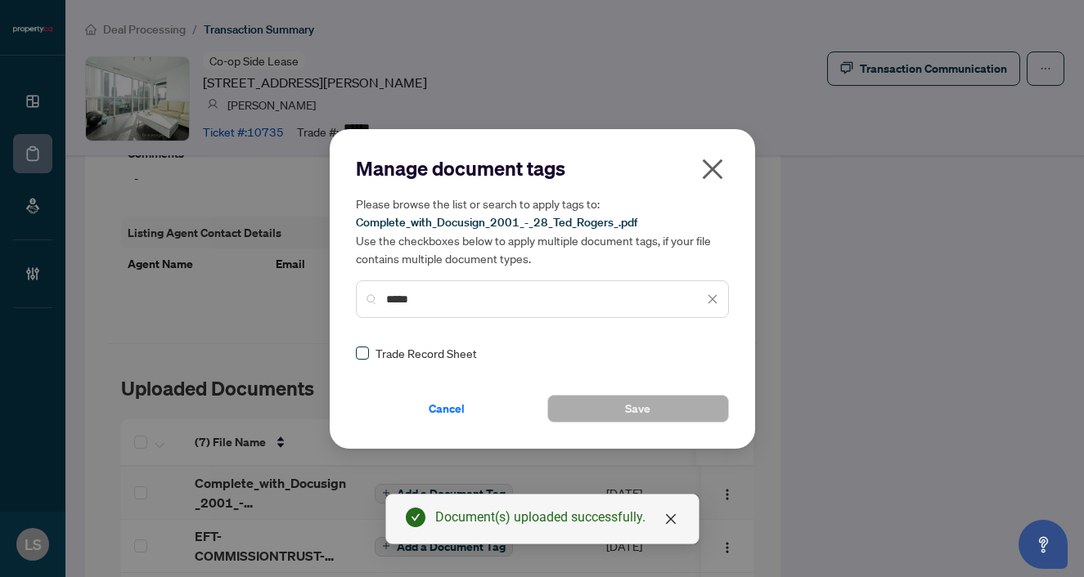
type input "*****"
click at [366, 354] on span at bounding box center [362, 353] width 13 height 13
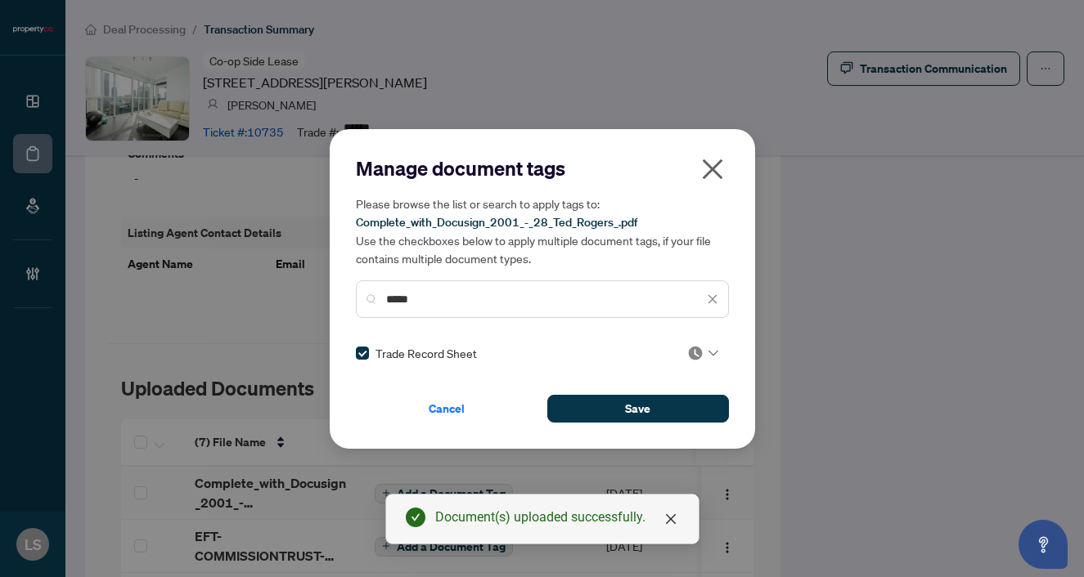
click at [706, 348] on div at bounding box center [702, 353] width 31 height 16
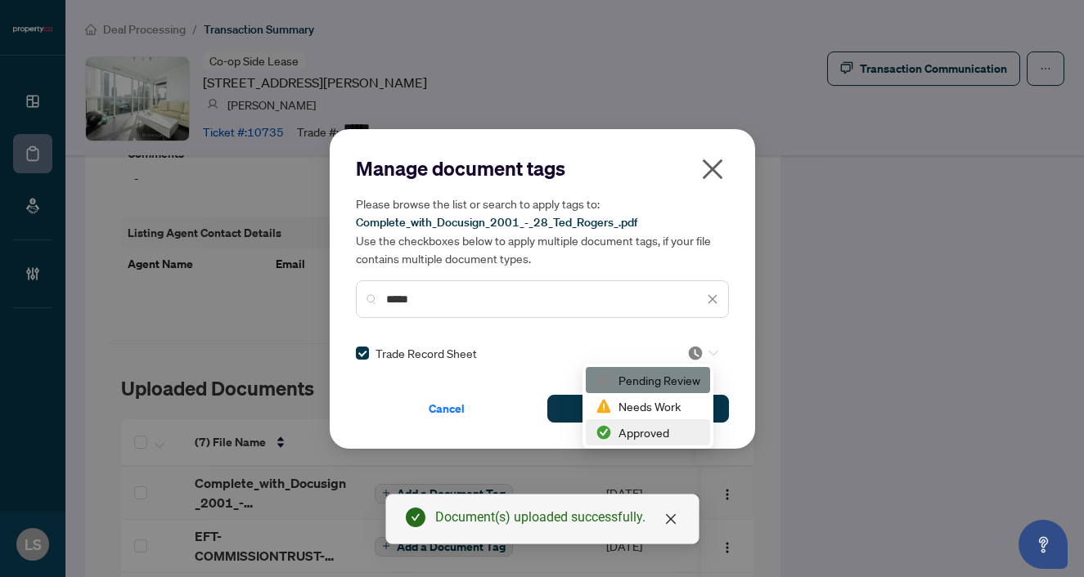
click at [638, 426] on div "Approved" at bounding box center [647, 433] width 105 height 18
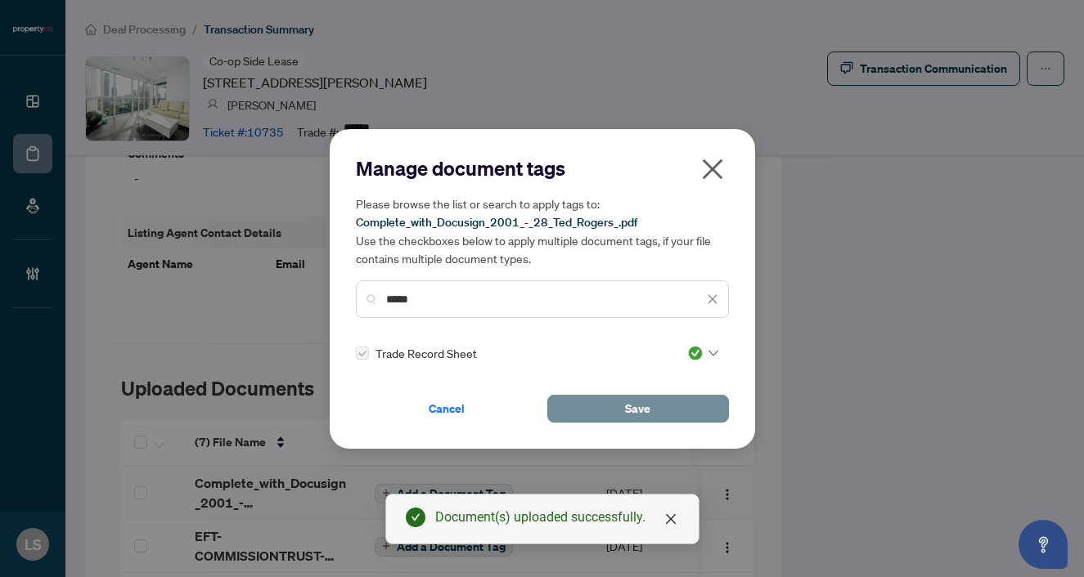
click at [624, 411] on button "Save" at bounding box center [638, 409] width 182 height 28
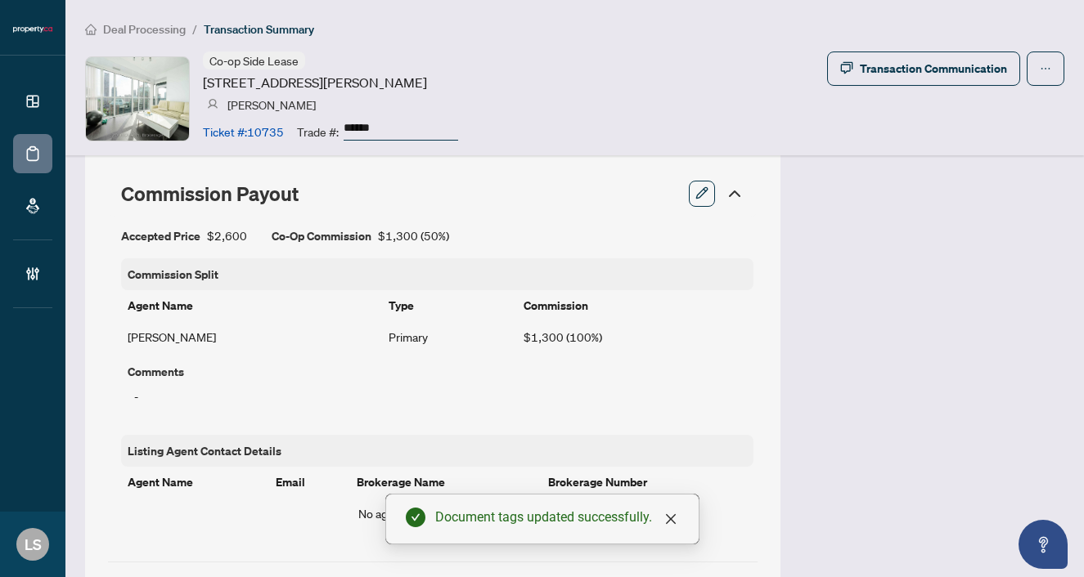
scroll to position [993, 0]
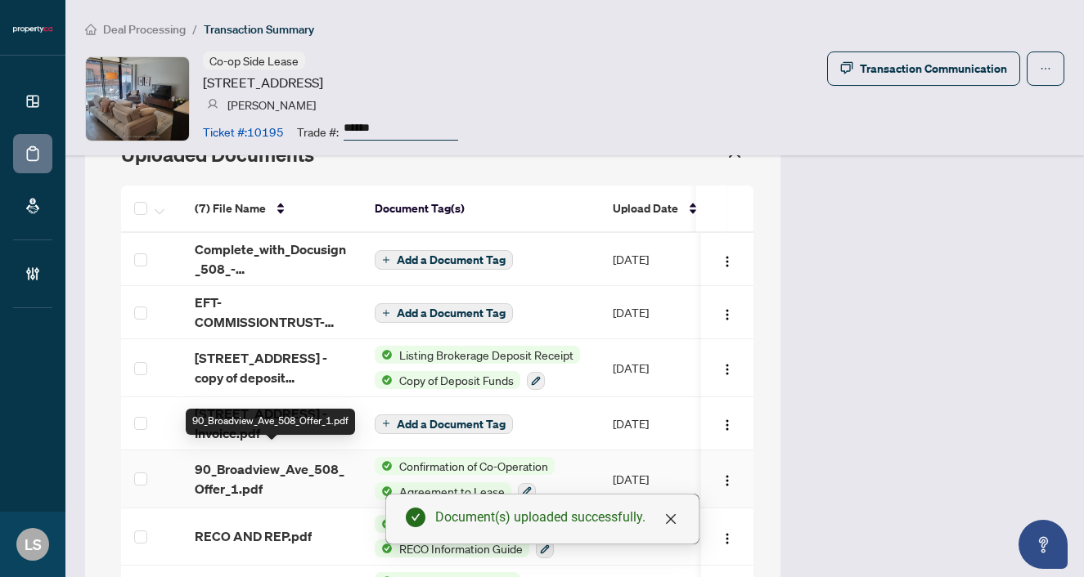
scroll to position [1562, 0]
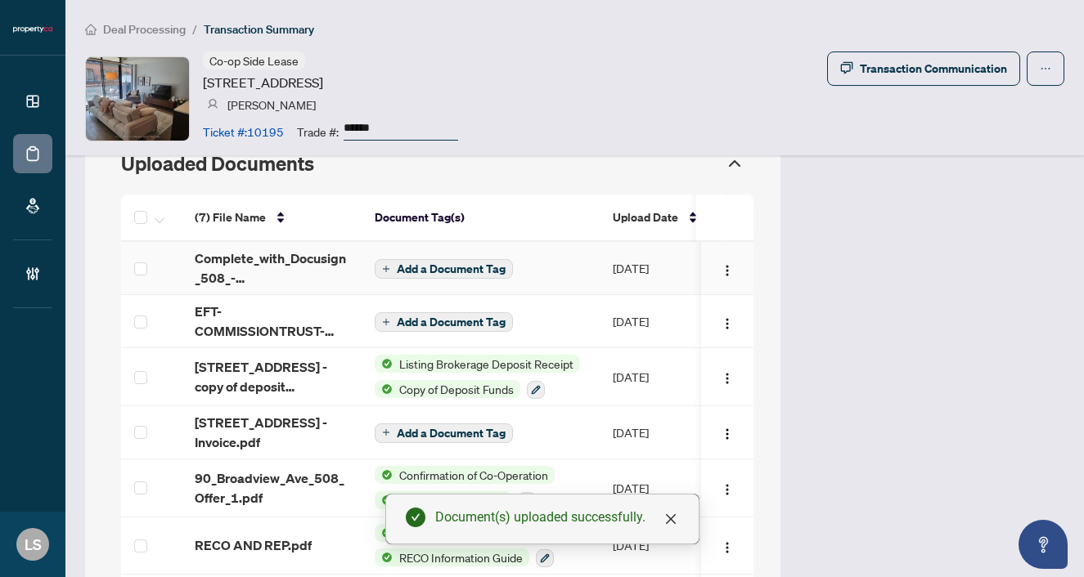
click at [431, 263] on span "Add a Document Tag" at bounding box center [451, 268] width 109 height 11
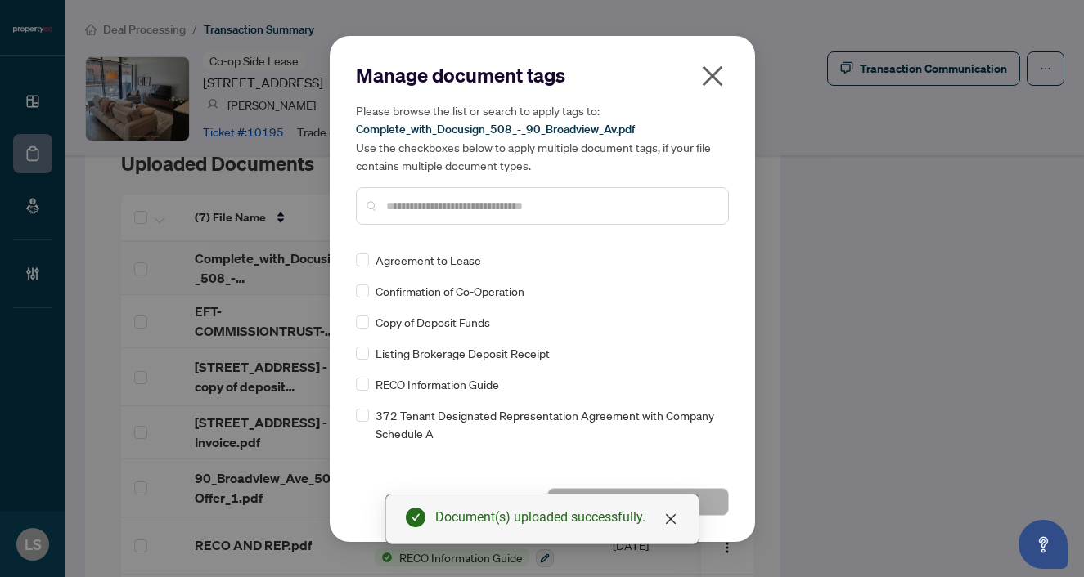
click at [439, 204] on input "text" at bounding box center [550, 206] width 329 height 18
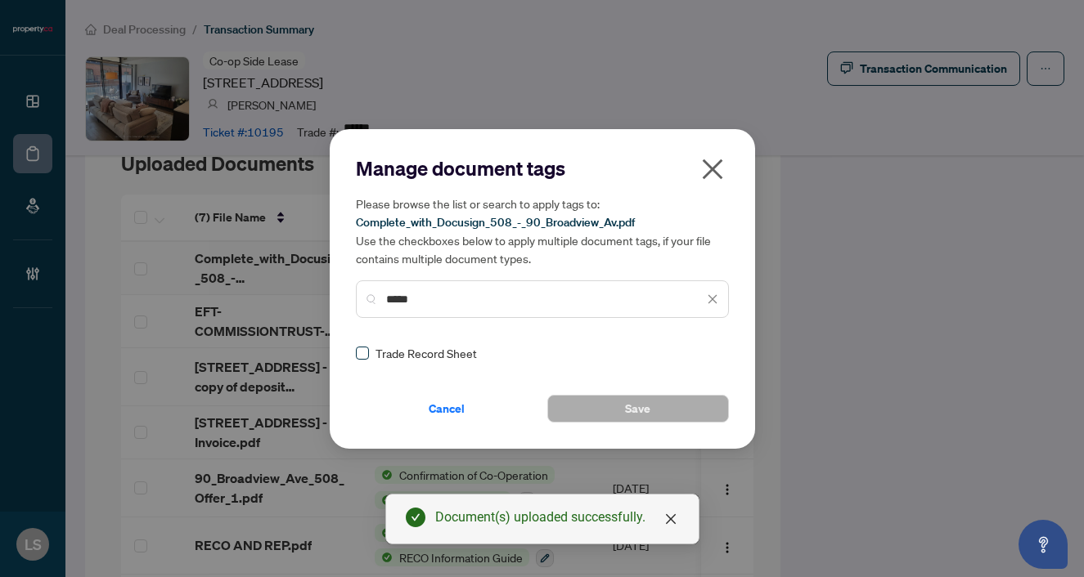
type input "*****"
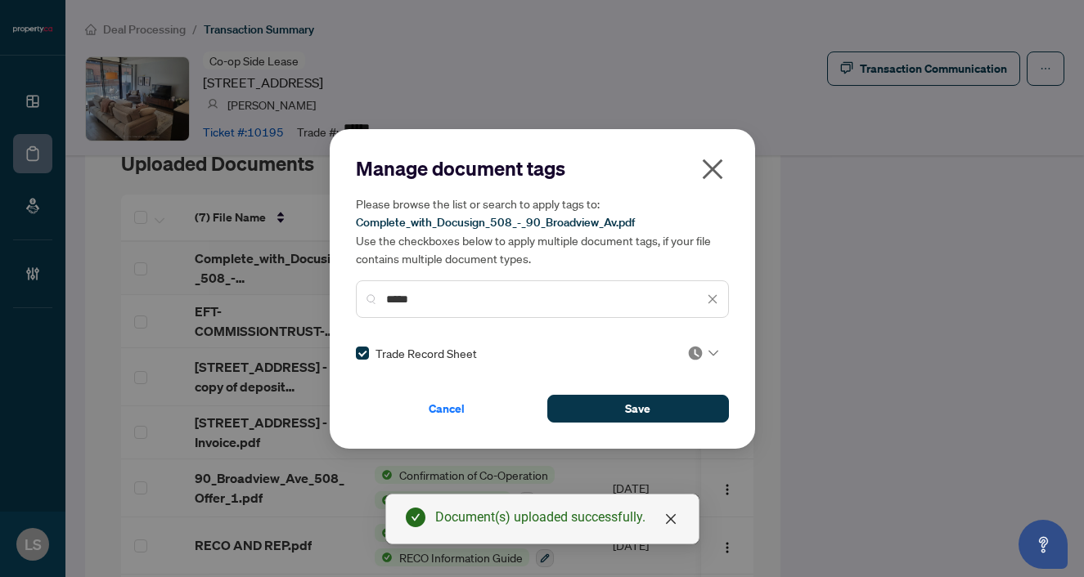
click at [695, 347] on img at bounding box center [695, 353] width 16 height 16
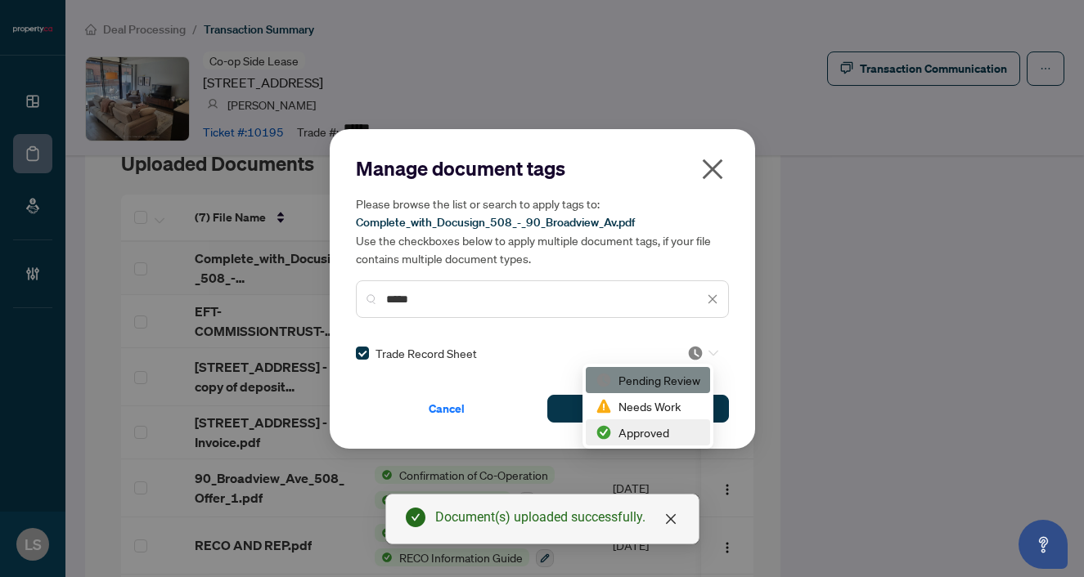
click at [636, 434] on div "Approved" at bounding box center [647, 433] width 105 height 18
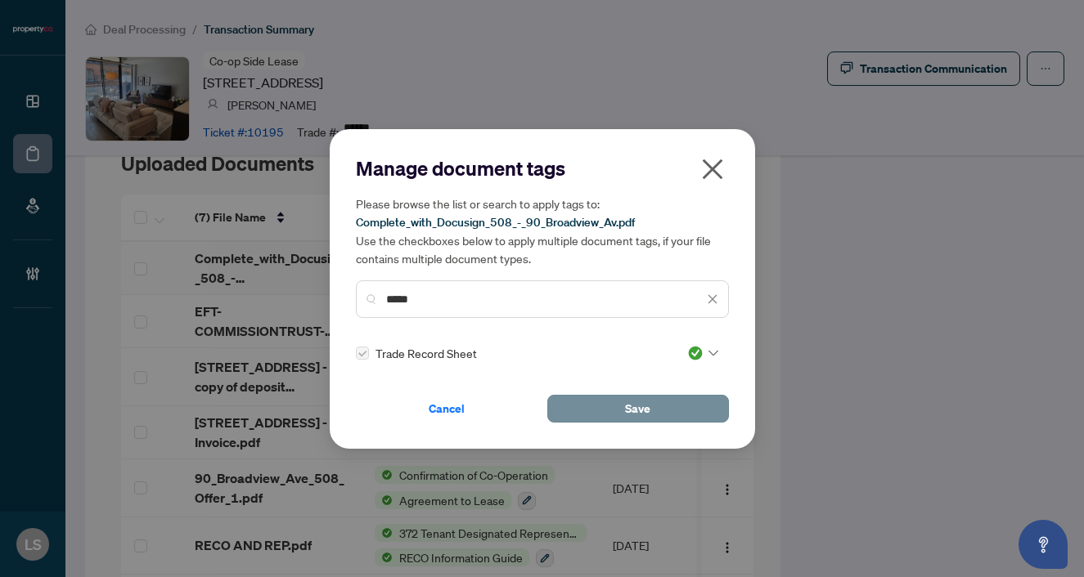
click at [603, 409] on button "Save" at bounding box center [638, 409] width 182 height 28
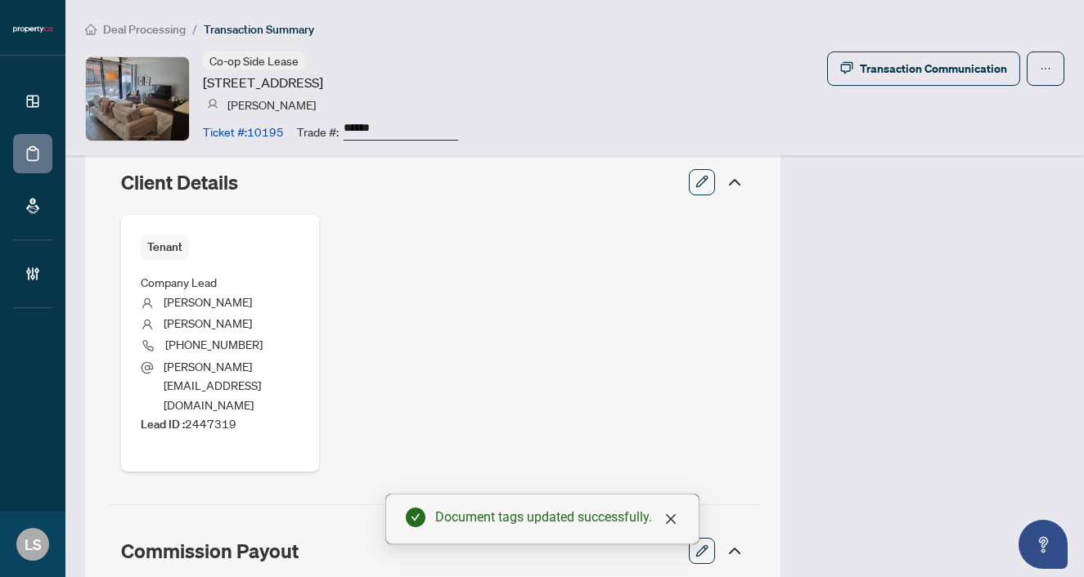
scroll to position [637, 0]
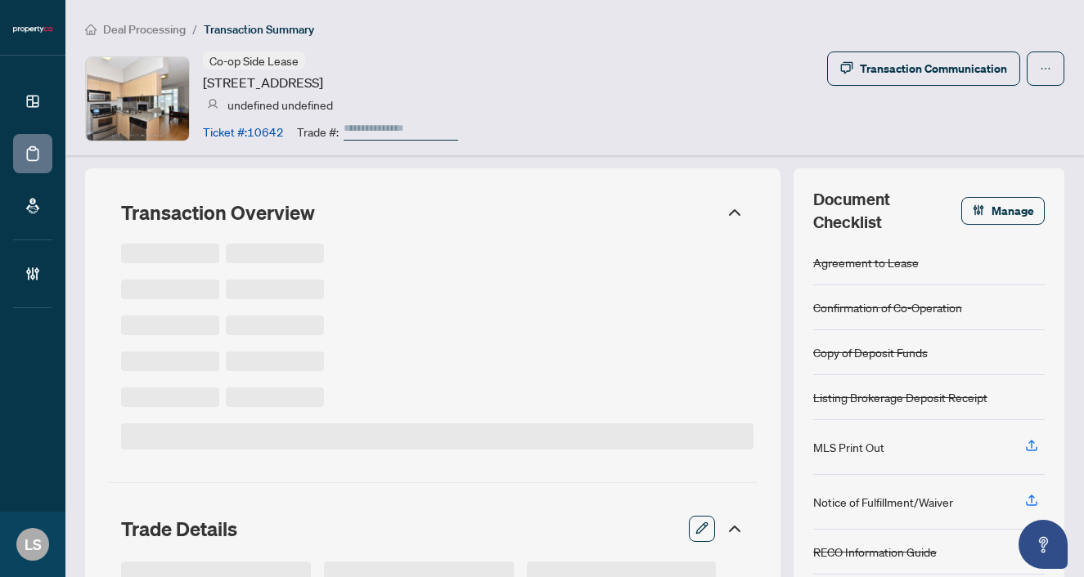
type input "******"
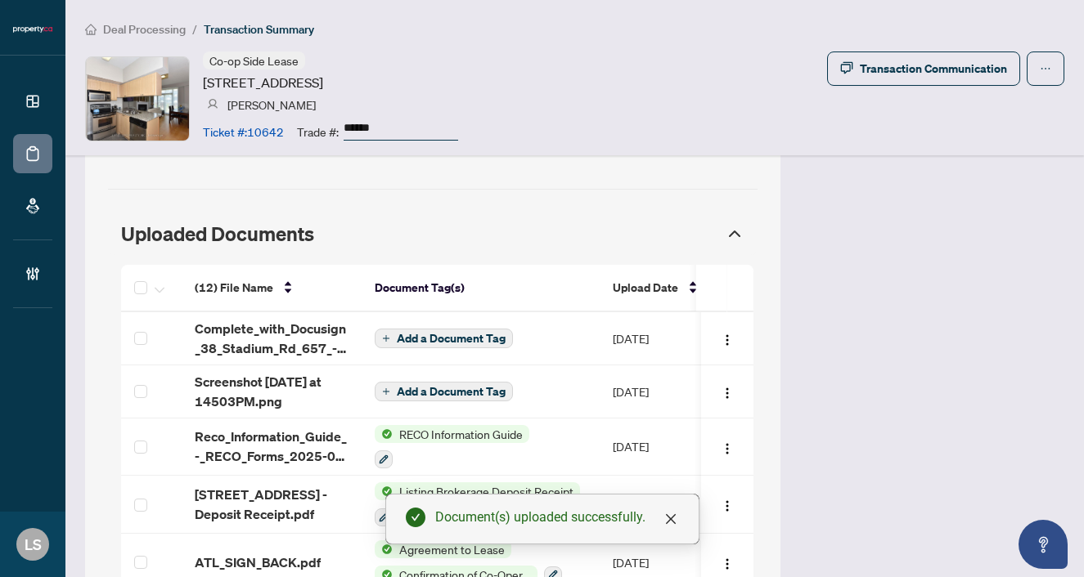
scroll to position [1352, 0]
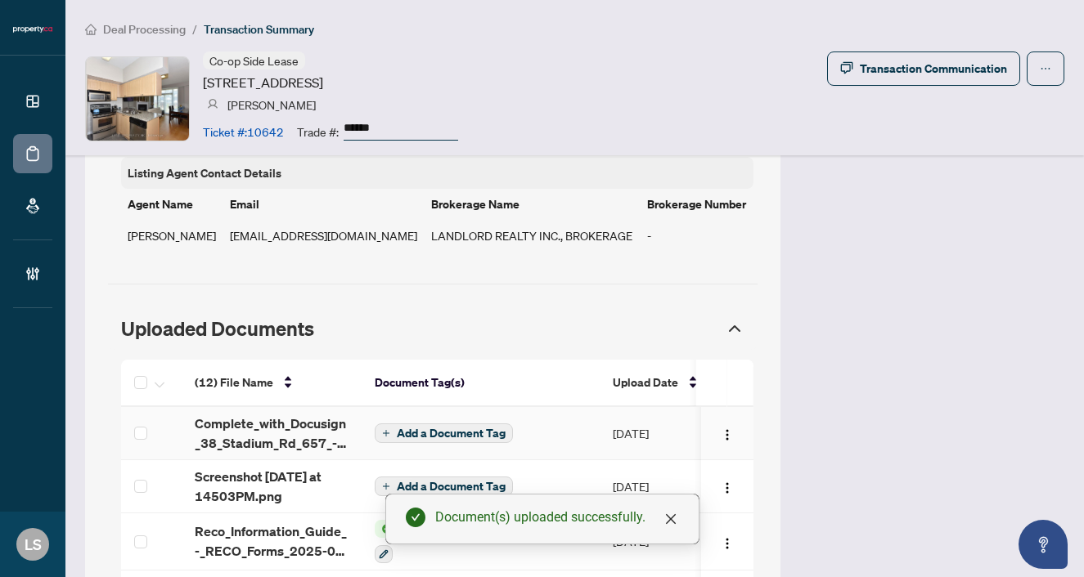
click at [424, 428] on span "Add a Document Tag" at bounding box center [451, 433] width 109 height 11
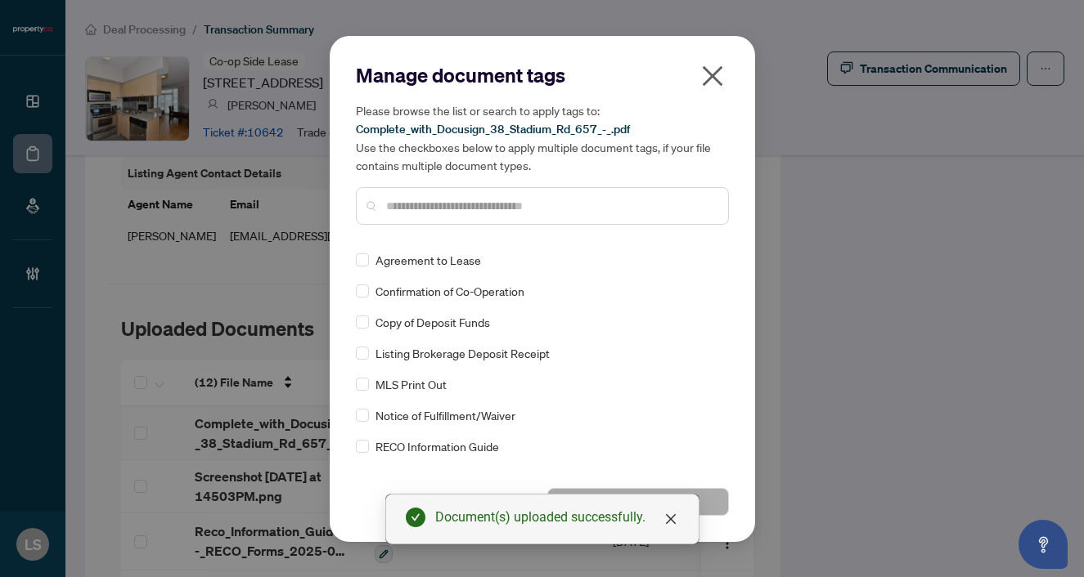
click at [411, 213] on input "text" at bounding box center [550, 206] width 329 height 18
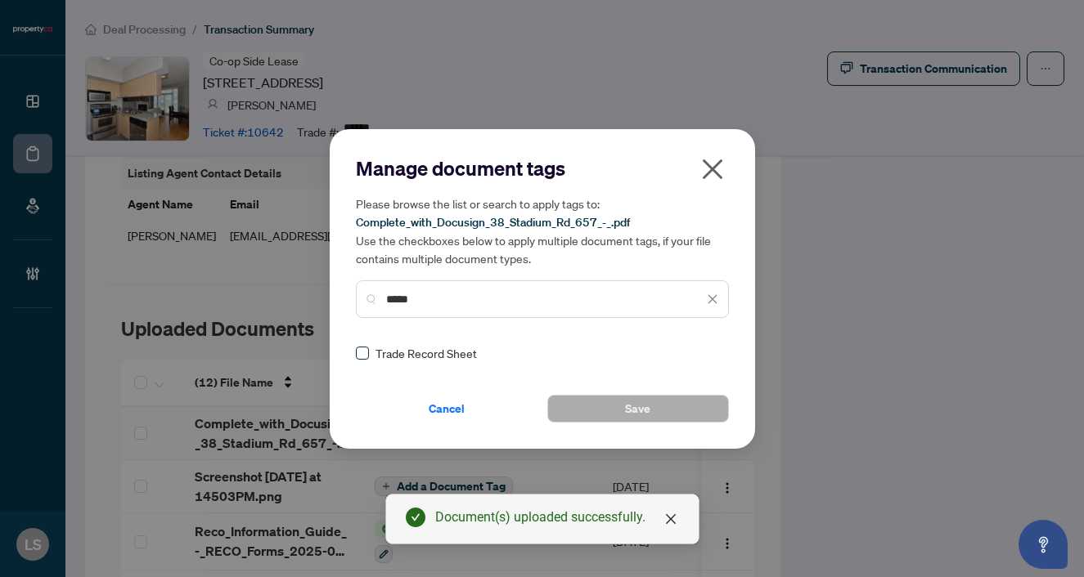
type input "*****"
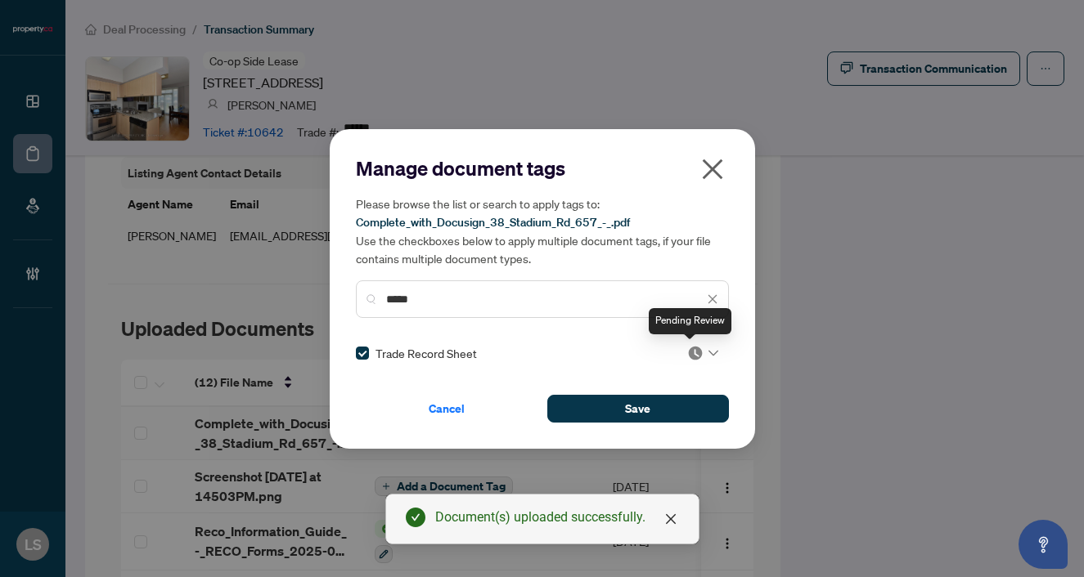
click at [698, 354] on img at bounding box center [695, 353] width 16 height 16
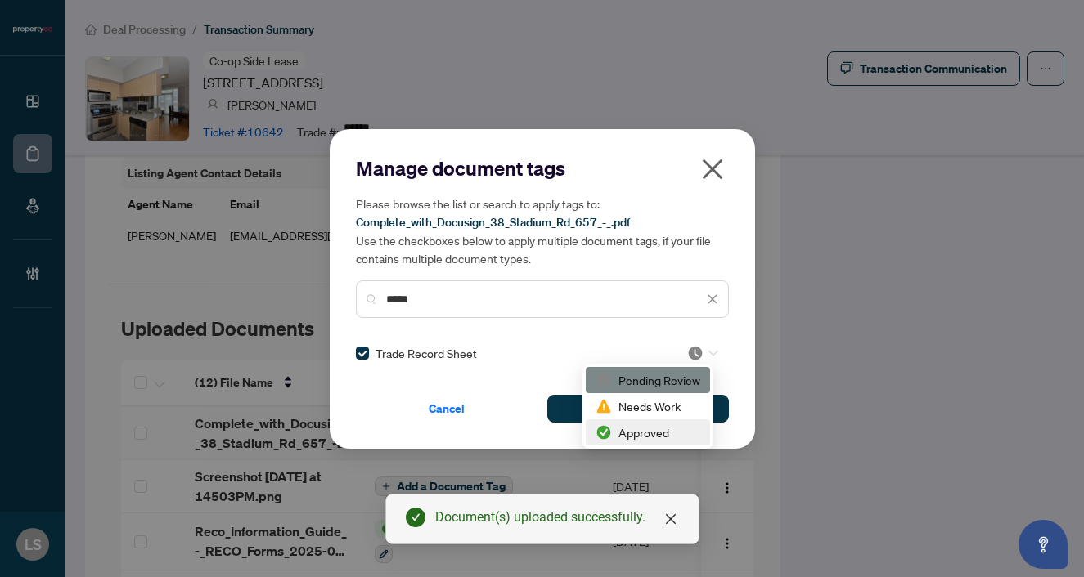
click at [651, 438] on div "Approved" at bounding box center [647, 433] width 105 height 18
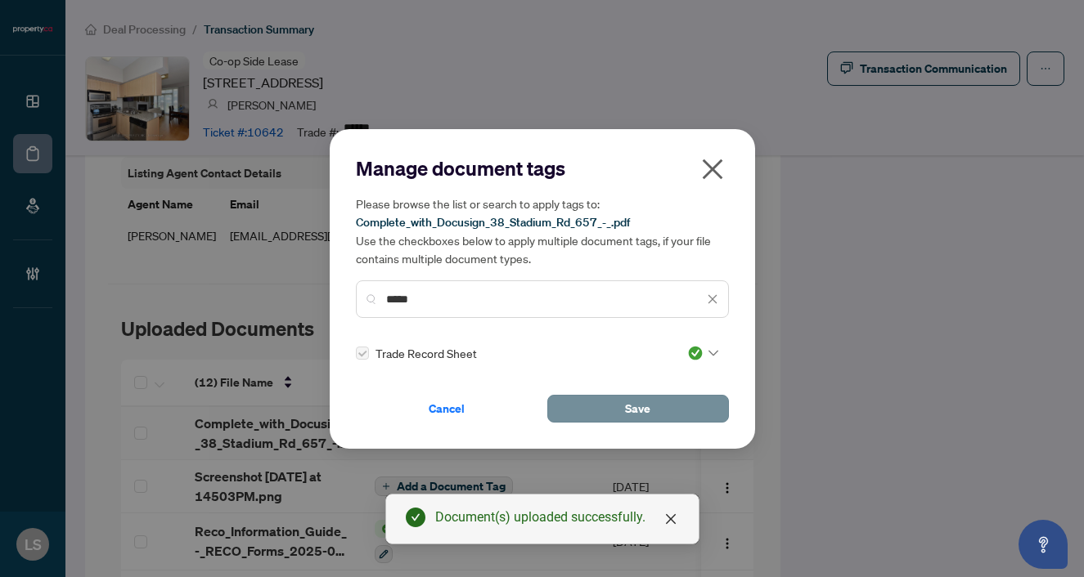
click at [612, 408] on button "Save" at bounding box center [638, 409] width 182 height 28
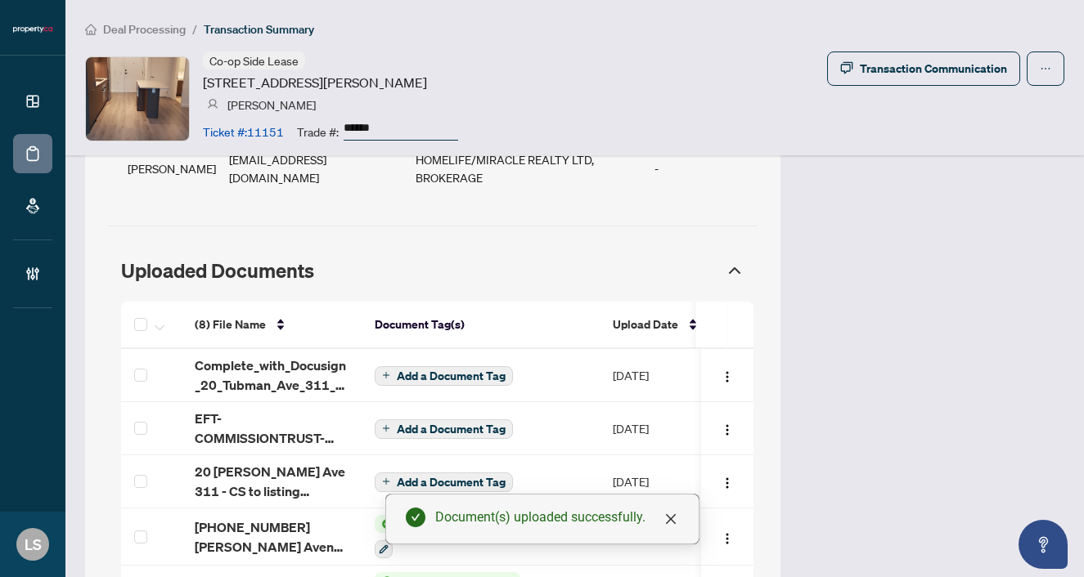
scroll to position [1300, 0]
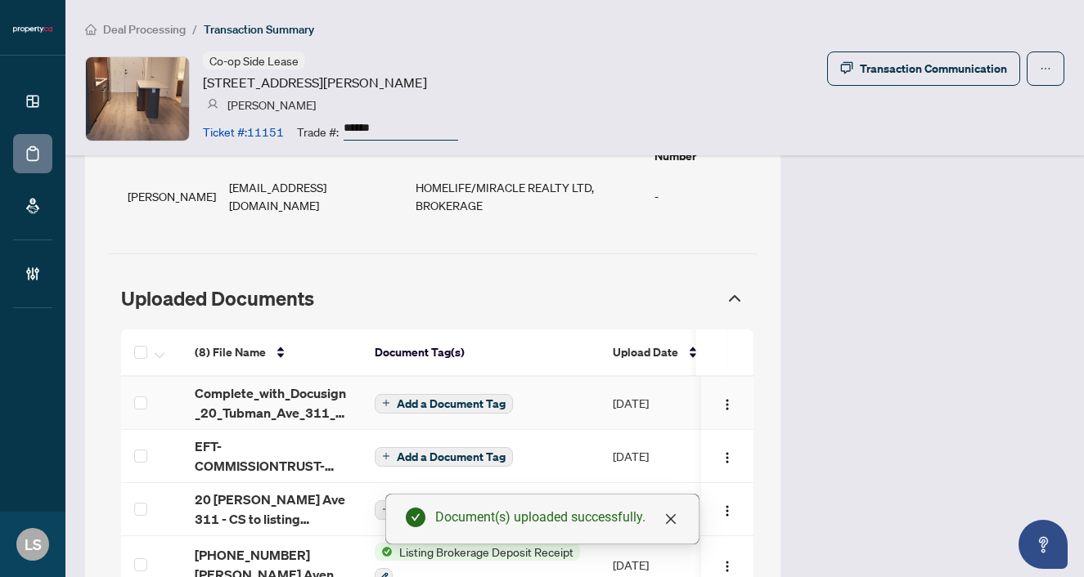
click at [428, 398] on span "Add a Document Tag" at bounding box center [451, 403] width 109 height 11
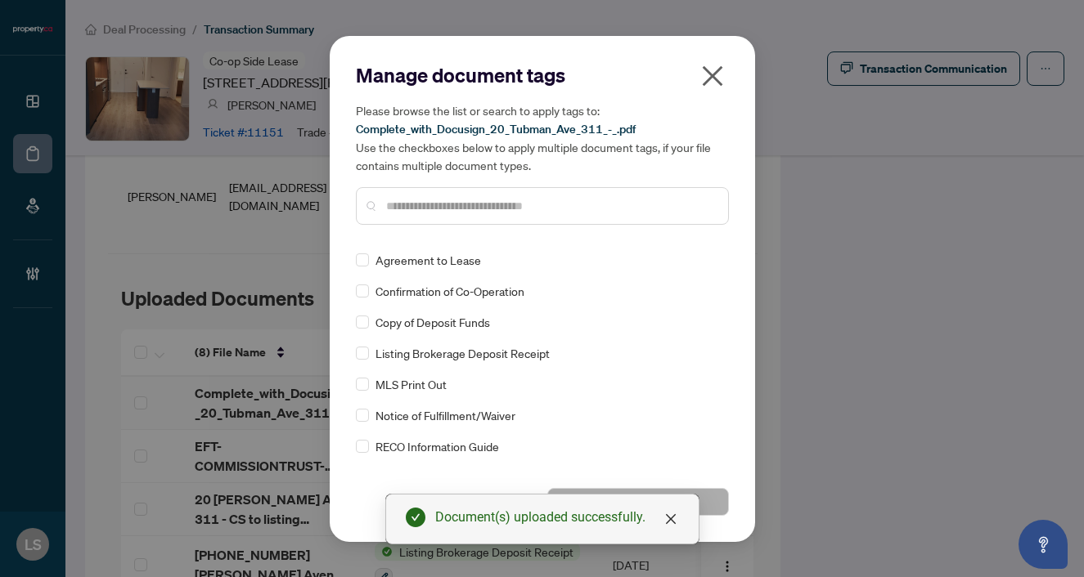
click at [443, 206] on input "text" at bounding box center [550, 206] width 329 height 18
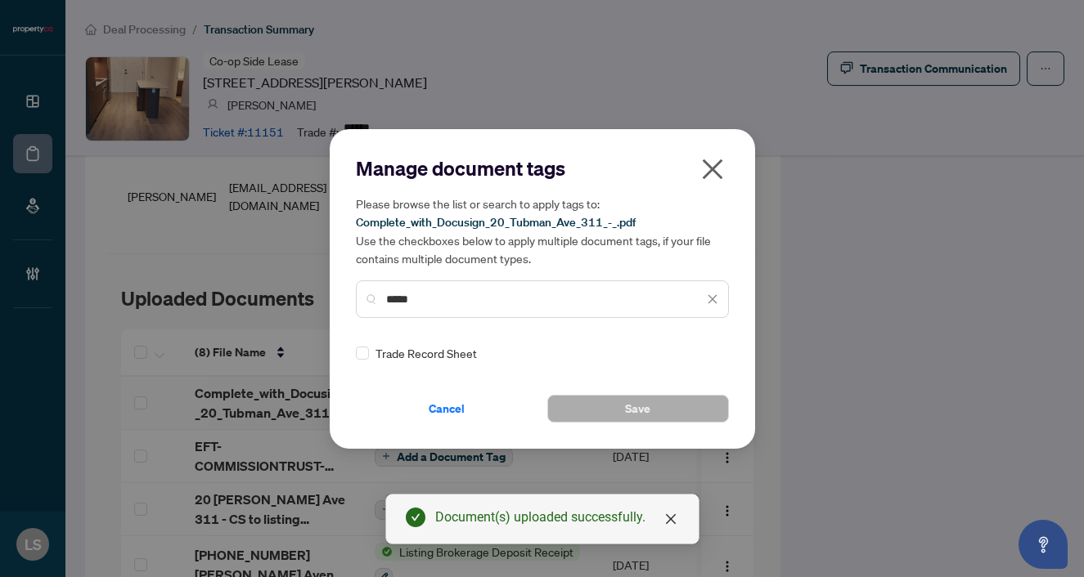
type input "*****"
drag, startPoint x: 362, startPoint y: 341, endPoint x: 373, endPoint y: 342, distance: 10.7
click at [362, 342] on div "Manage document tags Please browse the list or search to apply tags to: Complet…" at bounding box center [542, 288] width 373 height 267
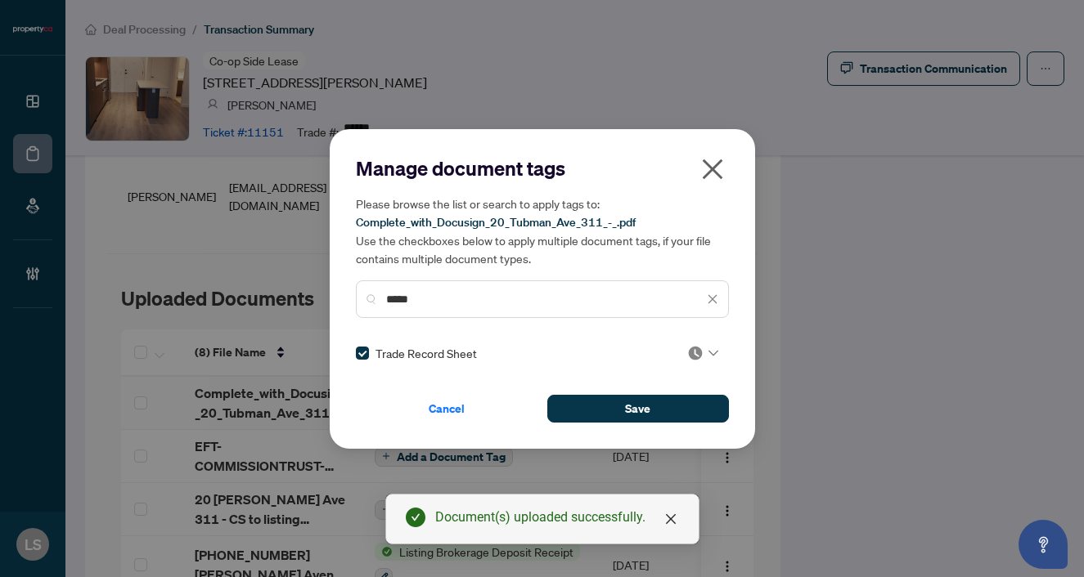
click at [697, 352] on img at bounding box center [695, 353] width 16 height 16
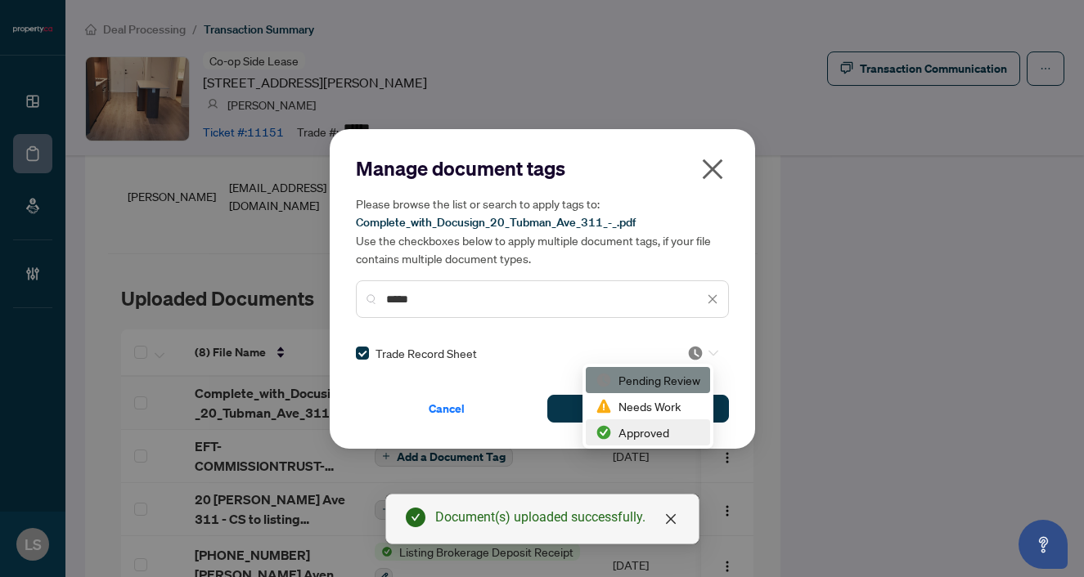
click at [626, 429] on div "Approved" at bounding box center [647, 433] width 105 height 18
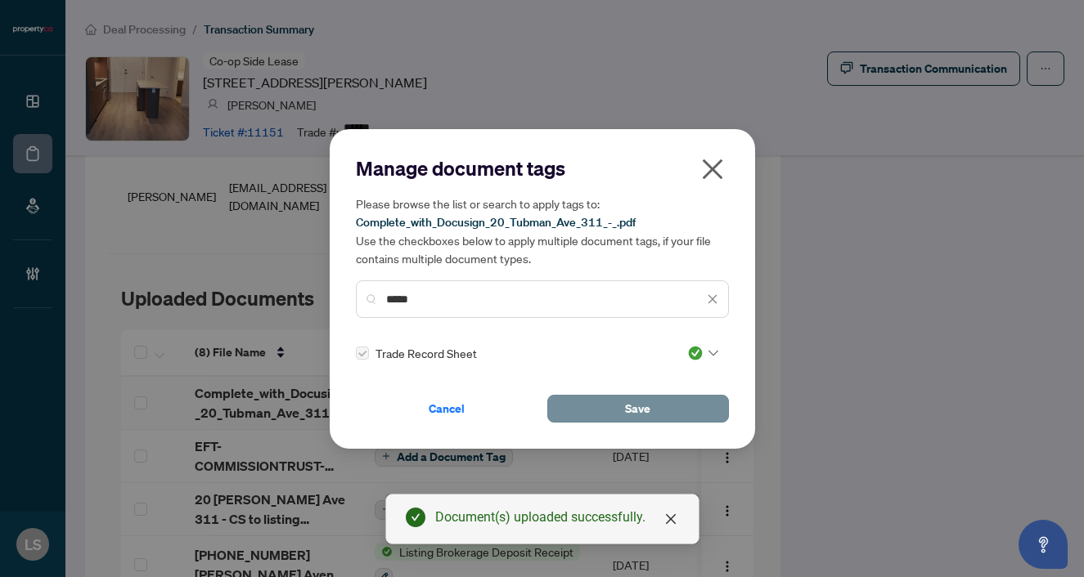
click at [602, 415] on button "Save" at bounding box center [638, 409] width 182 height 28
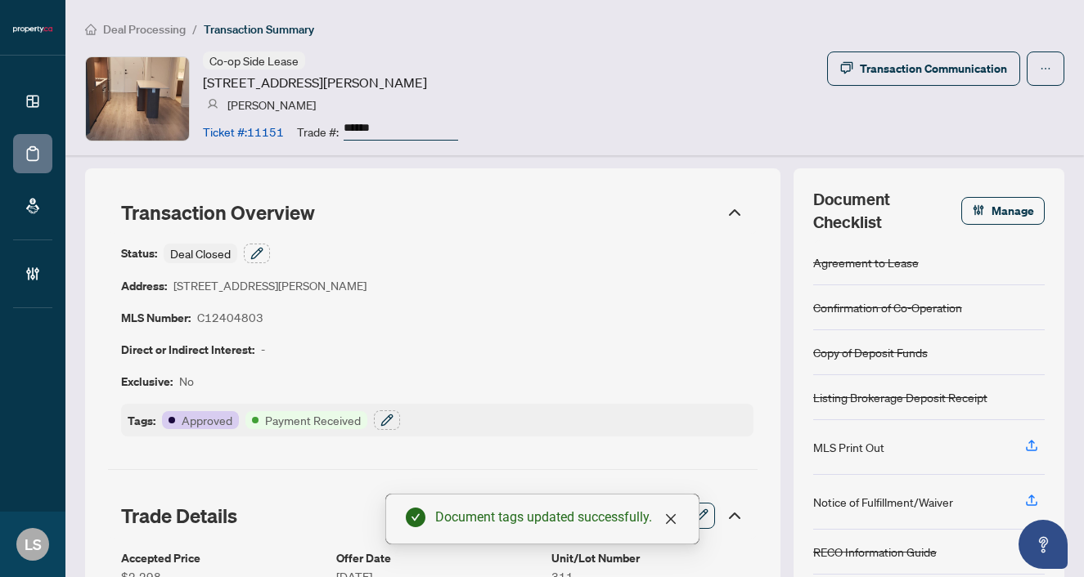
scroll to position [0, 0]
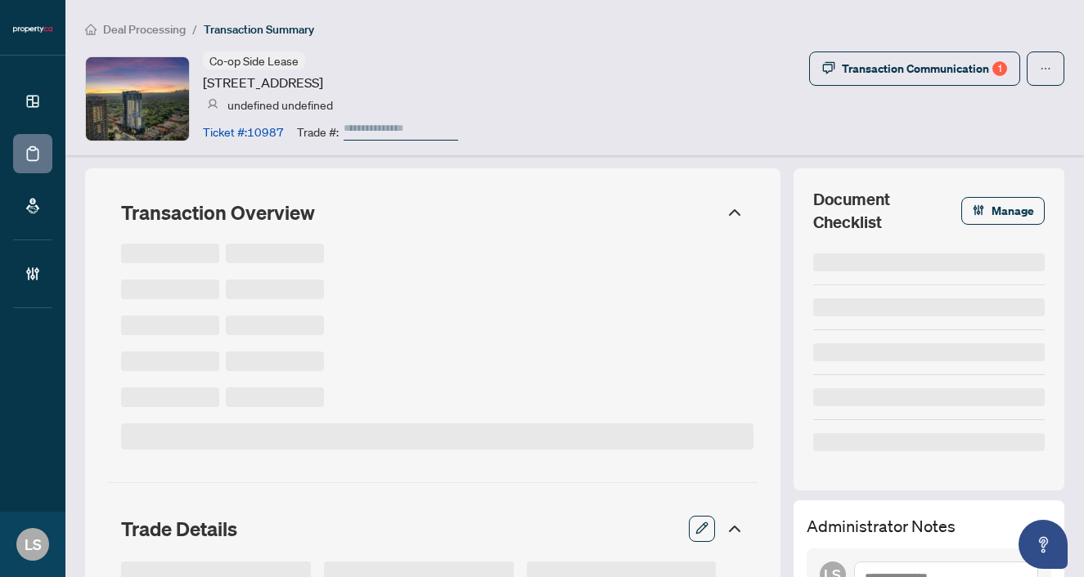
type input "******"
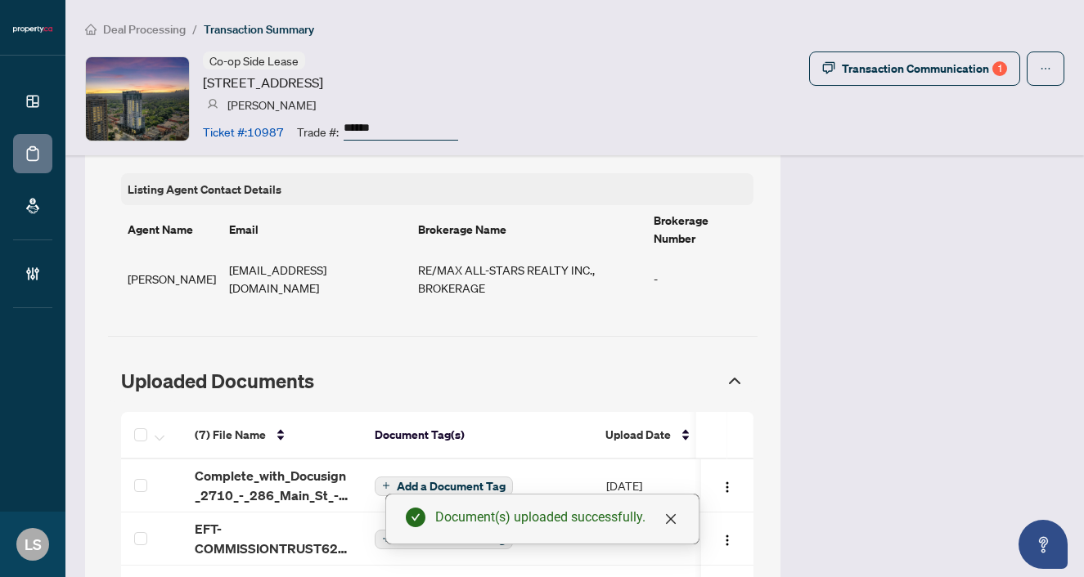
scroll to position [1380, 0]
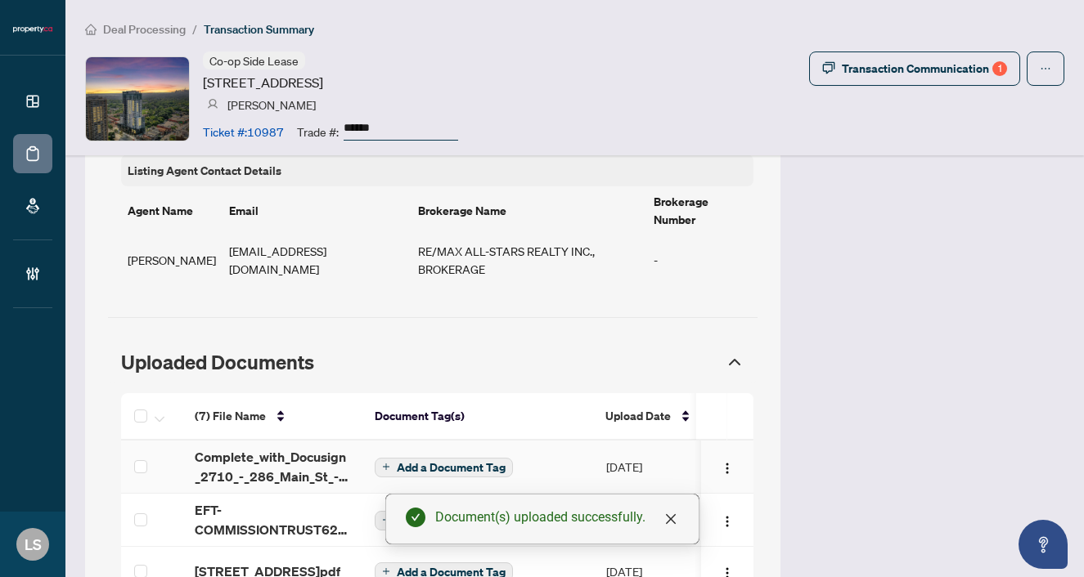
click at [475, 462] on span "Add a Document Tag" at bounding box center [451, 467] width 109 height 11
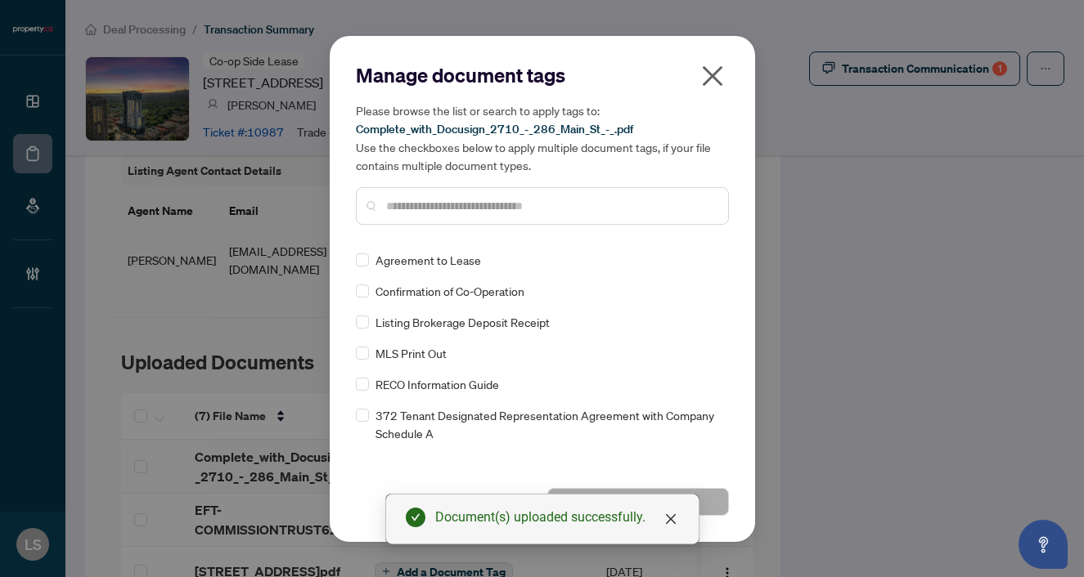
click at [468, 203] on input "text" at bounding box center [550, 206] width 329 height 18
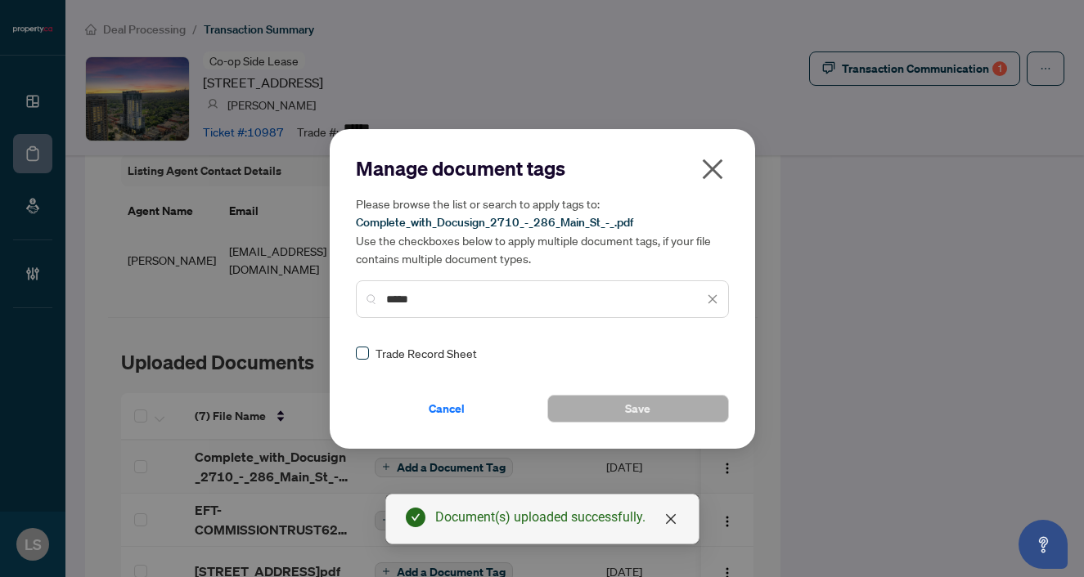
type input "*****"
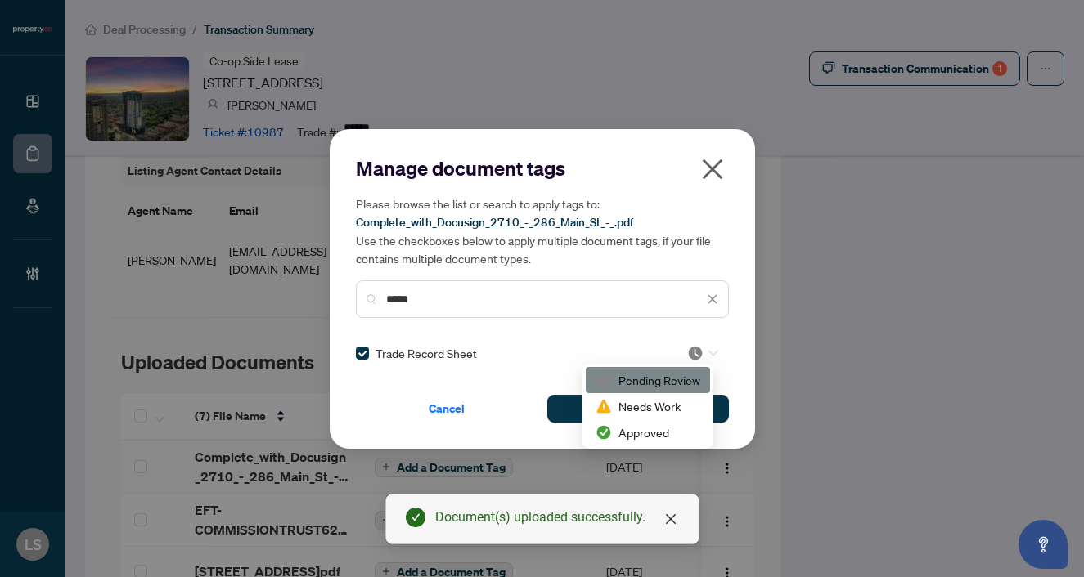
click at [708, 352] on icon at bounding box center [713, 353] width 10 height 7
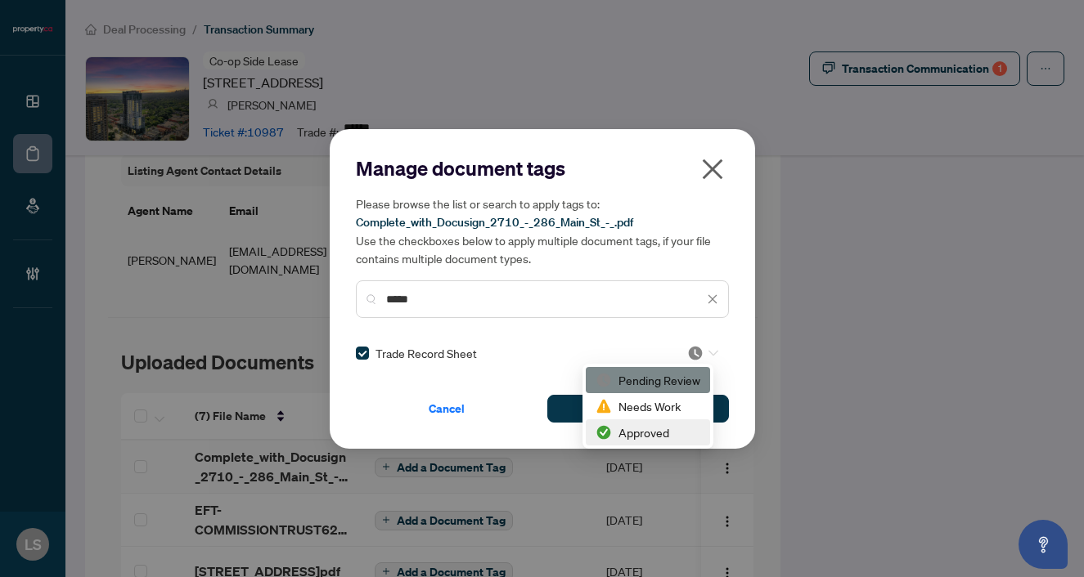
click at [643, 439] on div "Approved" at bounding box center [647, 433] width 105 height 18
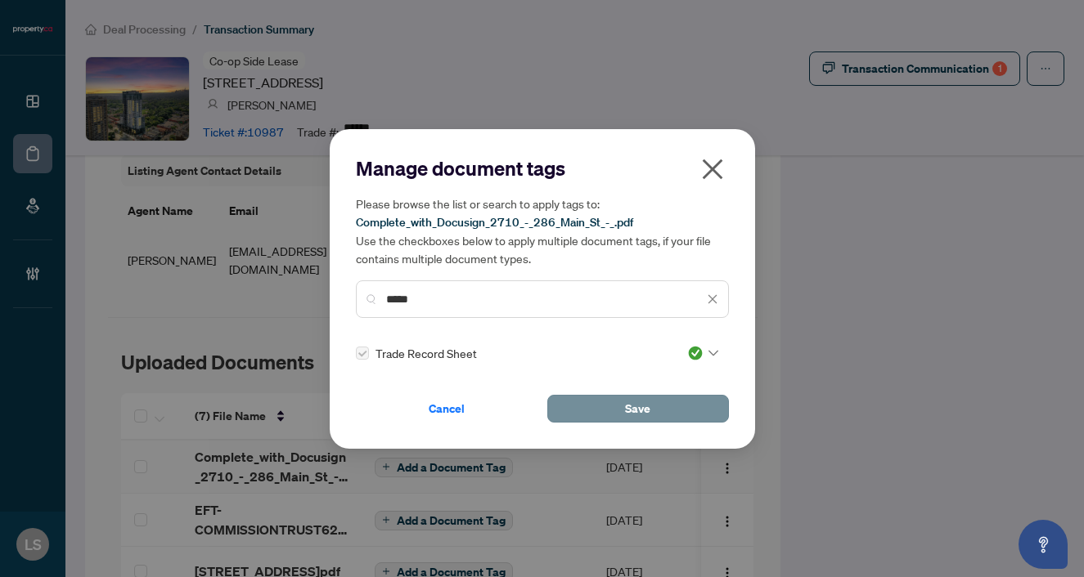
click at [599, 406] on button "Save" at bounding box center [638, 409] width 182 height 28
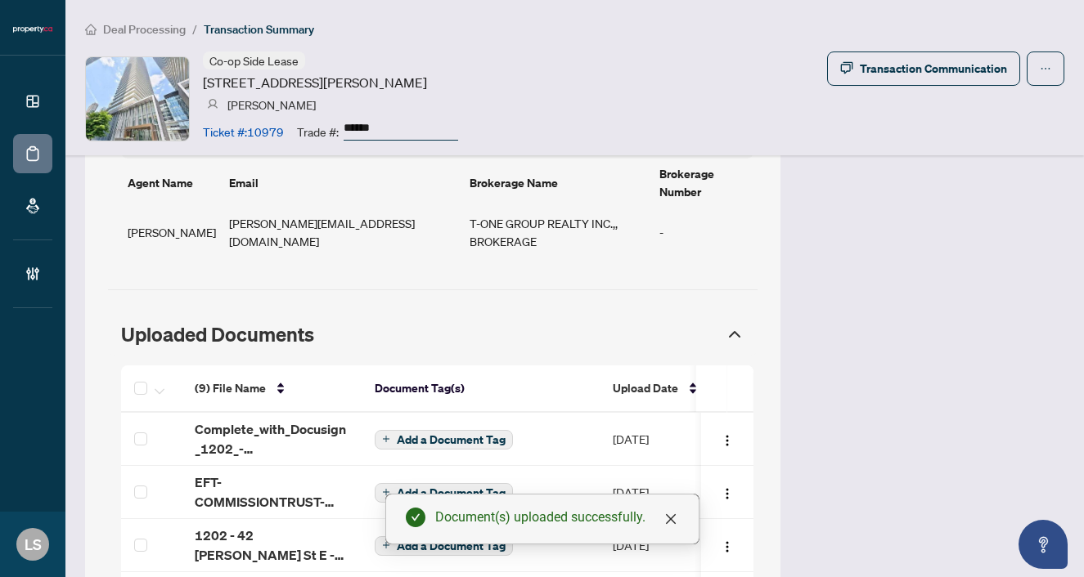
scroll to position [1425, 0]
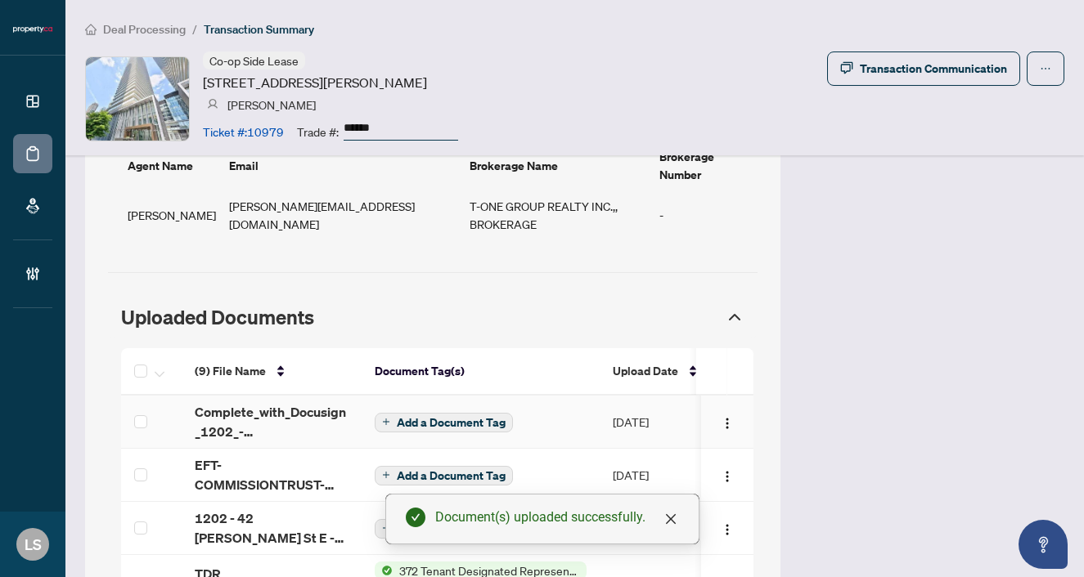
click at [447, 417] on span "Add a Document Tag" at bounding box center [451, 422] width 109 height 11
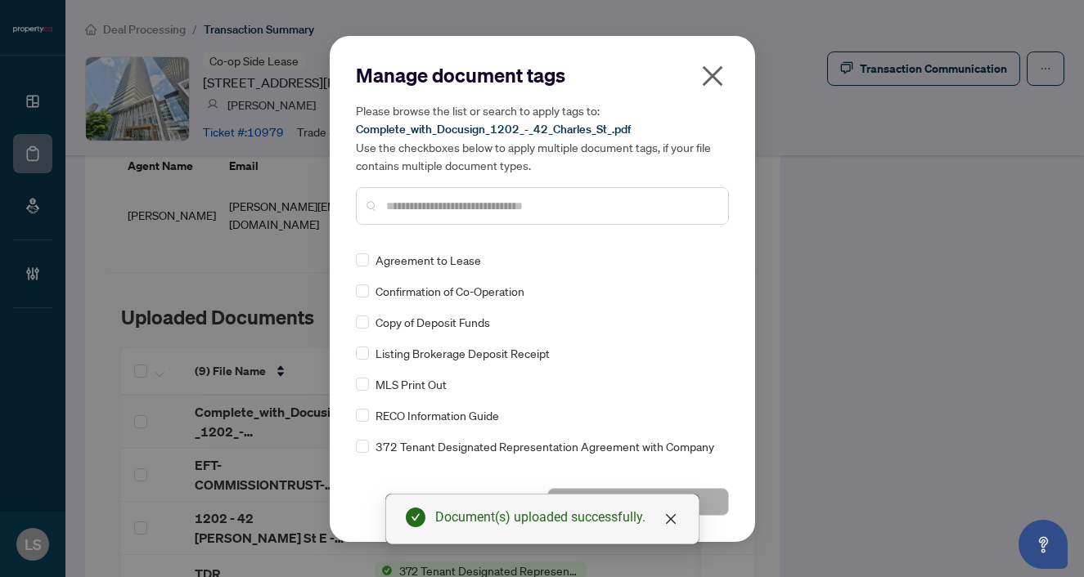
click at [442, 209] on input "text" at bounding box center [550, 206] width 329 height 18
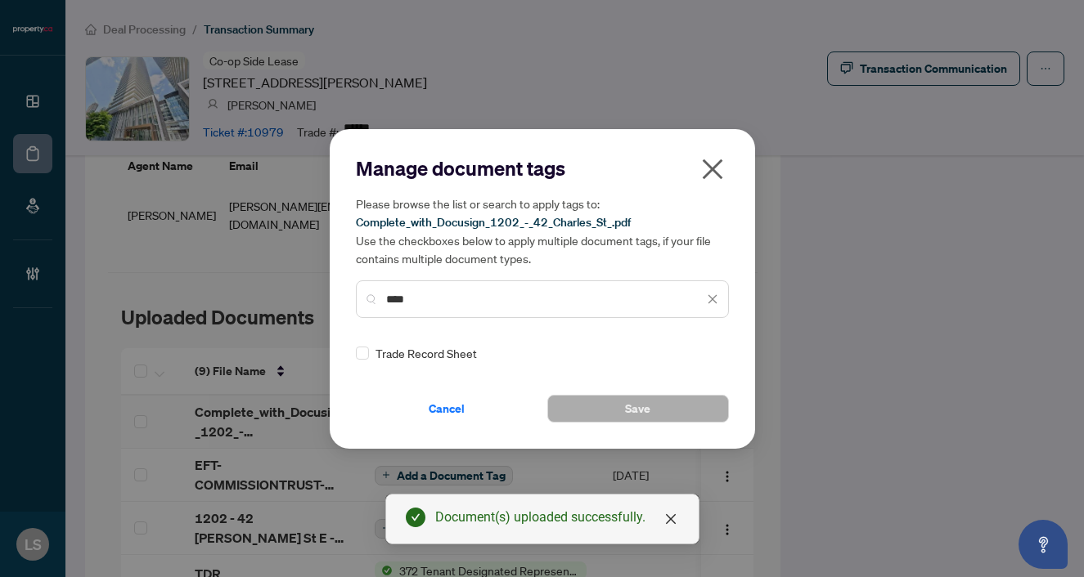
type input "****"
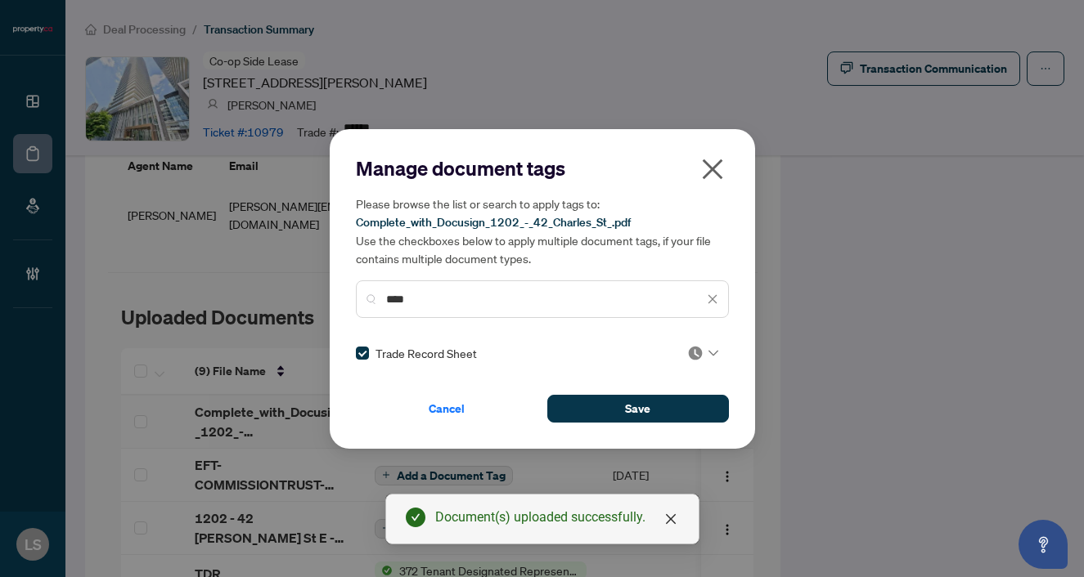
click at [680, 353] on div at bounding box center [698, 353] width 42 height 16
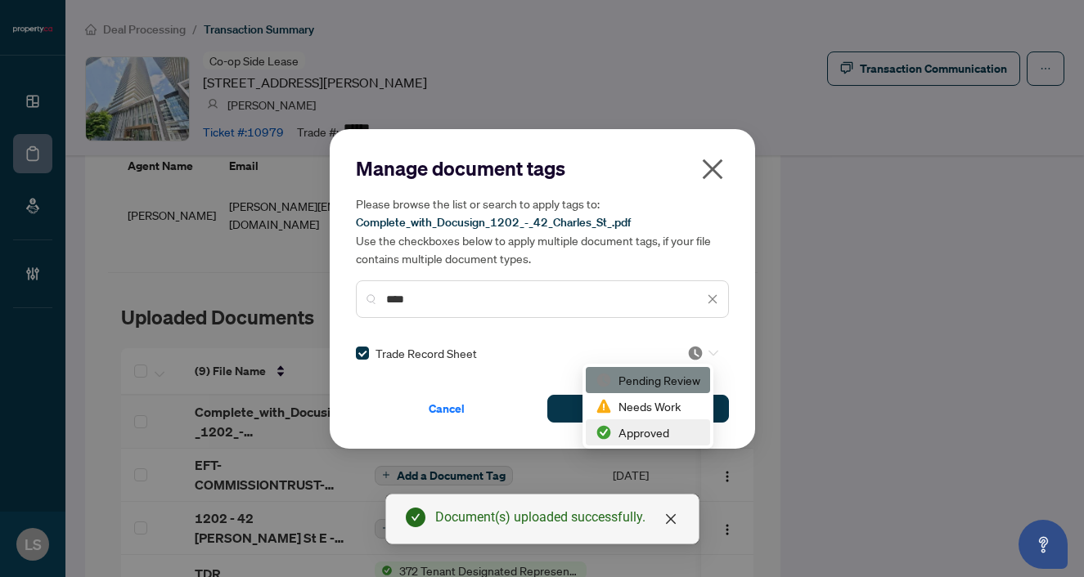
click at [650, 429] on div "Approved" at bounding box center [647, 433] width 105 height 18
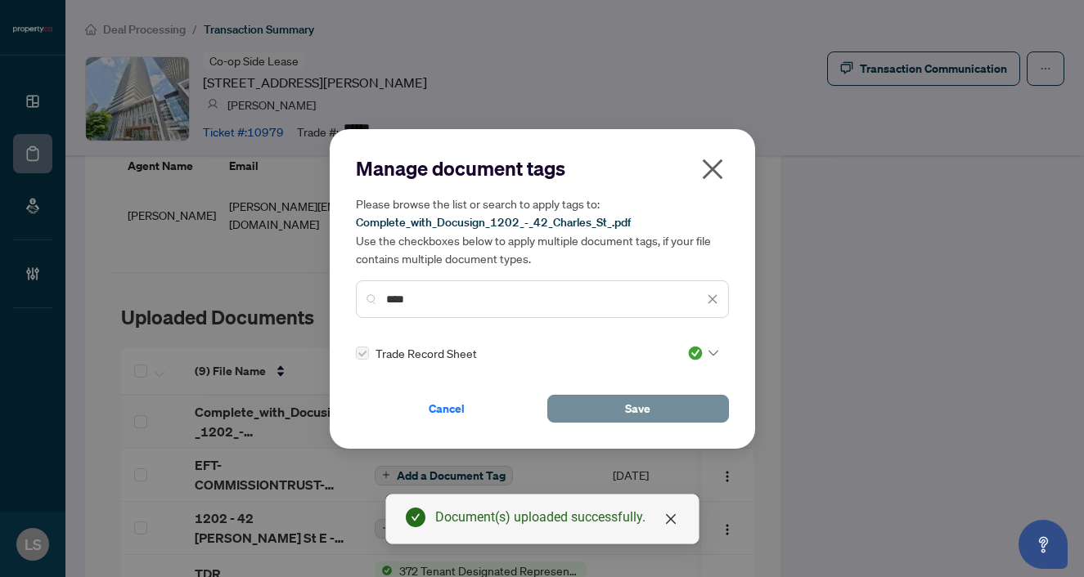
click at [653, 409] on button "Save" at bounding box center [638, 409] width 182 height 28
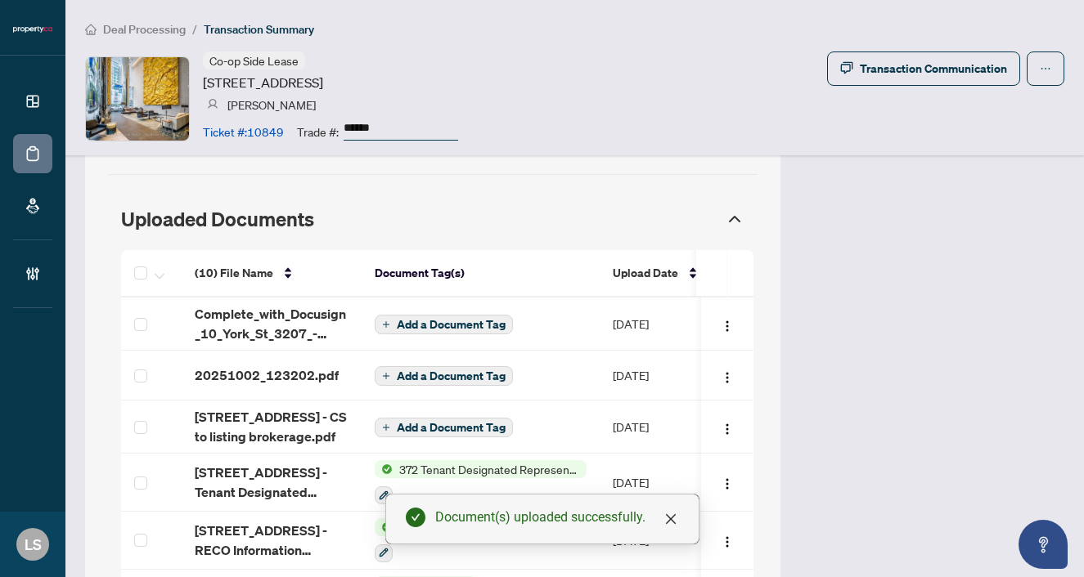
scroll to position [1507, 0]
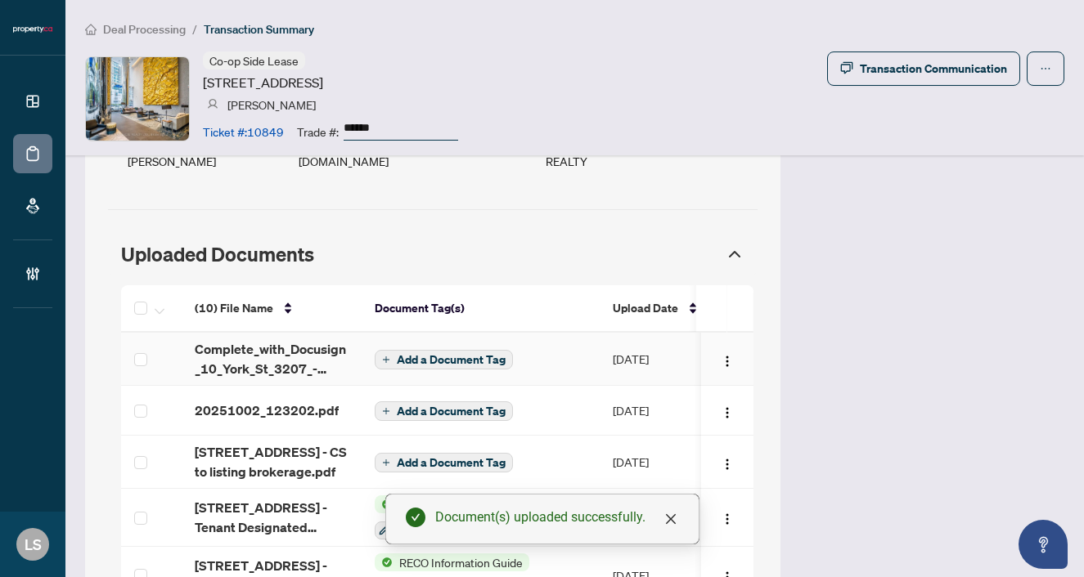
click at [438, 354] on span "Add a Document Tag" at bounding box center [451, 359] width 109 height 11
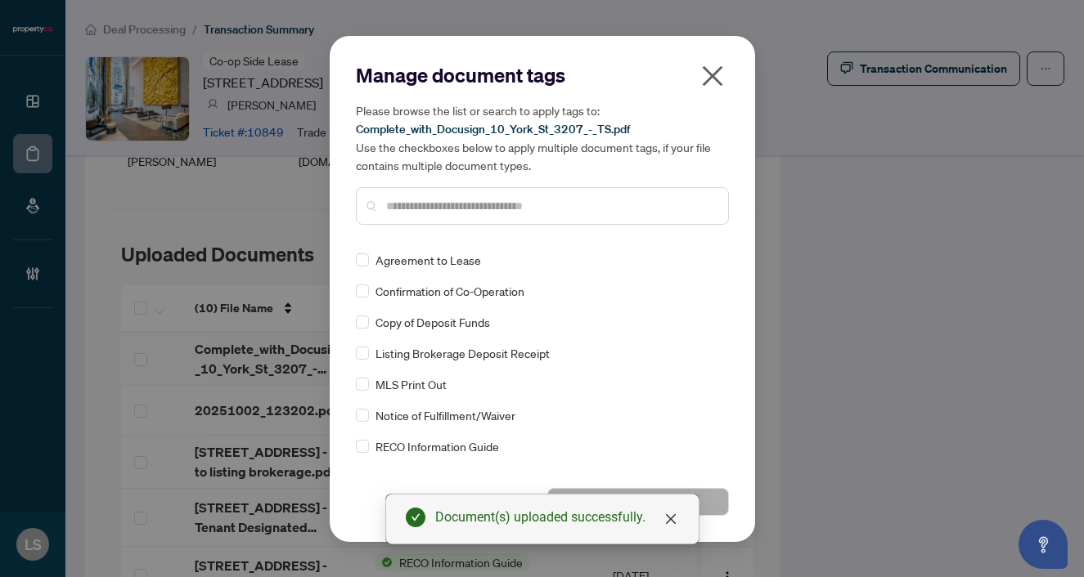
click at [452, 209] on input "text" at bounding box center [550, 206] width 329 height 18
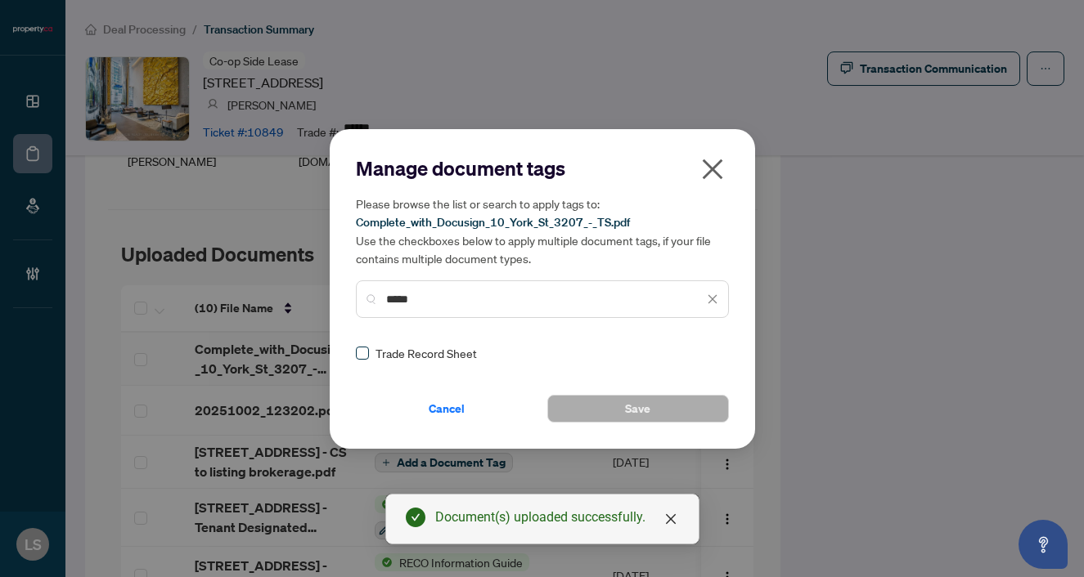
type input "*****"
click at [366, 347] on span at bounding box center [362, 353] width 13 height 13
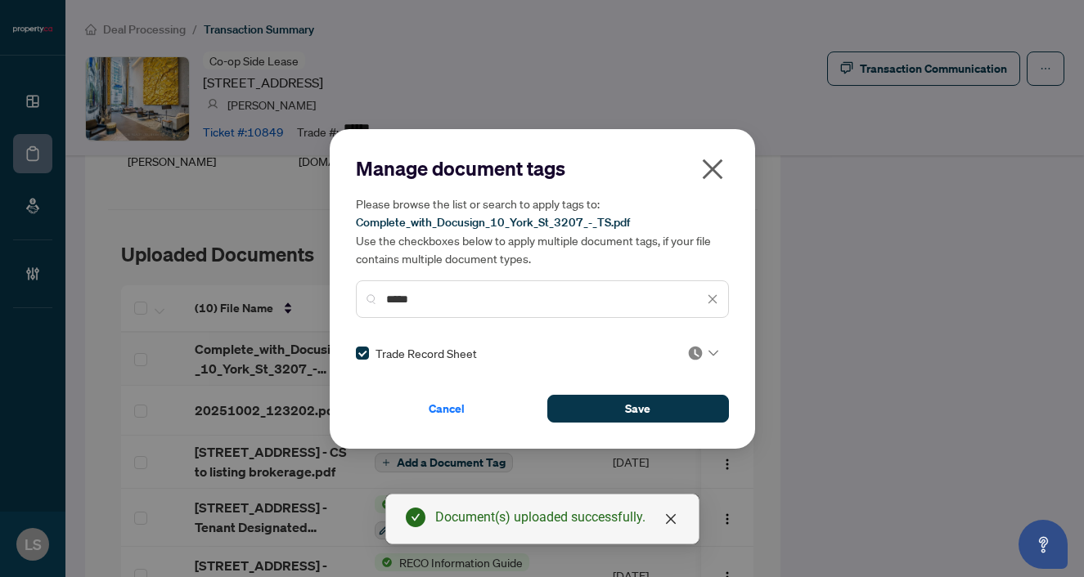
click at [687, 358] on img at bounding box center [695, 353] width 16 height 16
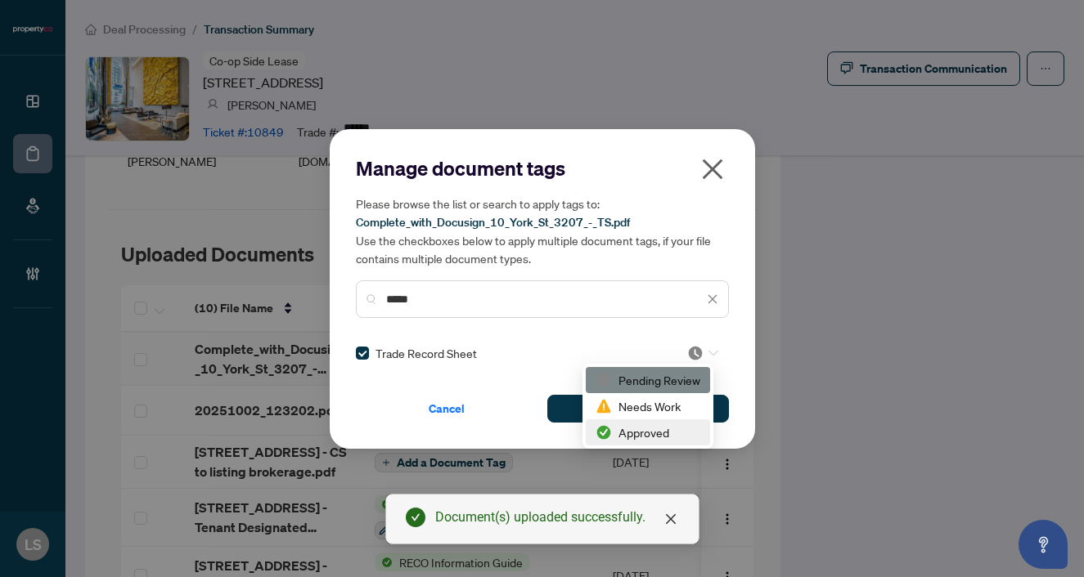
click at [611, 433] on img at bounding box center [603, 432] width 16 height 16
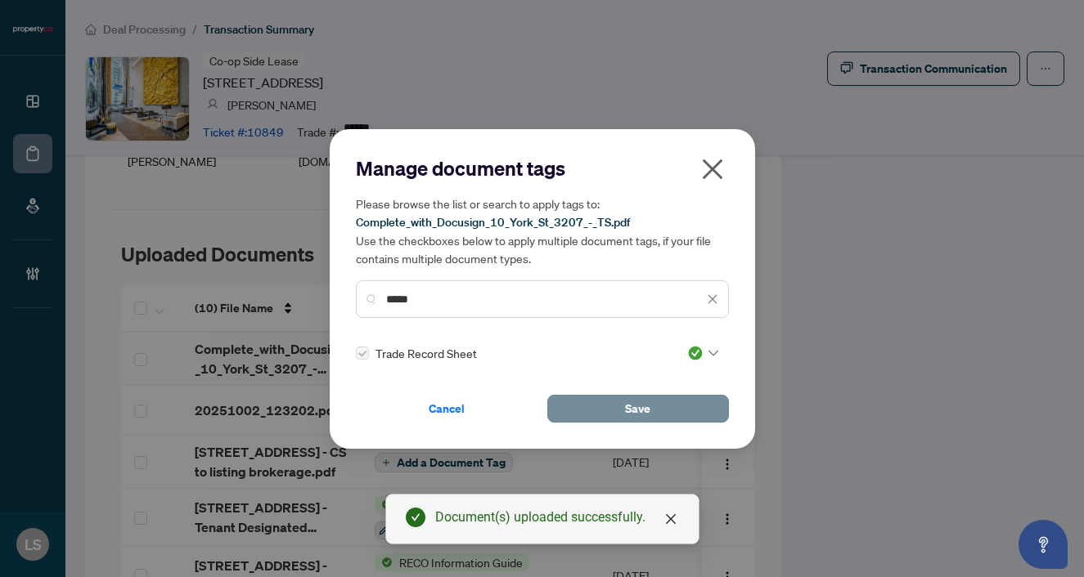
click at [581, 420] on button "Save" at bounding box center [638, 409] width 182 height 28
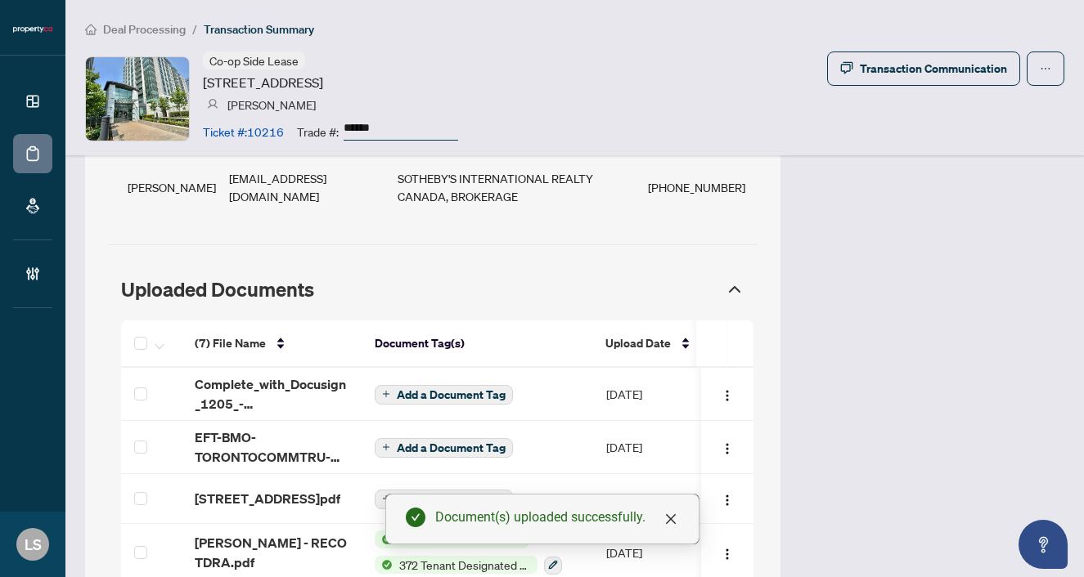
scroll to position [1496, 0]
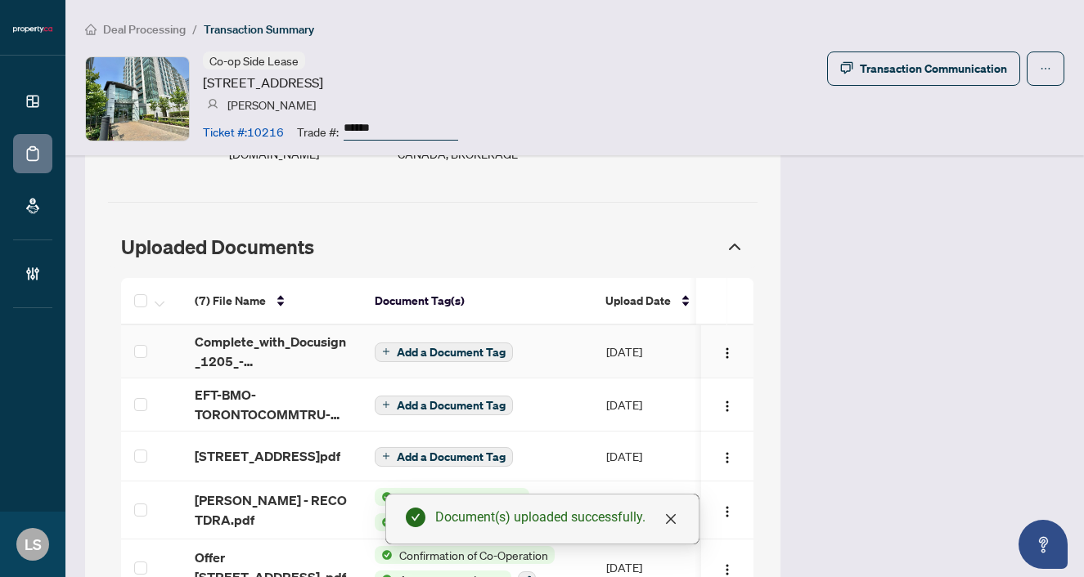
click at [423, 347] on span "Add a Document Tag" at bounding box center [451, 352] width 109 height 11
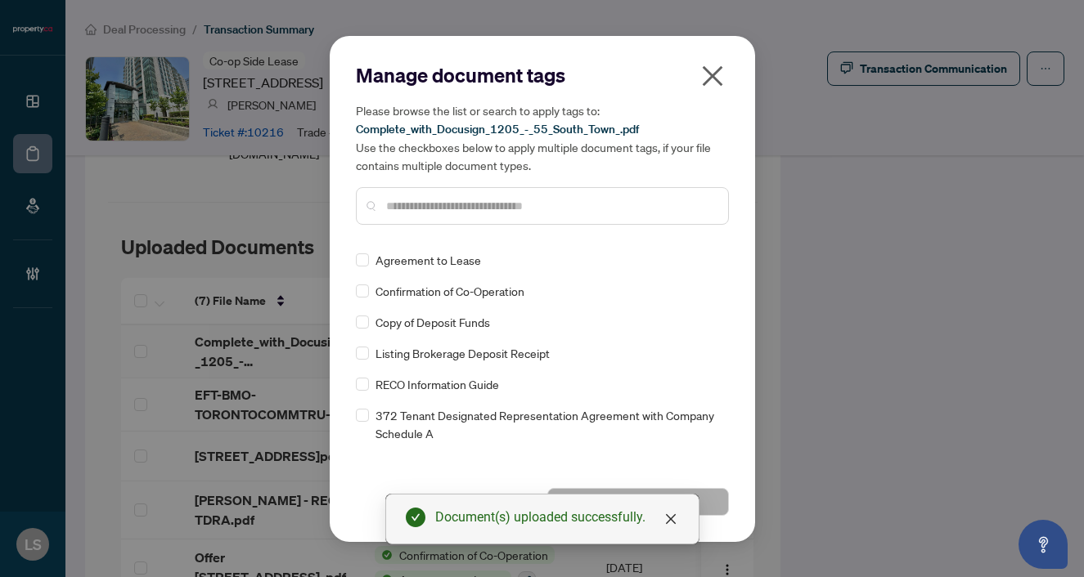
click at [411, 213] on input "text" at bounding box center [550, 206] width 329 height 18
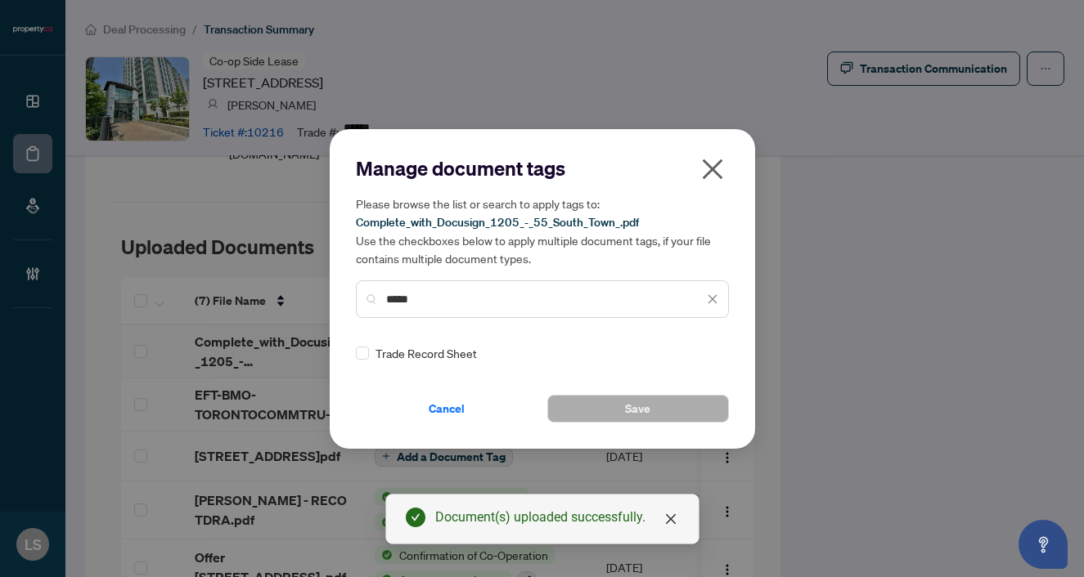
type input "*****"
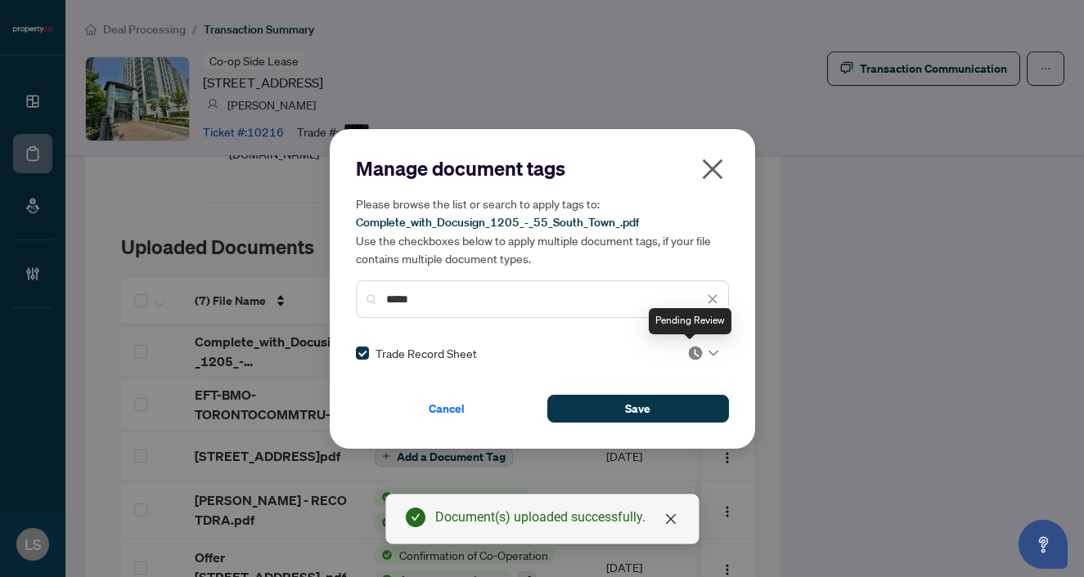
click at [687, 354] on img at bounding box center [695, 353] width 16 height 16
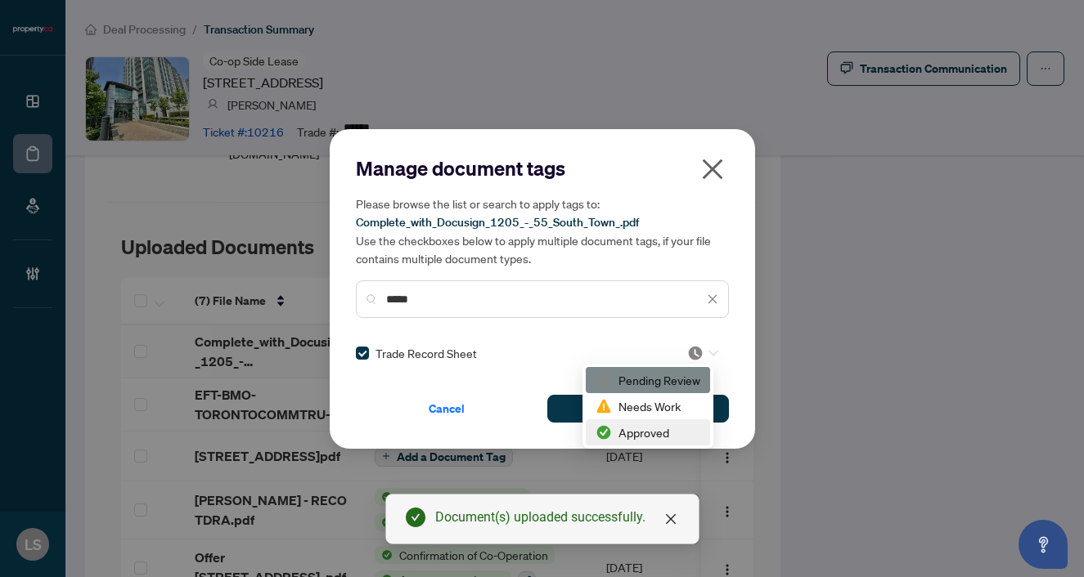
click at [642, 429] on div "Approved" at bounding box center [647, 433] width 105 height 18
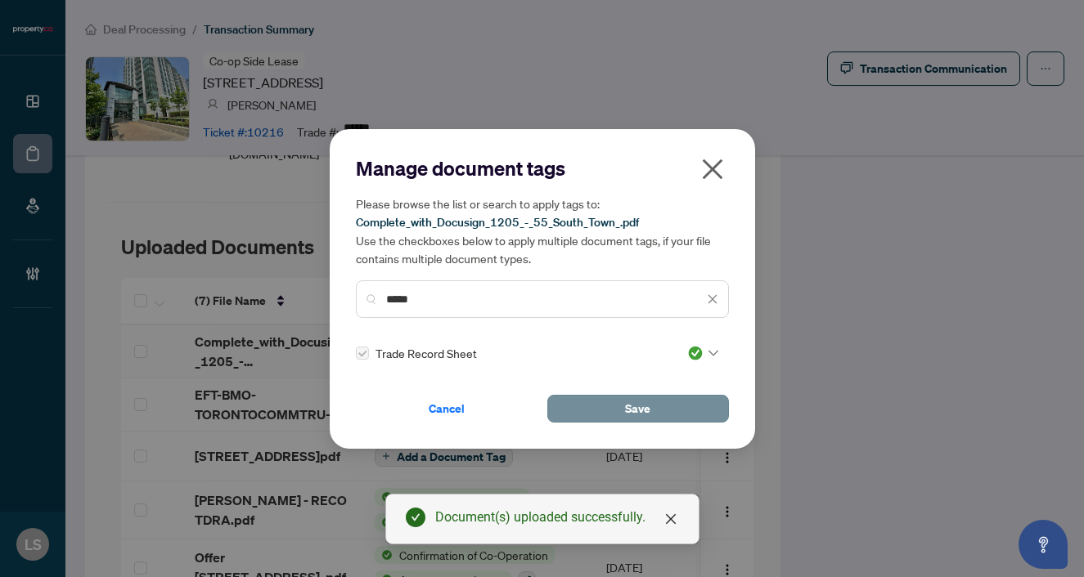
click at [578, 410] on button "Save" at bounding box center [638, 409] width 182 height 28
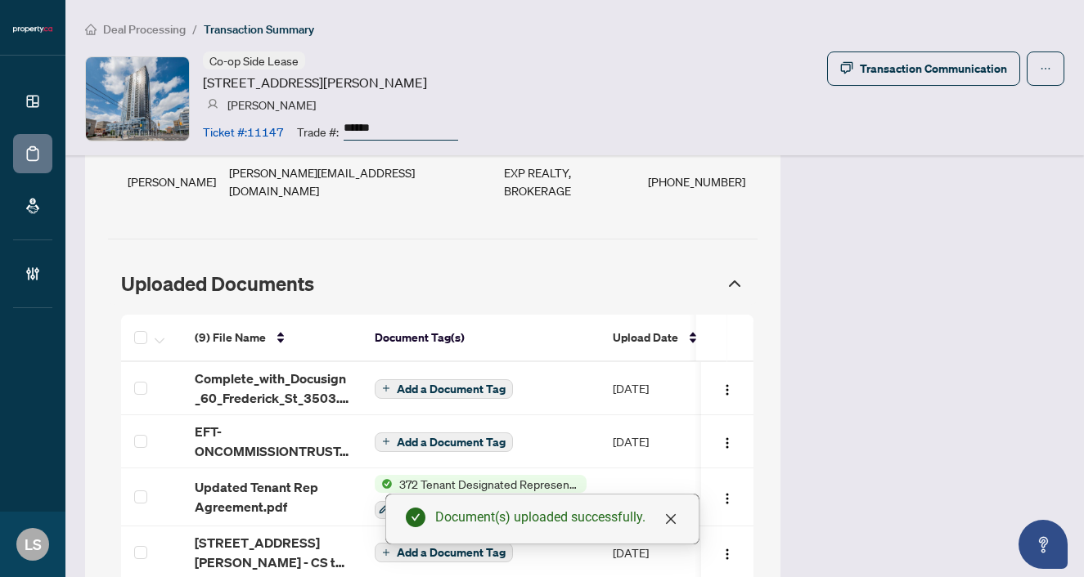
scroll to position [1447, 0]
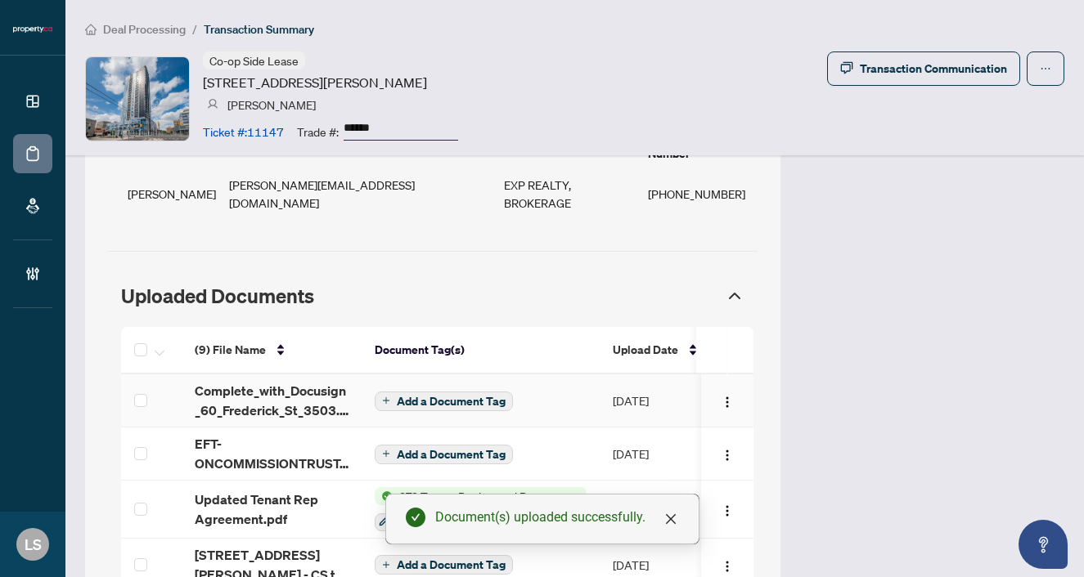
click at [433, 396] on span "Add a Document Tag" at bounding box center [451, 401] width 109 height 11
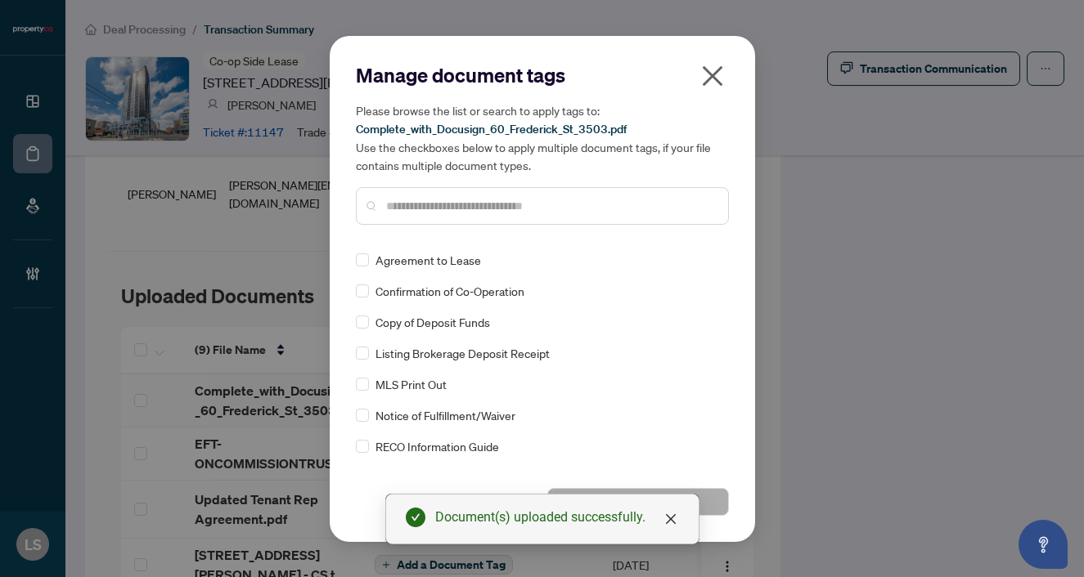
click at [409, 209] on input "text" at bounding box center [550, 206] width 329 height 18
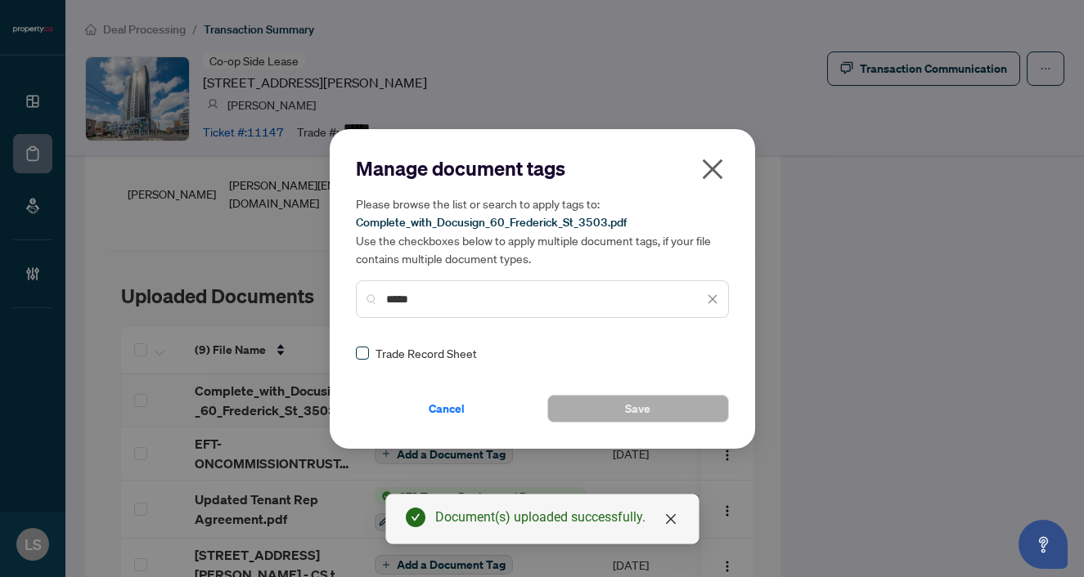
type input "*****"
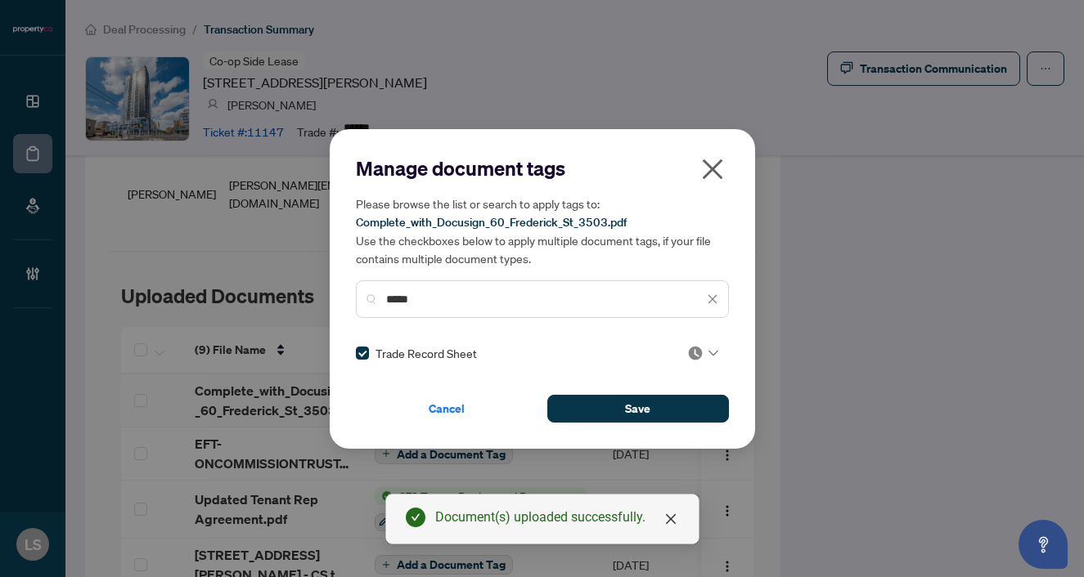
click at [693, 356] on img at bounding box center [695, 353] width 16 height 16
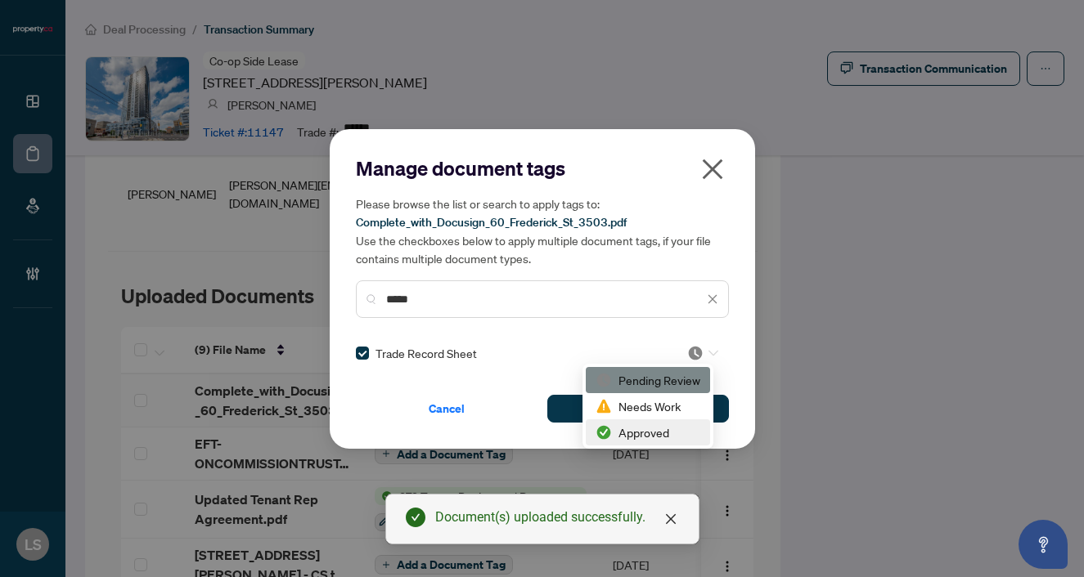
click at [613, 434] on div "Approved" at bounding box center [647, 433] width 105 height 18
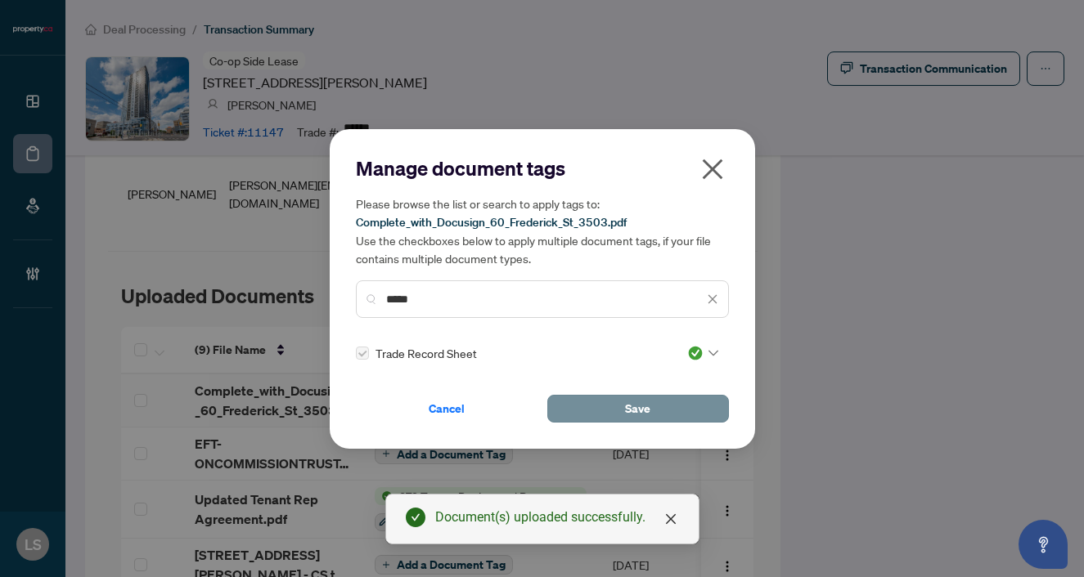
click at [618, 415] on button "Save" at bounding box center [638, 409] width 182 height 28
